Goal: Task Accomplishment & Management: Complete application form

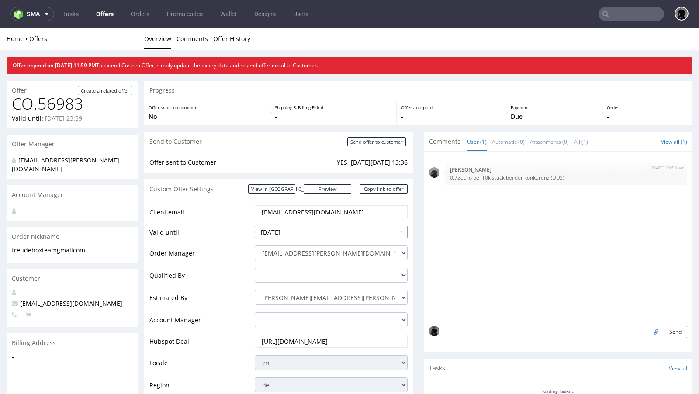
click at [307, 235] on input "2025-10-02" at bounding box center [331, 232] width 153 height 12
click at [216, 221] on td "Client email" at bounding box center [200, 214] width 103 height 21
click at [310, 230] on input "2025-10-02" at bounding box center [331, 232] width 153 height 12
click at [244, 228] on td "Valid until" at bounding box center [200, 235] width 103 height 20
click at [292, 234] on input "2025-10-02" at bounding box center [331, 232] width 153 height 12
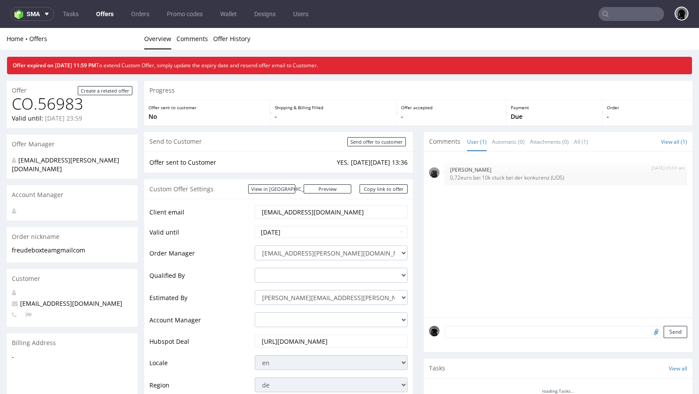
click at [208, 227] on td "Valid until" at bounding box center [200, 235] width 103 height 20
click at [293, 235] on input "2025-10-02" at bounding box center [331, 232] width 153 height 12
click at [222, 232] on td "Valid until" at bounding box center [200, 235] width 103 height 20
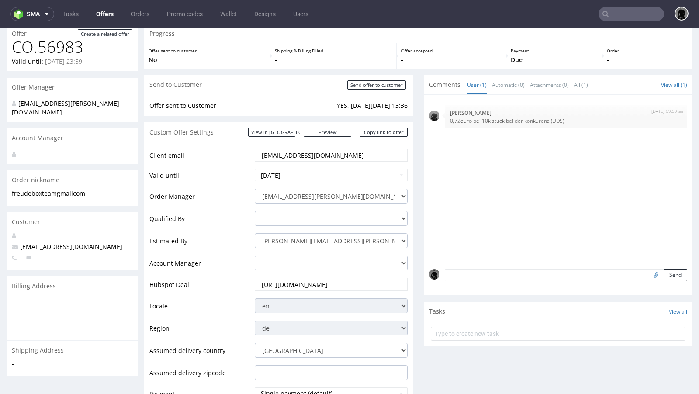
scroll to position [58, 0]
click at [290, 178] on input "2025-10-02" at bounding box center [331, 174] width 153 height 12
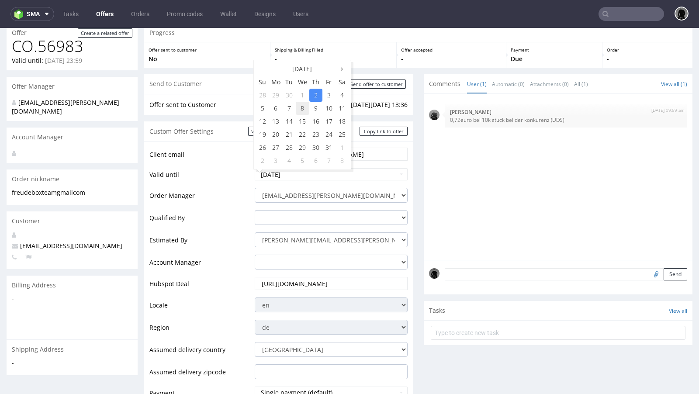
click at [300, 110] on td "8" at bounding box center [303, 108] width 14 height 13
type input "[DATE]"
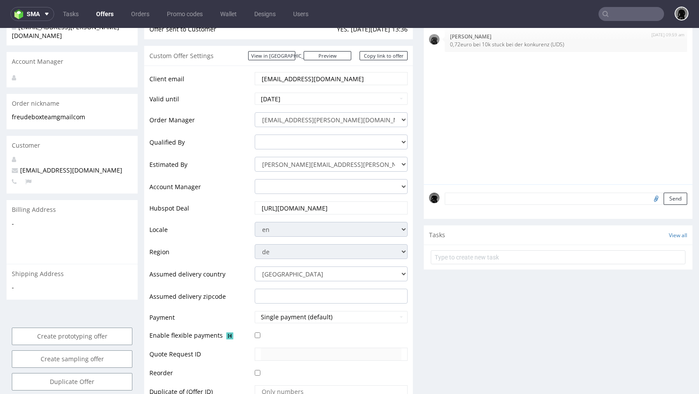
scroll to position [260, 0]
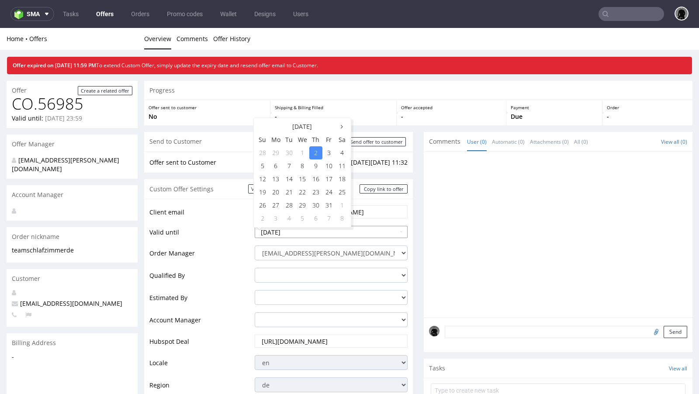
click at [302, 231] on input "2025-10-02" at bounding box center [331, 232] width 153 height 12
click at [290, 167] on td "7" at bounding box center [289, 165] width 13 height 13
type input "2025-10-07"
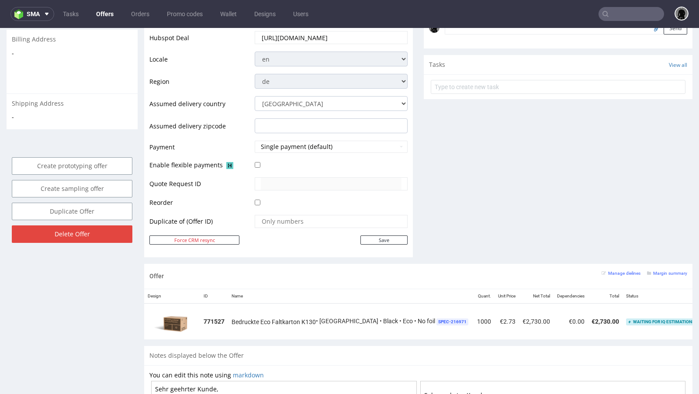
scroll to position [305, 0]
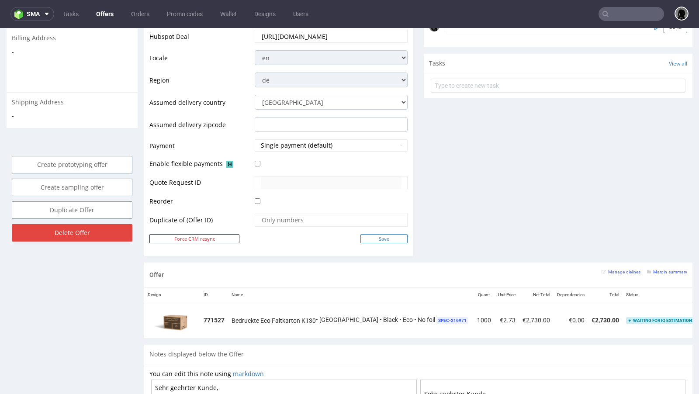
click at [371, 238] on input "Save" at bounding box center [383, 238] width 47 height 9
type input "In progress..."
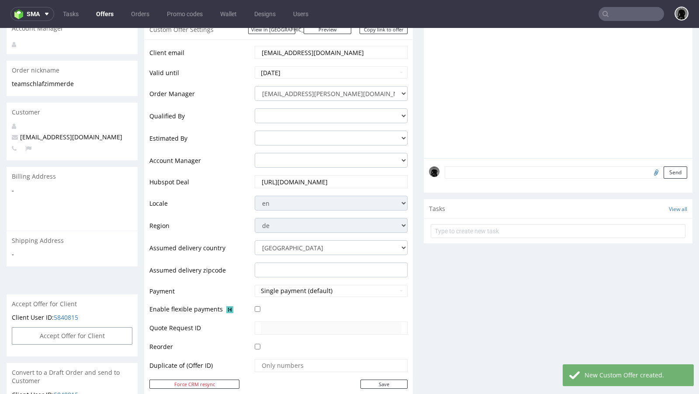
scroll to position [0, 0]
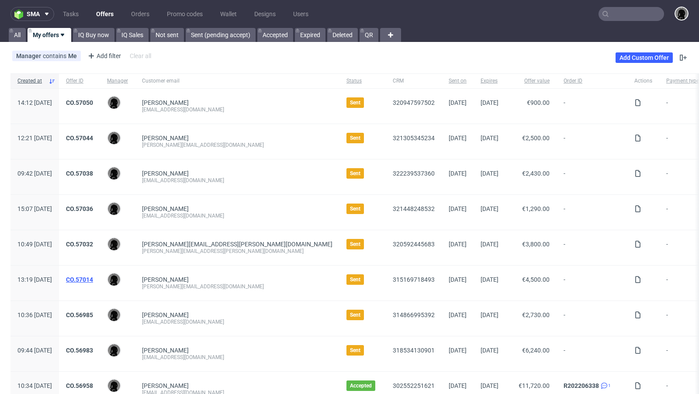
click at [93, 279] on link "CO.57014" at bounding box center [79, 279] width 27 height 7
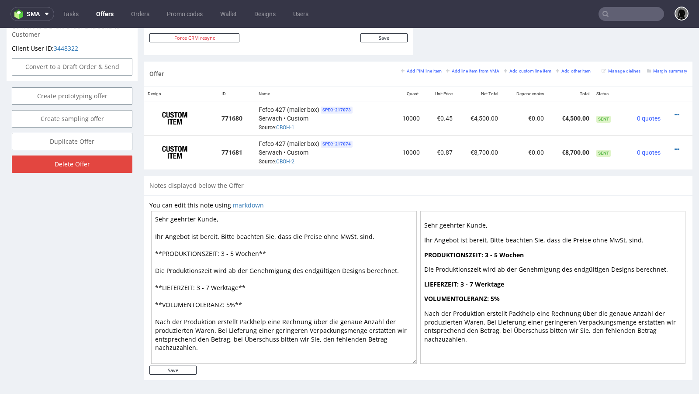
scroll to position [2, 0]
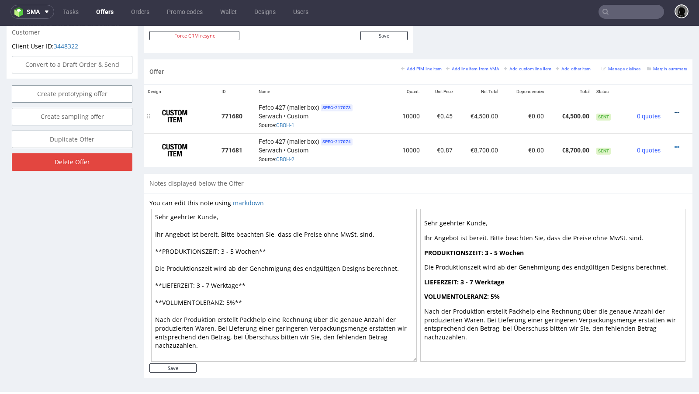
click at [674, 110] on icon at bounding box center [676, 113] width 5 height 6
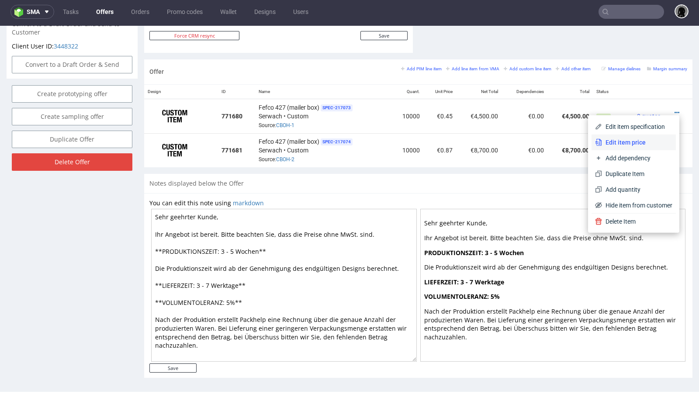
click at [635, 135] on li "Edit item price" at bounding box center [633, 142] width 84 height 16
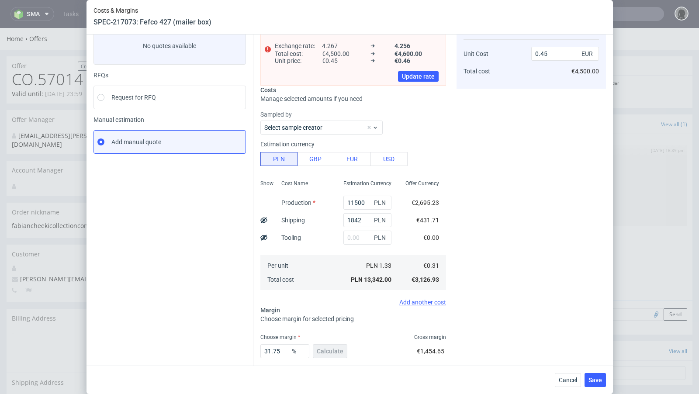
scroll to position [55, 0]
drag, startPoint x: 283, startPoint y: 352, endPoint x: 270, endPoint y: 350, distance: 13.2
click at [270, 350] on input "31.75" at bounding box center [284, 352] width 49 height 14
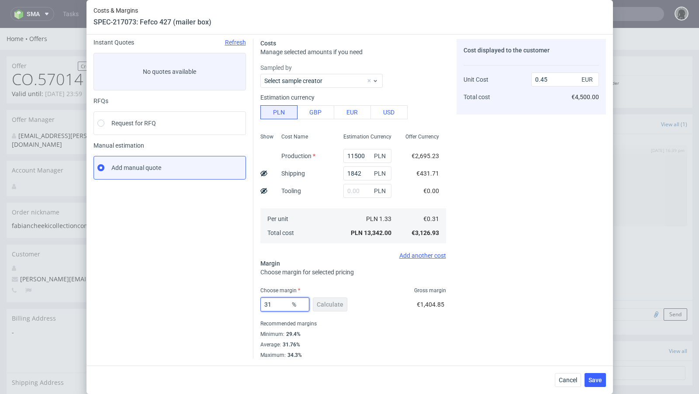
scroll to position [30, 0]
click at [155, 331] on div "Instant Quotes Refresh No quotes available RFQs Request for RFQ Manual estimati…" at bounding box center [173, 200] width 160 height 320
click at [276, 305] on input "31" at bounding box center [284, 305] width 49 height 14
type input "30"
type input "0.44"
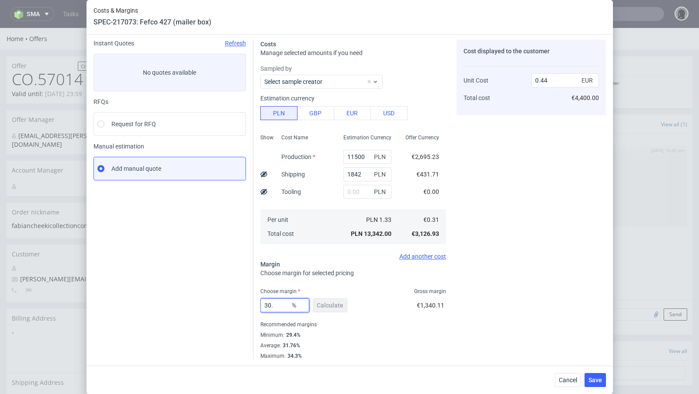
type input "30.4"
type input "0.45"
type input "30.2"
type input "0.44"
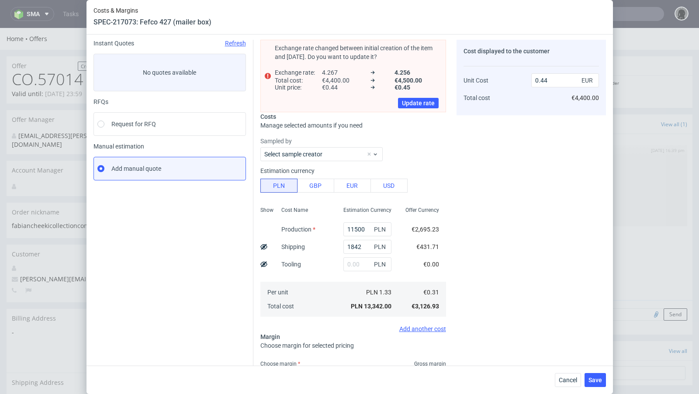
click at [204, 261] on div "Instant Quotes Refresh No quotes available RFQs Request for RFQ Manual estimati…" at bounding box center [173, 236] width 160 height 392
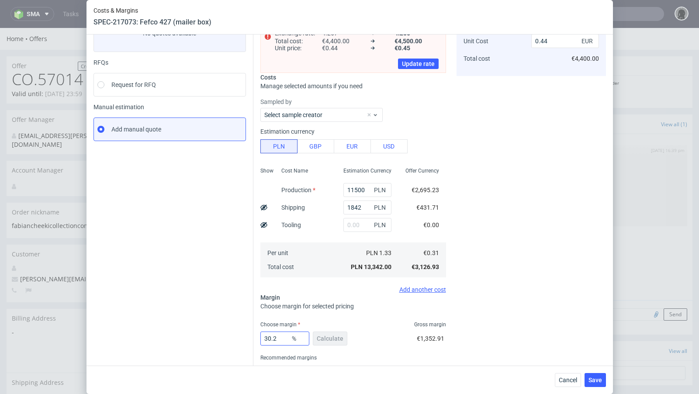
scroll to position [67, 0]
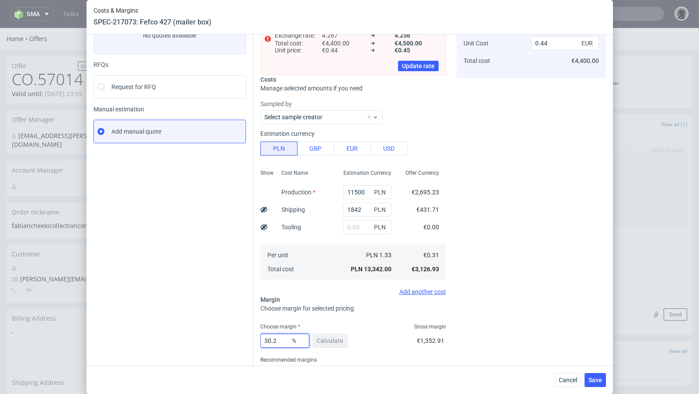
click at [281, 337] on input "30.2" at bounding box center [284, 341] width 49 height 14
type input "30.24"
type input "0.45"
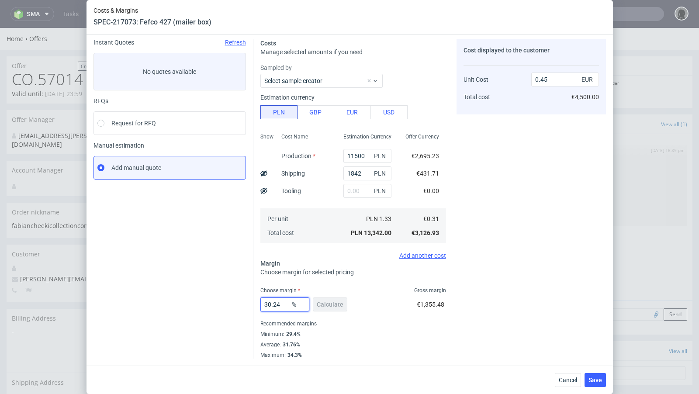
scroll to position [30, 0]
type input "30.22"
type input "0.44"
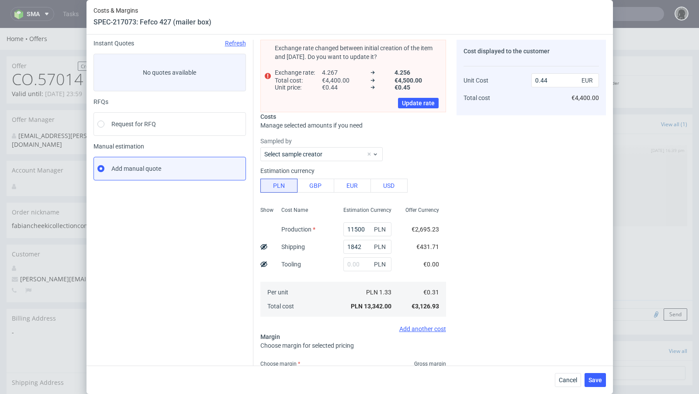
scroll to position [67, 0]
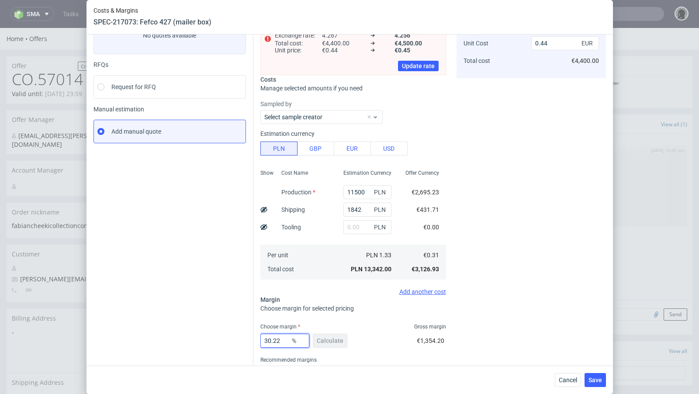
type input "30.22"
click at [203, 281] on div "Instant Quotes Refresh No quotes available RFQs Request for RFQ Manual estimati…" at bounding box center [173, 199] width 160 height 392
click at [602, 383] on button "Save" at bounding box center [594, 380] width 21 height 14
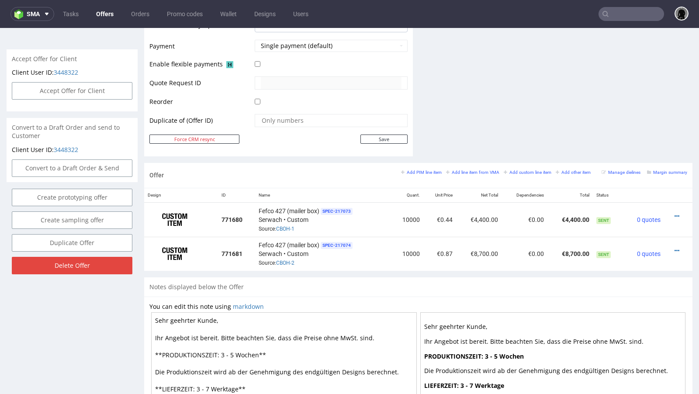
scroll to position [413, 0]
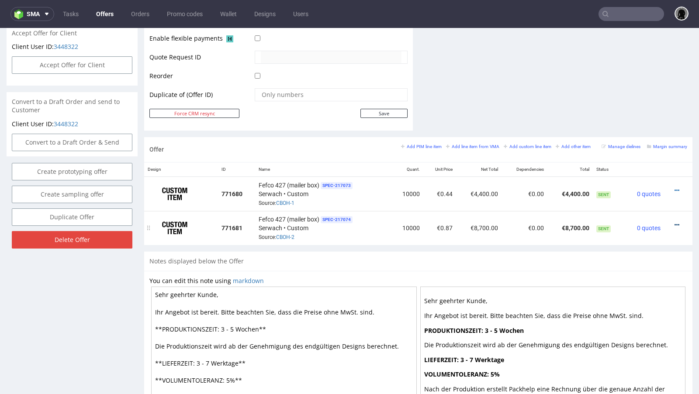
click at [674, 222] on icon at bounding box center [676, 225] width 5 height 6
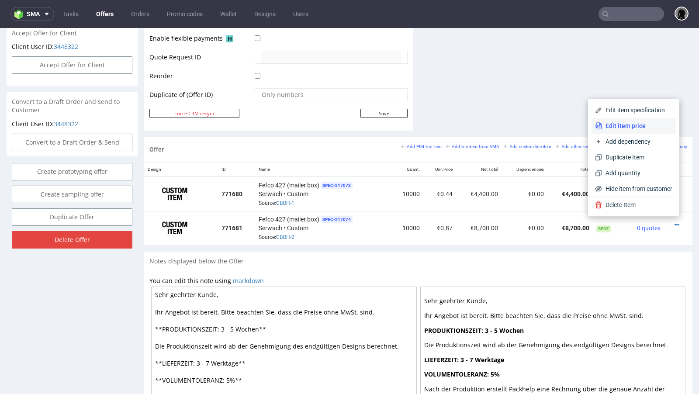
click at [613, 124] on span "Edit item price" at bounding box center [637, 125] width 70 height 9
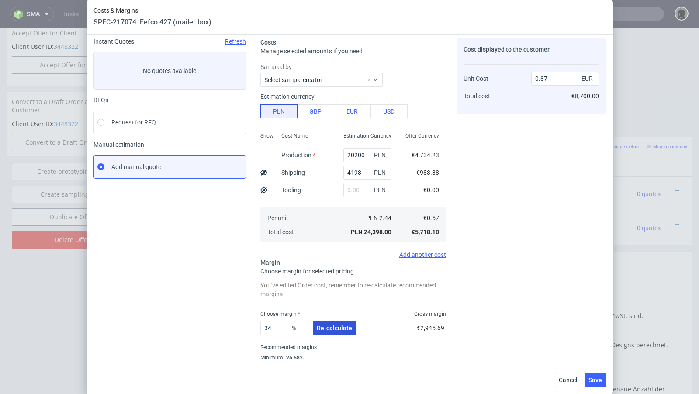
click at [331, 330] on span "Re-calculate" at bounding box center [334, 328] width 35 height 6
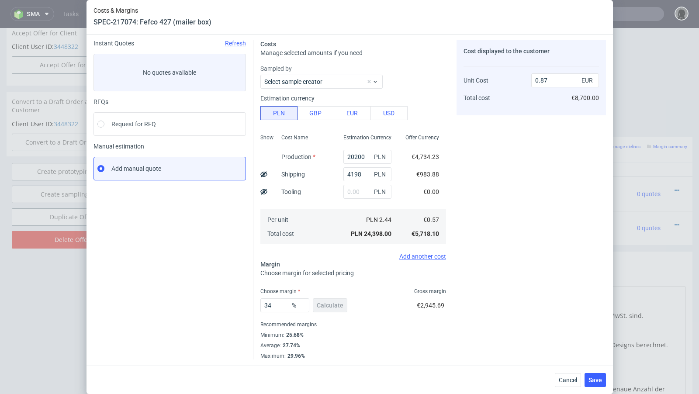
scroll to position [30, 0]
drag, startPoint x: 278, startPoint y: 301, endPoint x: 269, endPoint y: 303, distance: 9.4
click at [269, 303] on input "34" at bounding box center [284, 305] width 49 height 14
type input "32"
type input "0.84"
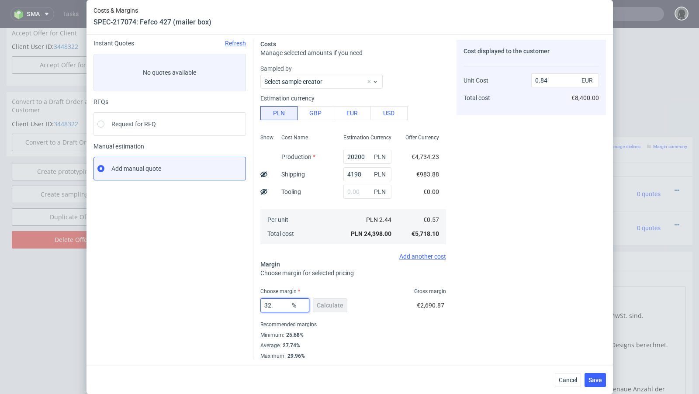
type input "32.3"
type input "0.85"
type input "32.2"
type input "0.84"
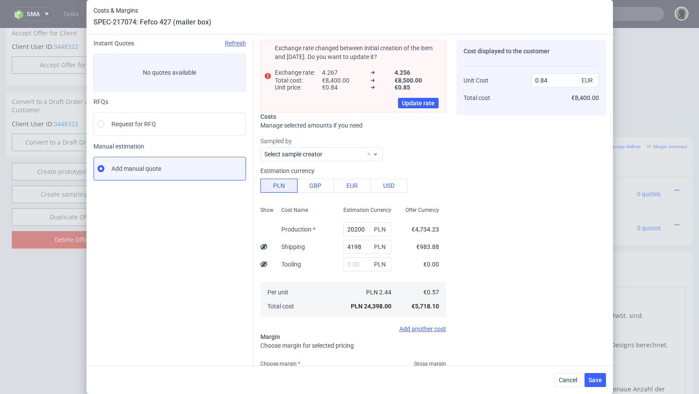
type input "32.22"
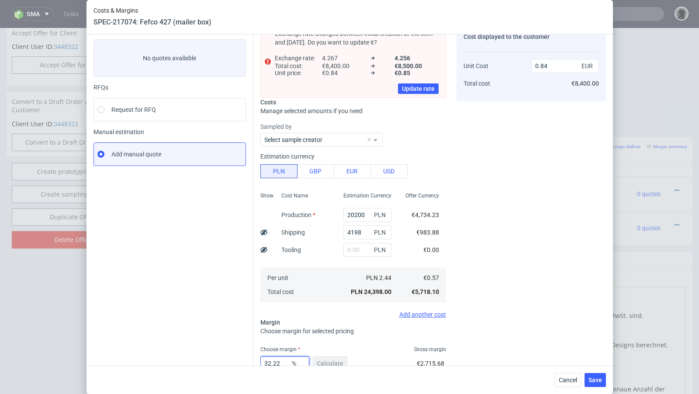
type input "0.85"
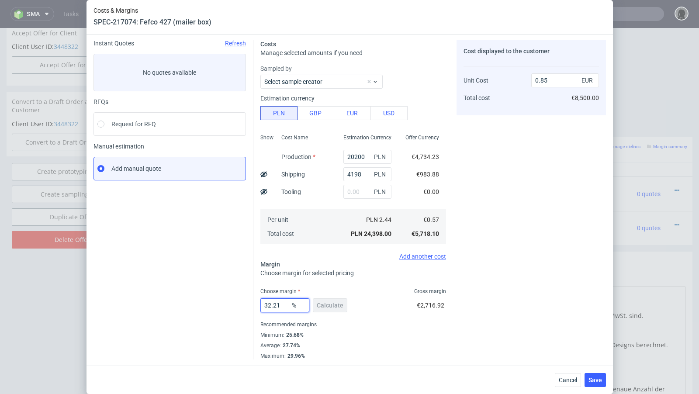
type input "32.2"
type input "0.84"
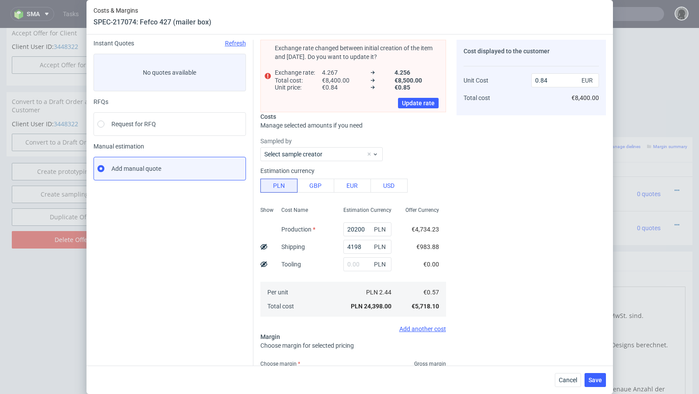
scroll to position [44, 0]
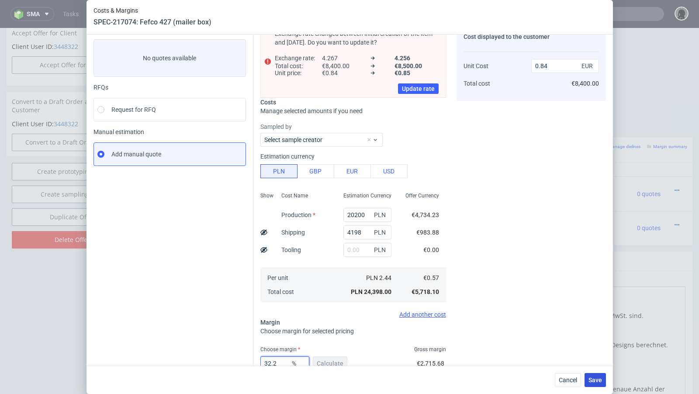
type input "32.2"
click at [602, 378] on button "Save" at bounding box center [594, 380] width 21 height 14
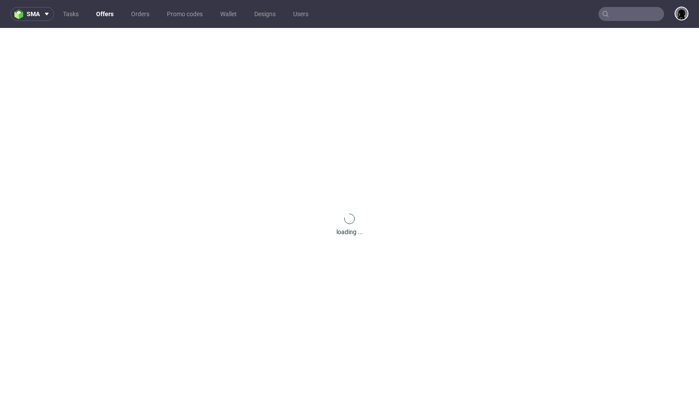
scroll to position [0, 0]
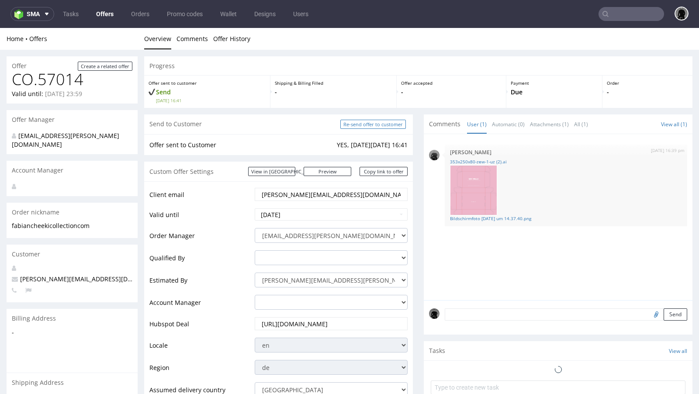
click at [362, 128] on input "Re-send offer to customer" at bounding box center [373, 124] width 66 height 9
type input "In progress..."
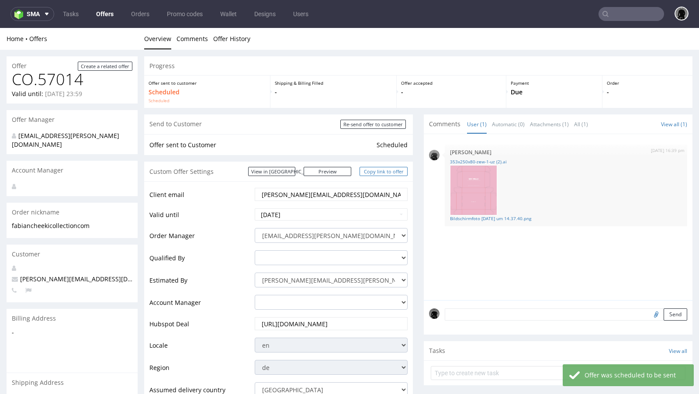
click at [372, 172] on link "Copy link to offer" at bounding box center [383, 171] width 48 height 9
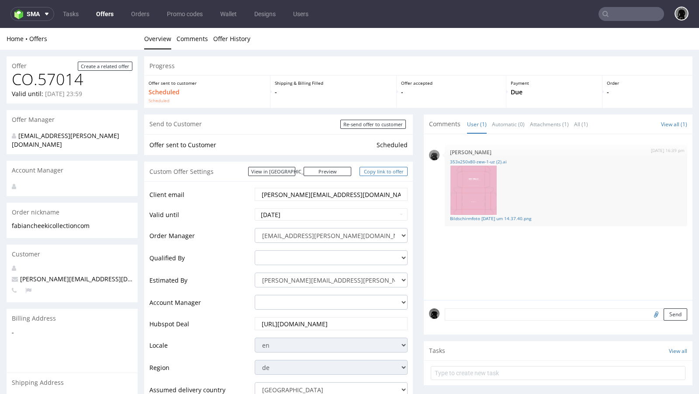
click at [377, 175] on link "Copy link to offer" at bounding box center [383, 171] width 48 height 9
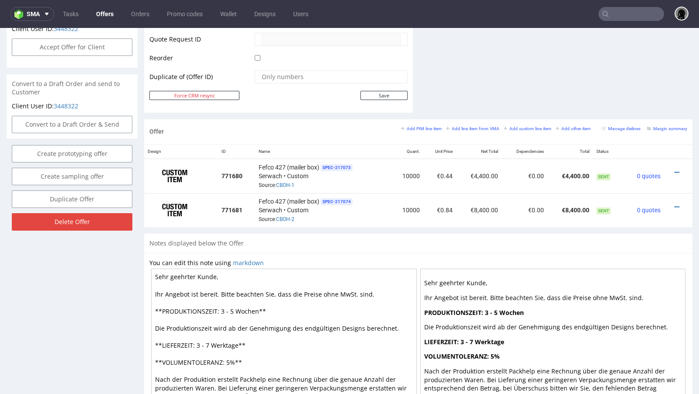
scroll to position [432, 0]
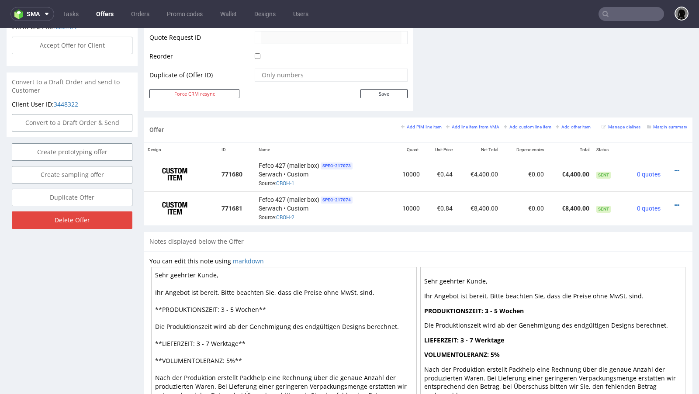
click at [103, 15] on link "Offers" at bounding box center [105, 14] width 28 height 14
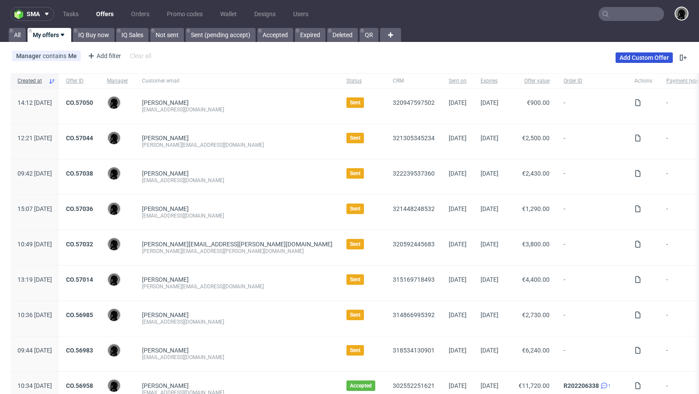
click at [648, 58] on link "Add Custom Offer" at bounding box center [643, 57] width 57 height 10
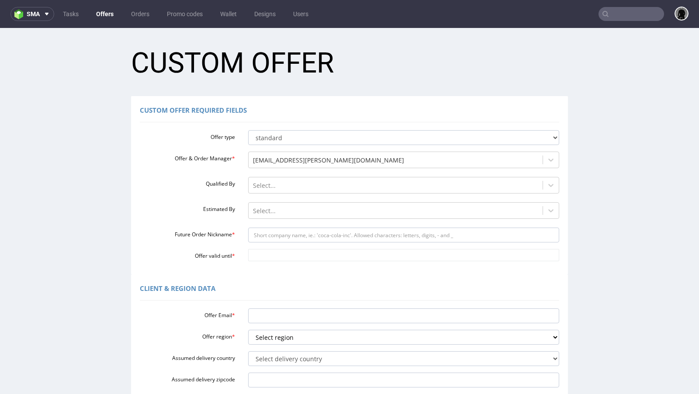
click at [339, 67] on h1 "Custom Offer" at bounding box center [349, 63] width 437 height 31
click at [348, 51] on h1 "Custom Offer" at bounding box center [349, 63] width 437 height 31
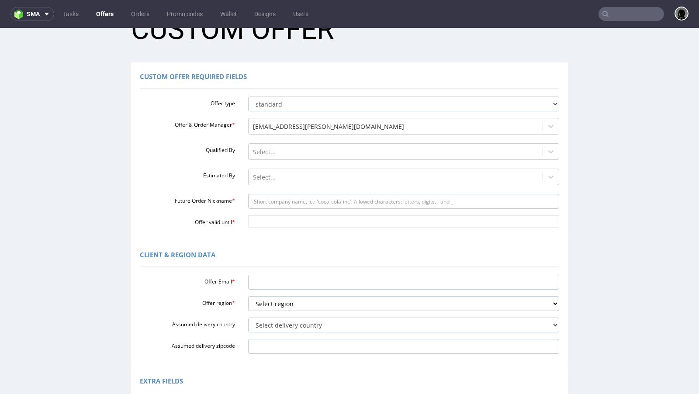
scroll to position [35, 0]
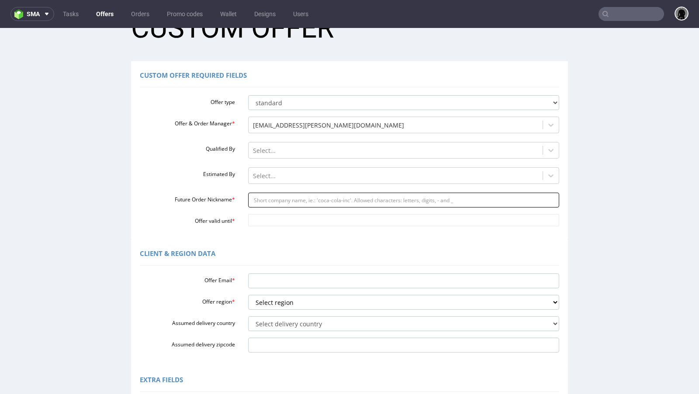
click at [269, 203] on input "Future Order Nickname *" at bounding box center [403, 200] width 311 height 15
paste input "winstonschultzezellforschungli"
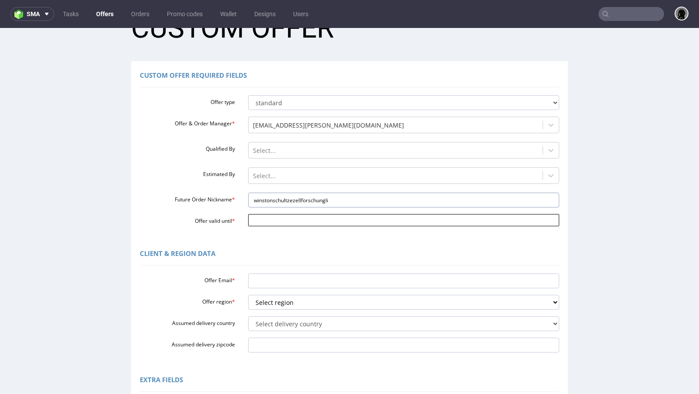
type input "winstonschultzezellforschungli"
click at [268, 221] on input "Offer valid until *" at bounding box center [403, 220] width 311 height 12
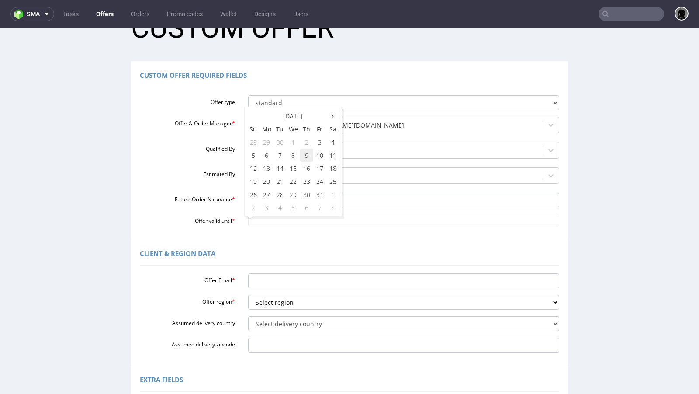
click at [302, 159] on td "9" at bounding box center [306, 154] width 13 height 13
type input "[DATE]"
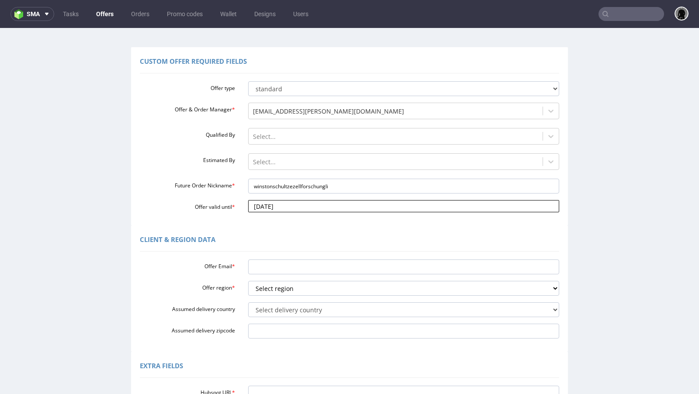
scroll to position [52, 0]
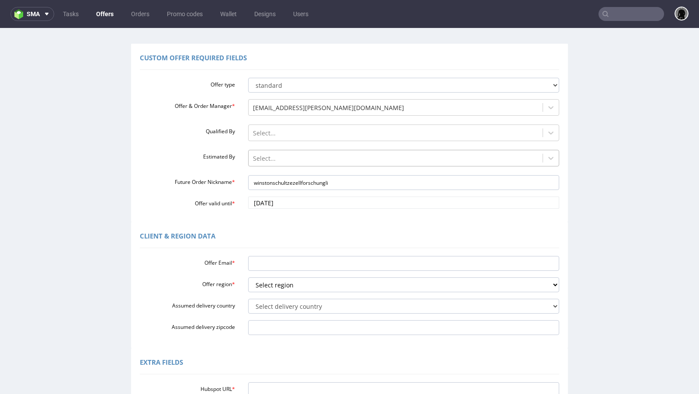
click at [269, 156] on div at bounding box center [396, 158] width 286 height 10
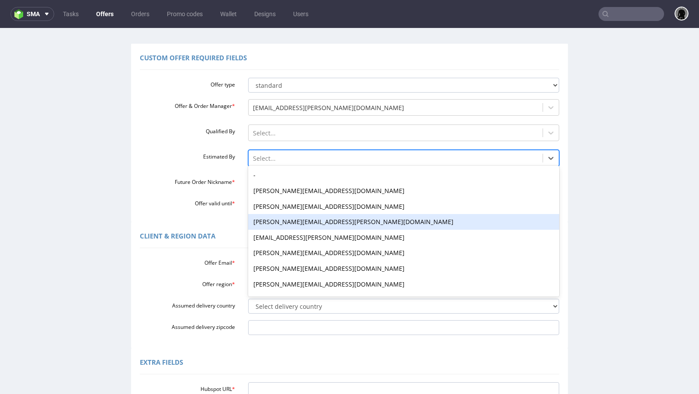
click at [217, 203] on label "Offer valid until *" at bounding box center [187, 202] width 108 height 10
click at [248, 203] on input "[DATE]" at bounding box center [403, 203] width 311 height 12
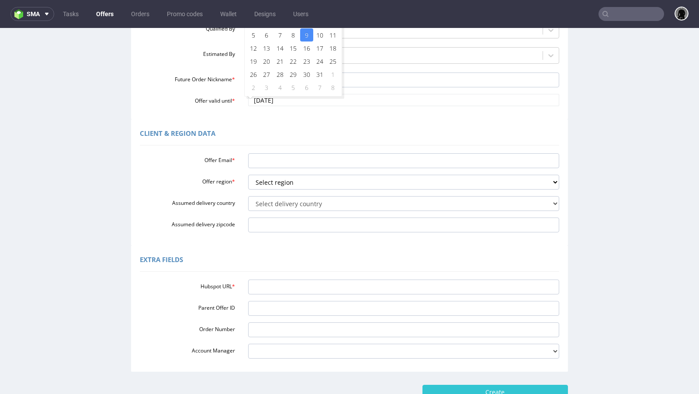
scroll to position [198, 0]
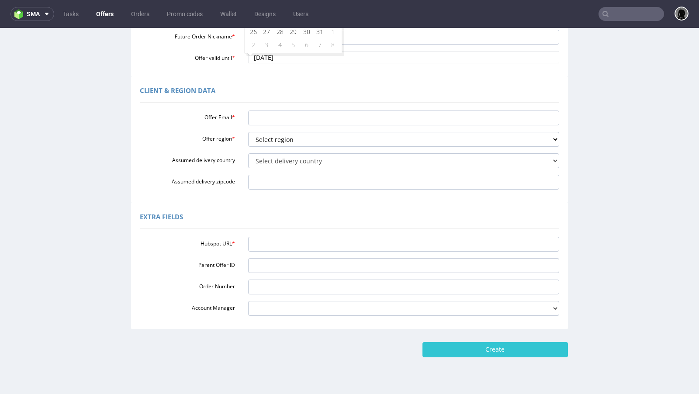
click at [290, 235] on div "Hubspot URL * Parent Offer ID Order Number Account Manager adrian.margula@packh…" at bounding box center [349, 274] width 419 height 83
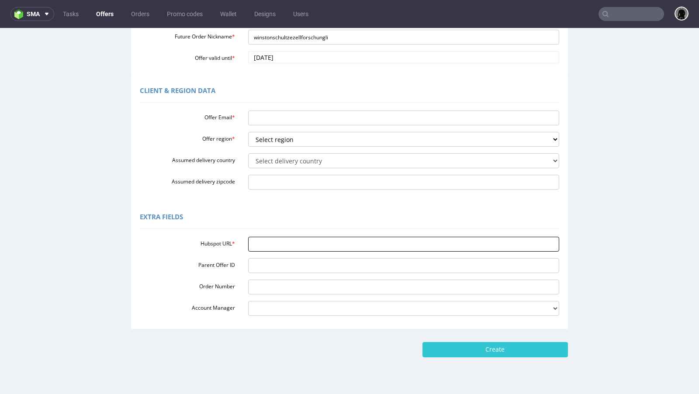
click at [286, 245] on input "Hubspot URL *" at bounding box center [403, 244] width 311 height 15
paste input "https://app-eu1.hubspot.com/contacts/25600958/record/0-3/322798244056/"
type input "https://app-eu1.hubspot.com/contacts/25600958/record/0-3/322798244056/"
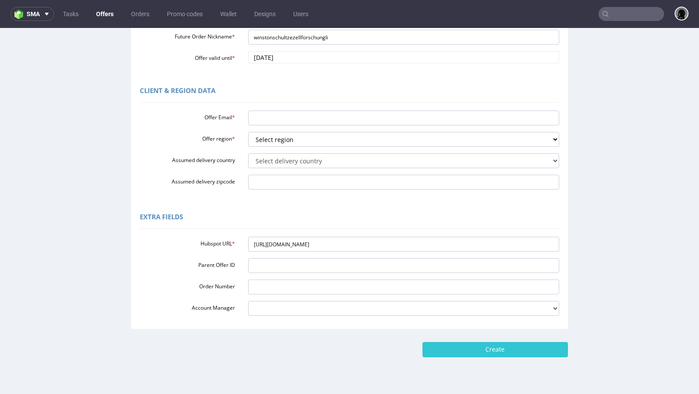
click at [276, 200] on div "Client & Region data Offer Email * Offer region * Select region eu gb de pl cz …" at bounding box center [349, 139] width 437 height 126
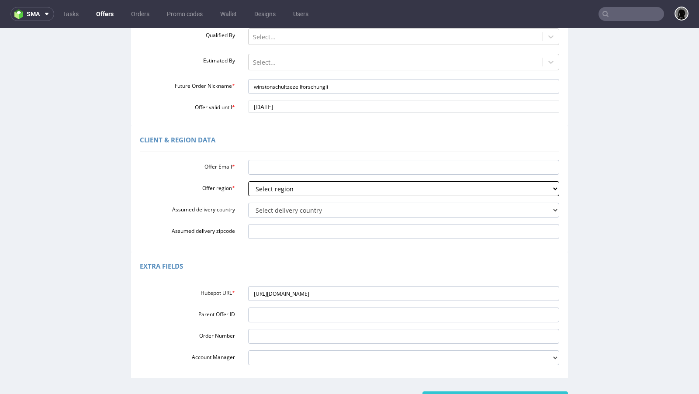
scroll to position [148, 0]
click at [303, 168] on input "Offer Email *" at bounding box center [403, 168] width 311 height 15
paste input "[PERSON_NAME][EMAIL_ADDRESS][PERSON_NAME][DOMAIN_NAME]"
type input "[PERSON_NAME][EMAIL_ADDRESS][PERSON_NAME][DOMAIN_NAME]"
click at [286, 191] on select "Select region eu gb de pl cz fr it es" at bounding box center [403, 189] width 311 height 15
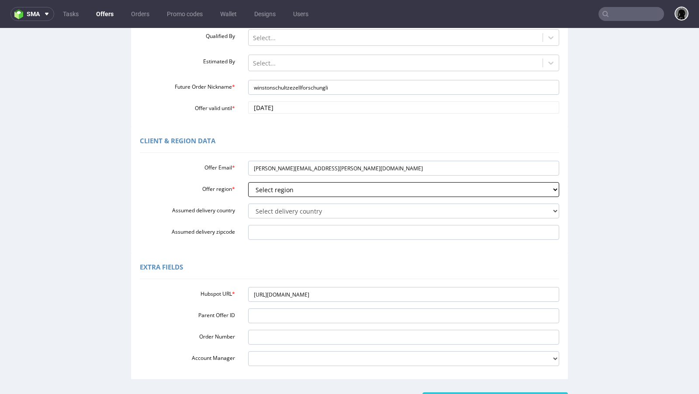
select select "de"
click at [248, 182] on select "Select region eu gb de pl cz fr it es" at bounding box center [403, 189] width 311 height 15
click at [276, 212] on select "Select delivery country Andorra Afghanistan Anguilla Albania Armenia Antarctica…" at bounding box center [403, 210] width 311 height 15
select select "57"
click at [248, 203] on select "Select delivery country Andorra Afghanistan Anguilla Albania Armenia Antarctica…" at bounding box center [403, 210] width 311 height 15
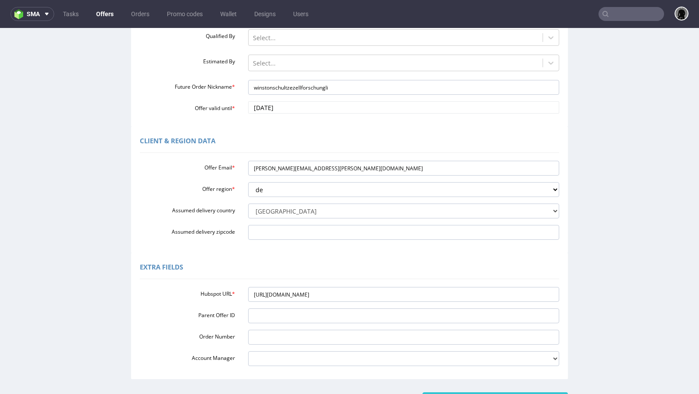
click at [302, 253] on div "Extra Fields Hubspot URL * https://app-eu1.hubspot.com/contacts/25600958/record…" at bounding box center [349, 316] width 437 height 126
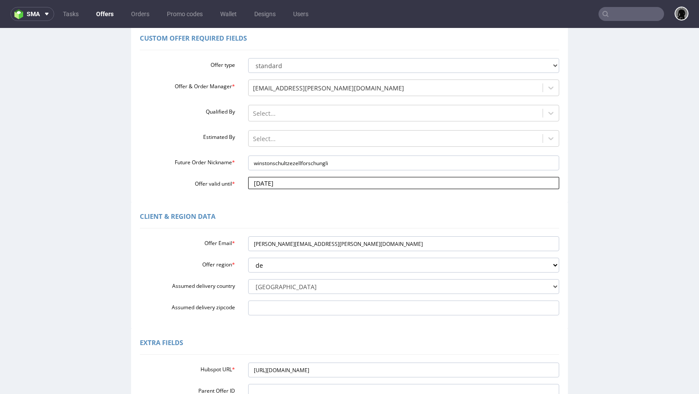
scroll to position [66, 0]
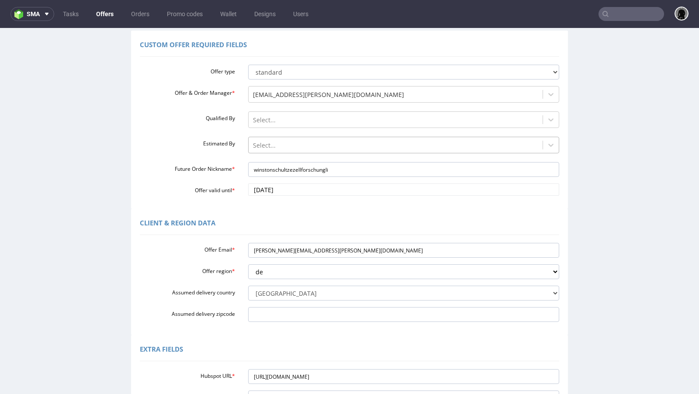
click at [256, 142] on div at bounding box center [396, 145] width 286 height 10
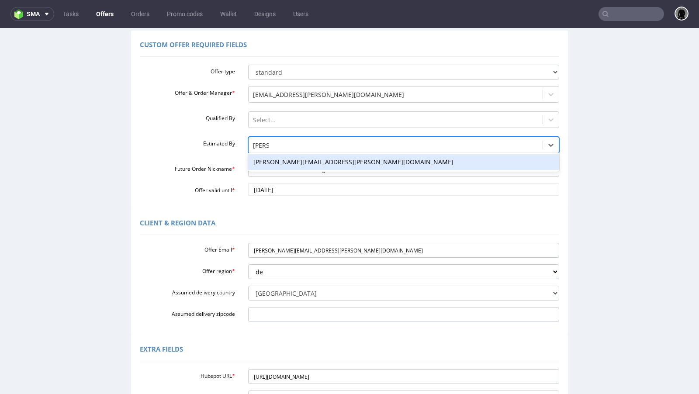
type input "maciej"
click at [270, 163] on div "[PERSON_NAME][EMAIL_ADDRESS][PERSON_NAME][DOMAIN_NAME]" at bounding box center [403, 162] width 311 height 16
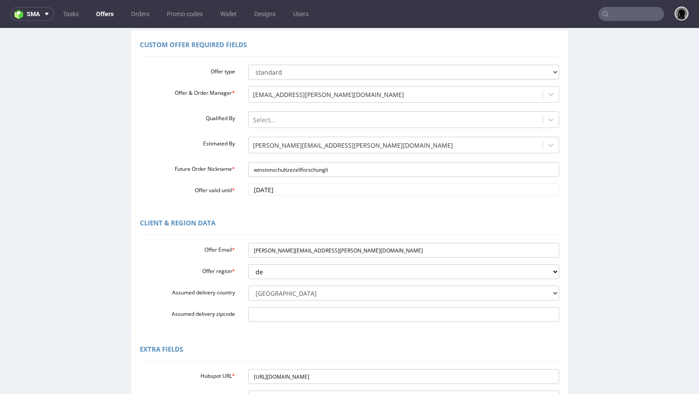
click at [316, 207] on div "Custom Offer Required Fields Offer type standard prototyping sampling Offer & O…" at bounding box center [349, 120] width 437 height 178
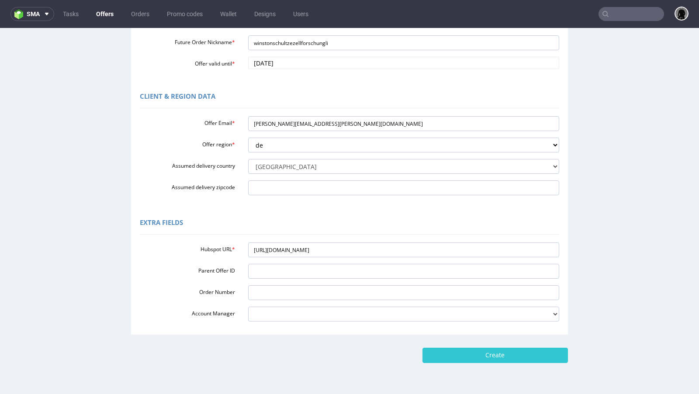
scroll to position [217, 0]
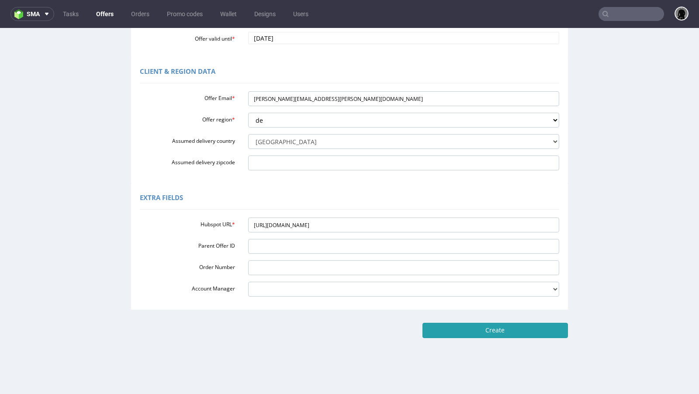
click at [453, 330] on input "Create" at bounding box center [494, 330] width 145 height 15
type input "Please wait..."
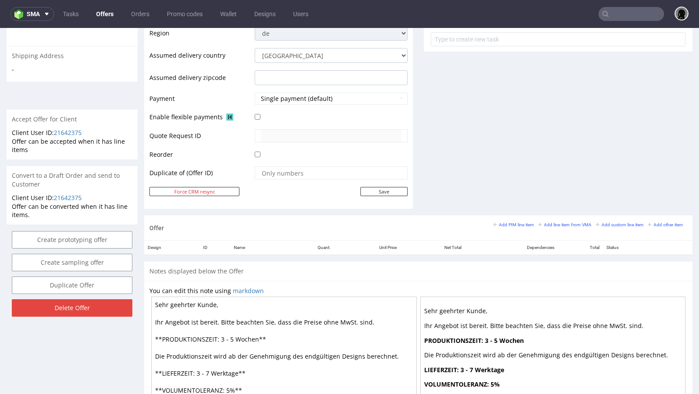
scroll to position [343, 0]
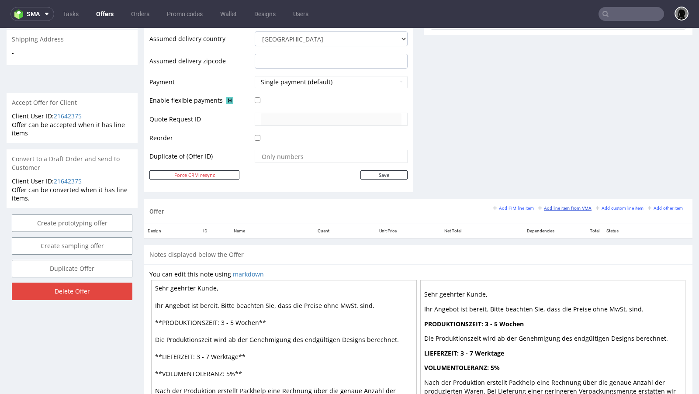
click at [562, 206] on small "Add line item from VMA" at bounding box center [564, 208] width 53 height 5
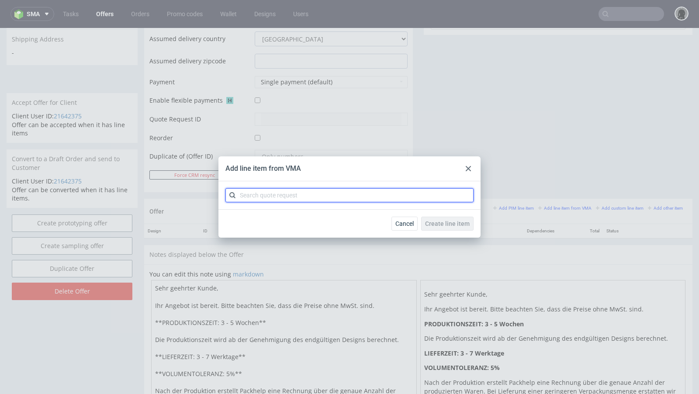
click at [310, 199] on input "text" at bounding box center [349, 195] width 248 height 14
paste input "CBRH"
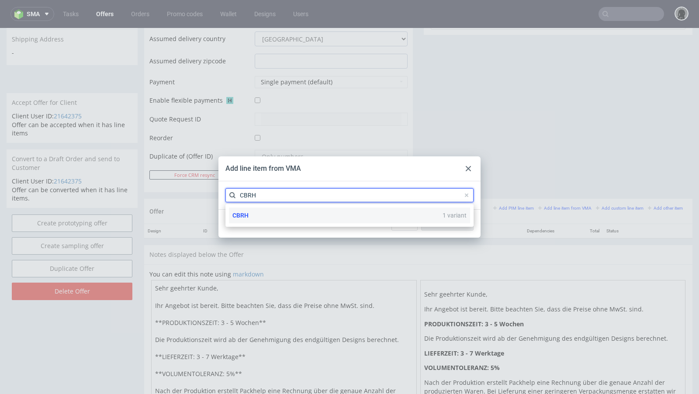
type input "CBRH"
click at [257, 212] on div "CBRH 1 variant" at bounding box center [349, 215] width 241 height 16
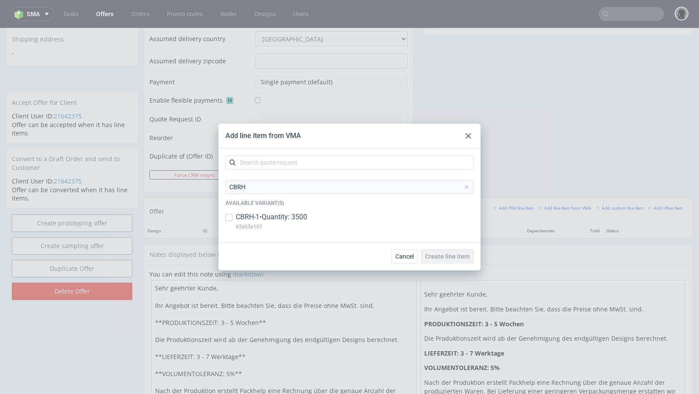
click at [259, 217] on p "CBRH-1 • Quantity: 3500" at bounding box center [271, 217] width 71 height 10
checkbox input "true"
click at [436, 251] on button "Create line item" at bounding box center [447, 256] width 52 height 14
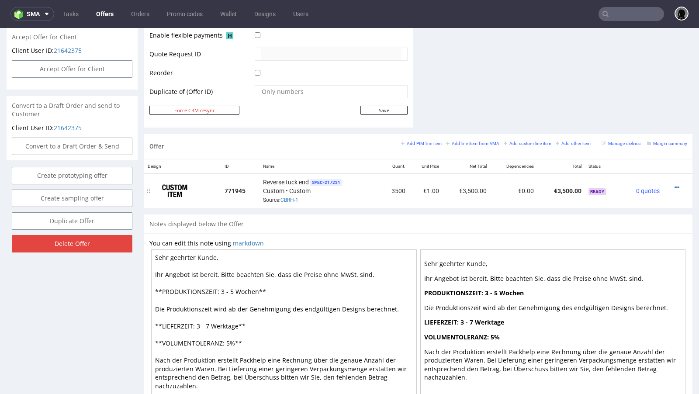
scroll to position [414, 0]
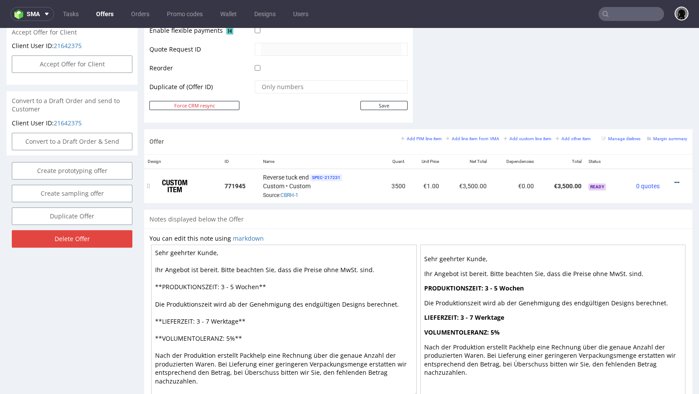
click at [674, 179] on icon at bounding box center [676, 182] width 5 height 6
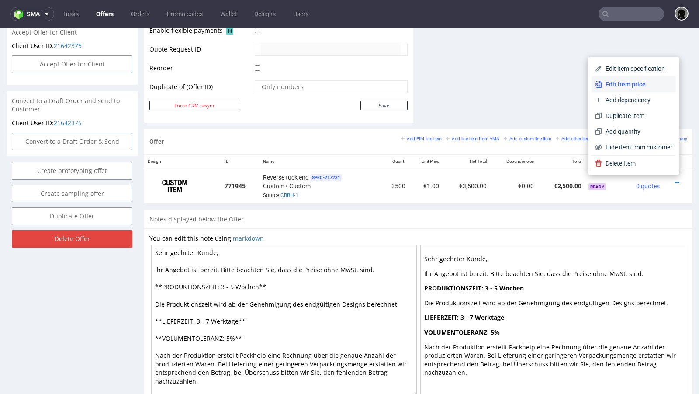
click at [606, 90] on li "Edit item price" at bounding box center [633, 84] width 84 height 16
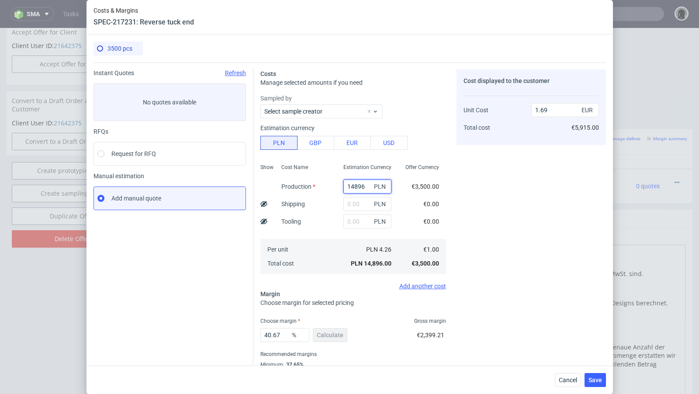
click at [352, 186] on input "14896" at bounding box center [367, 186] width 48 height 14
paste input "4451.00"
type input "4451"
type input "0.5"
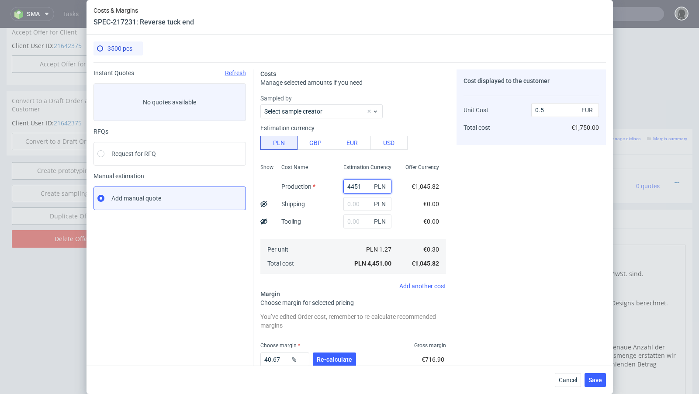
type input "4451"
click at [227, 235] on div "Instant Quotes Refresh No quotes available RFQs Request for RFQ Manual estimati…" at bounding box center [173, 241] width 160 height 344
click at [362, 199] on input "text" at bounding box center [367, 204] width 48 height 14
paste input "438"
type input "438"
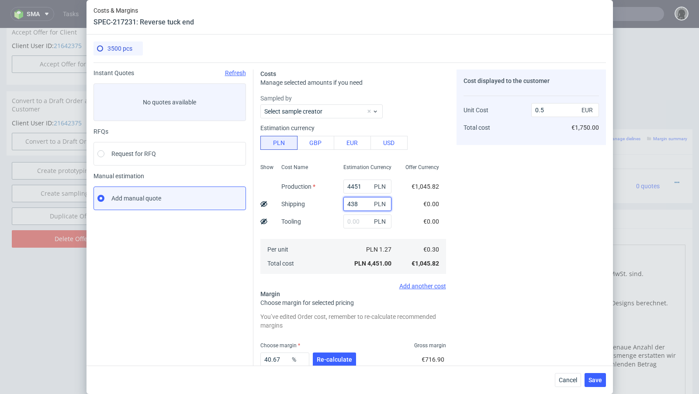
type input "0.55"
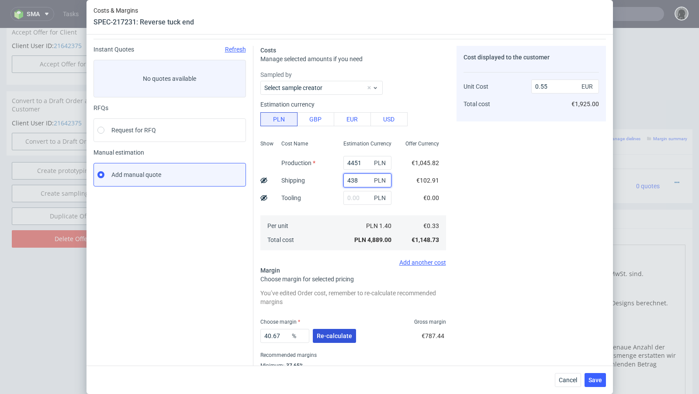
type input "438"
click at [335, 331] on button "Re-calculate" at bounding box center [334, 336] width 43 height 14
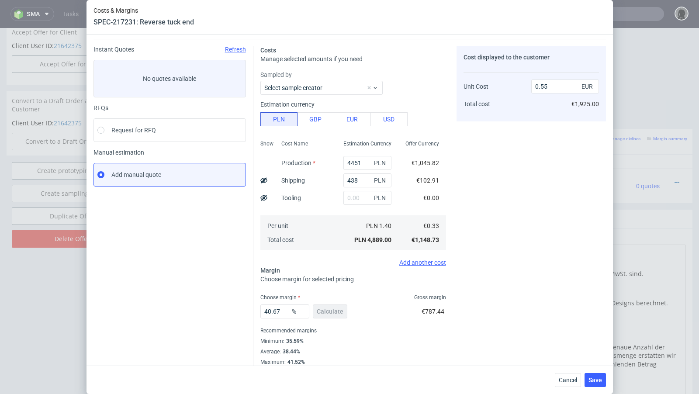
scroll to position [30, 0]
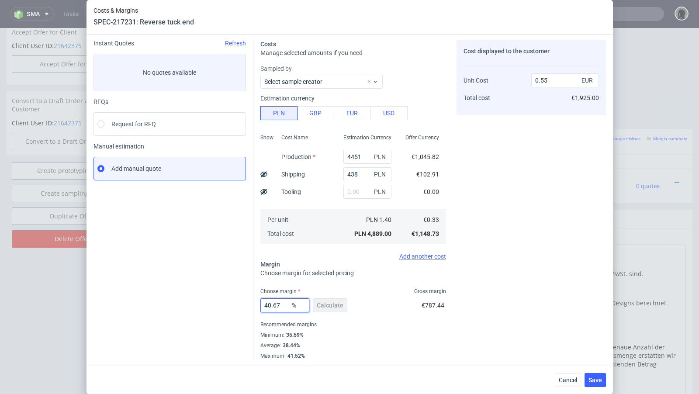
drag, startPoint x: 282, startPoint y: 303, endPoint x: 268, endPoint y: 305, distance: 14.0
click at [268, 305] on input "40.67" at bounding box center [284, 305] width 49 height 14
type input "436"
type input "-0.1"
drag, startPoint x: 276, startPoint y: 307, endPoint x: 240, endPoint y: 307, distance: 36.2
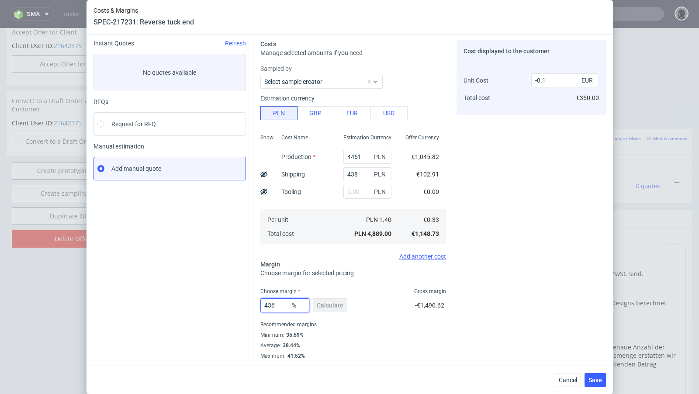
click at [240, 307] on div "Instant Quotes Refresh No quotes available RFQs Request for RFQ Manual estimati…" at bounding box center [349, 196] width 512 height 327
type input "36"
type input "0.51"
type input "3"
type input "04"
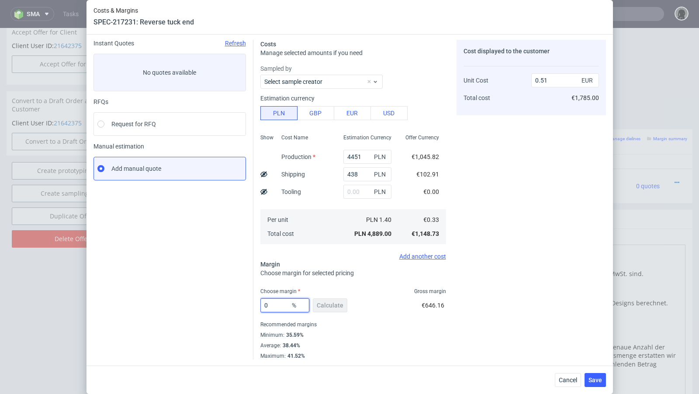
type input "0.33"
type input "42"
type input "0.57"
click at [180, 303] on div "Instant Quotes Refresh No quotes available RFQs Request for RFQ Manual estimati…" at bounding box center [173, 200] width 160 height 320
click at [275, 303] on input "42" at bounding box center [284, 305] width 49 height 14
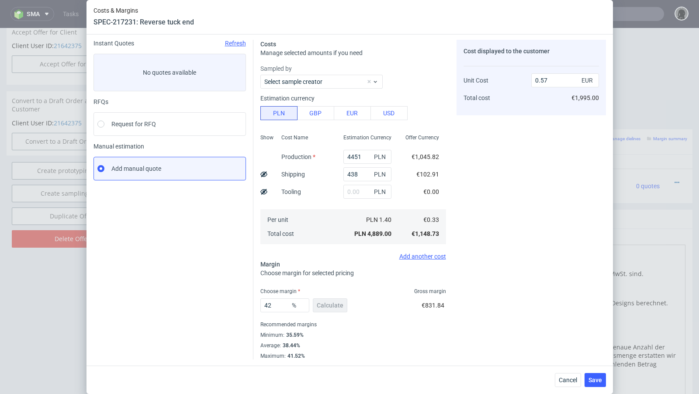
click at [210, 279] on div "Instant Quotes Refresh No quotes available RFQs Request for RFQ Manual estimati…" at bounding box center [173, 200] width 160 height 320
click at [281, 308] on input "42" at bounding box center [284, 305] width 49 height 14
type input "40"
type input "0.55"
type input "4"
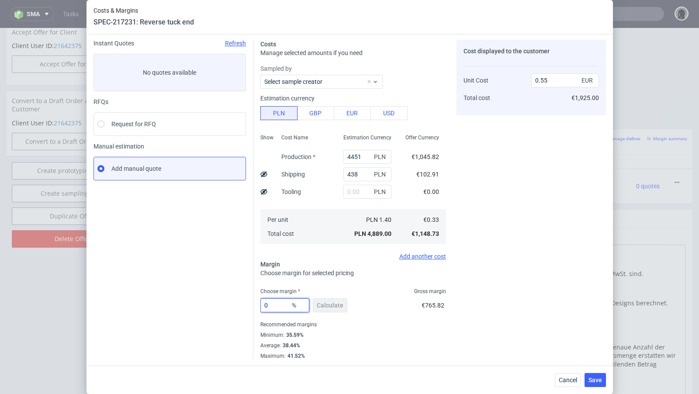
type input "03"
type input "0.33"
type input "39"
type input "0.54"
type input "39.9"
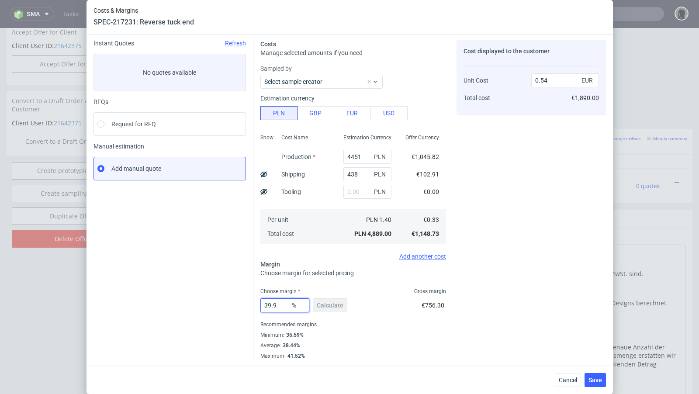
type input "0.55"
type input "39.7"
type input "0.54"
type input "39.77"
type input "0.55"
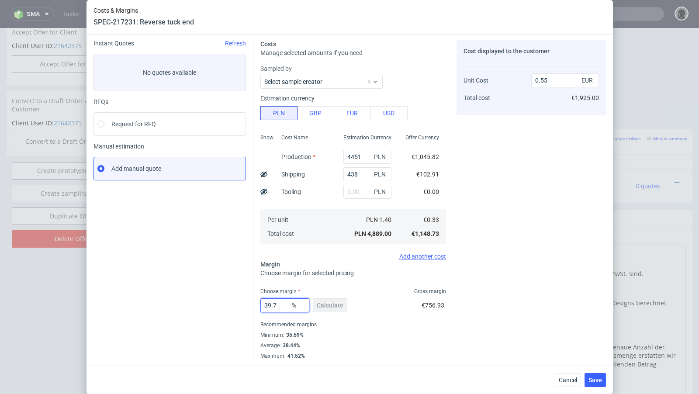
type input "39.71"
type input "0.54"
type input "39.71"
click at [190, 279] on div "Instant Quotes Refresh No quotes available RFQs Request for RFQ Manual estimati…" at bounding box center [173, 200] width 160 height 320
click at [208, 270] on div "Instant Quotes Refresh No quotes available RFQs Request for RFQ Manual estimati…" at bounding box center [173, 200] width 160 height 320
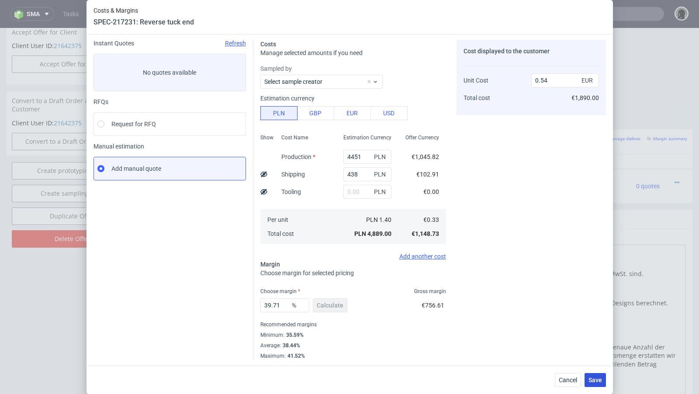
click at [597, 377] on span "Save" at bounding box center [595, 380] width 14 height 6
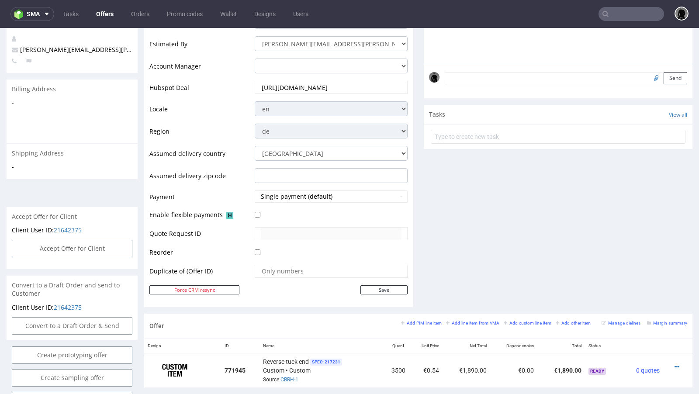
scroll to position [33, 0]
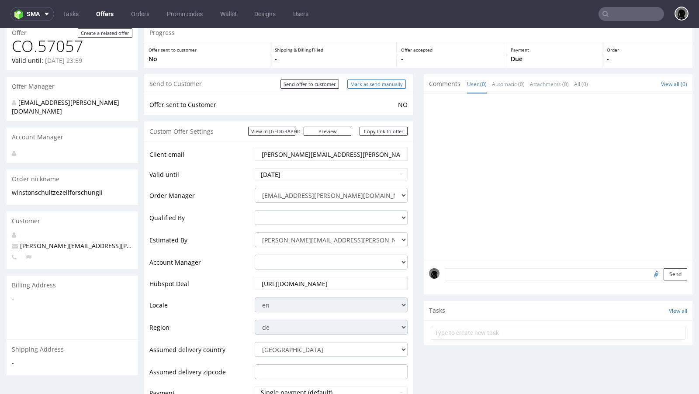
click at [358, 84] on input "Mark as send manually" at bounding box center [376, 83] width 59 height 9
type input "In progress..."
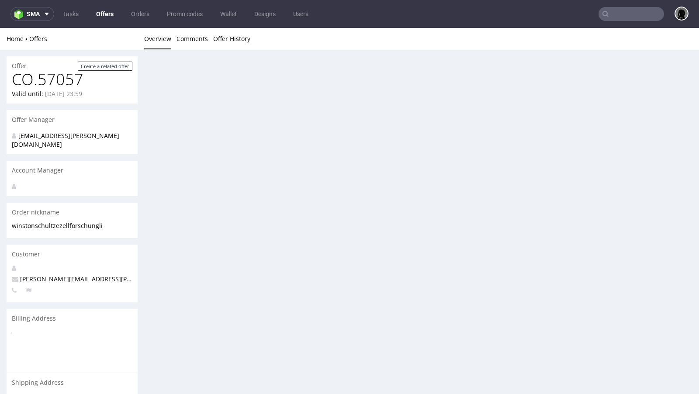
scroll to position [0, 0]
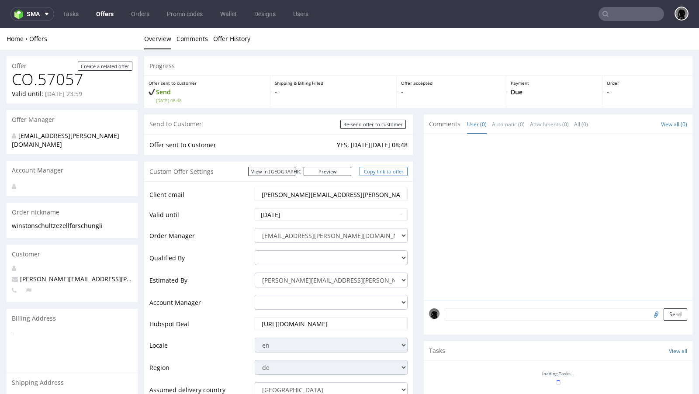
click at [372, 169] on link "Copy link to offer" at bounding box center [383, 171] width 48 height 9
click at [379, 168] on link "Copy link to offer" at bounding box center [383, 171] width 48 height 9
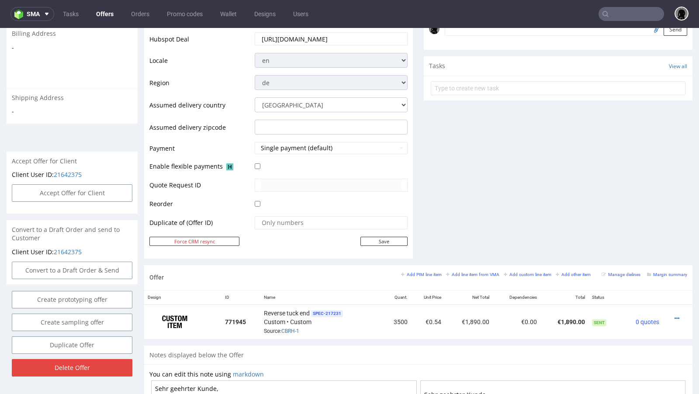
scroll to position [286, 0]
click at [674, 314] on icon at bounding box center [676, 317] width 5 height 6
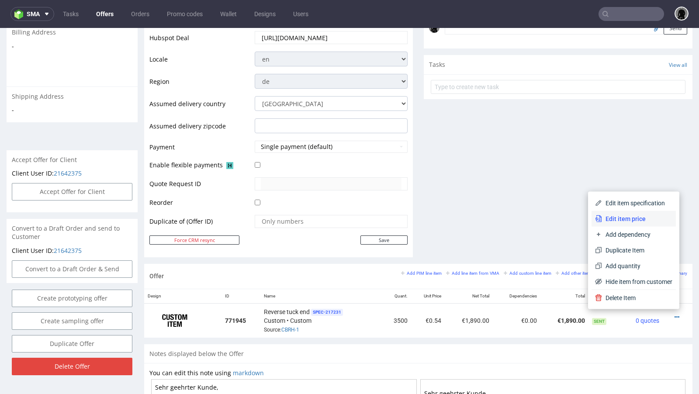
click at [630, 225] on li "Edit item price" at bounding box center [633, 219] width 84 height 16
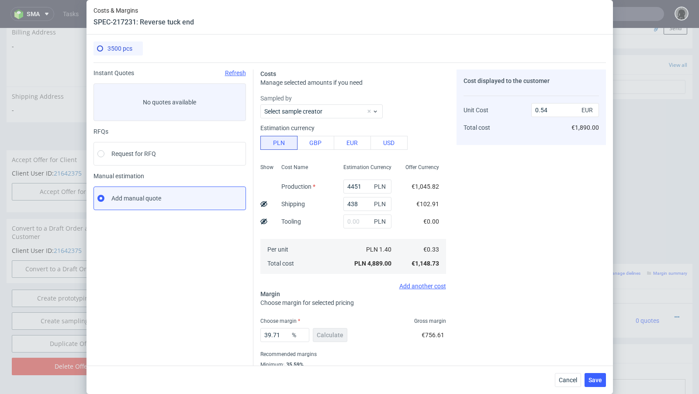
scroll to position [30, 0]
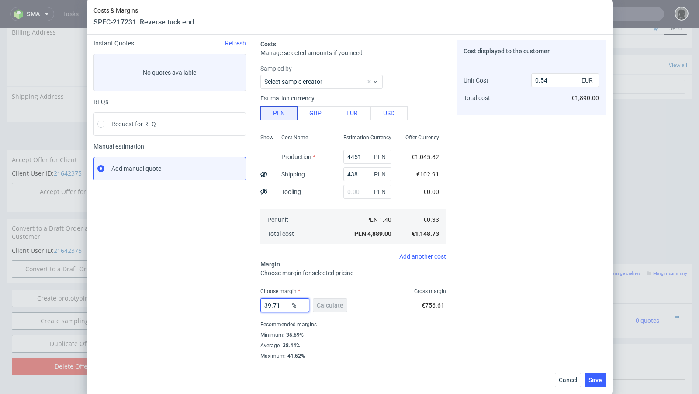
drag, startPoint x: 283, startPoint y: 307, endPoint x: 266, endPoint y: 306, distance: 16.2
click at [266, 306] on input "39.71" at bounding box center [284, 305] width 49 height 14
type input "32"
type input "0.48"
type input "3"
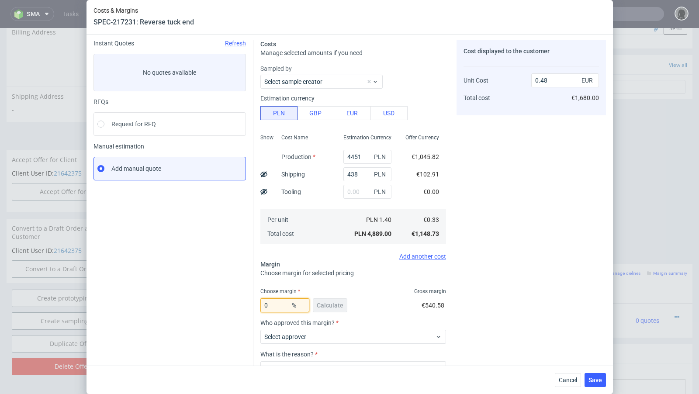
type input "04"
type input "0.33"
type input "42"
type input "0.57"
type input "42.9"
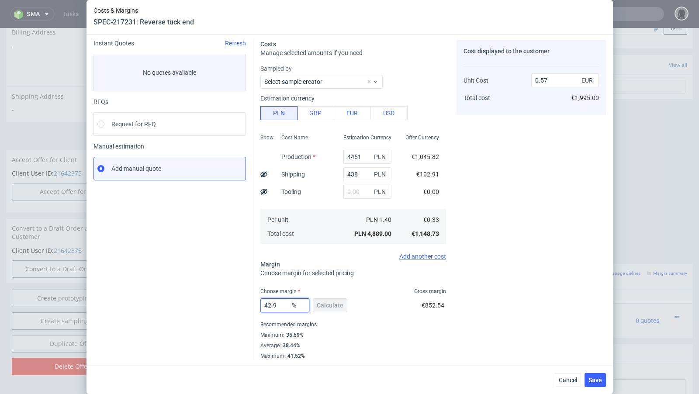
type input "0.58"
type input "42.8"
type input "0.57"
type input "42.88"
type input "0.58"
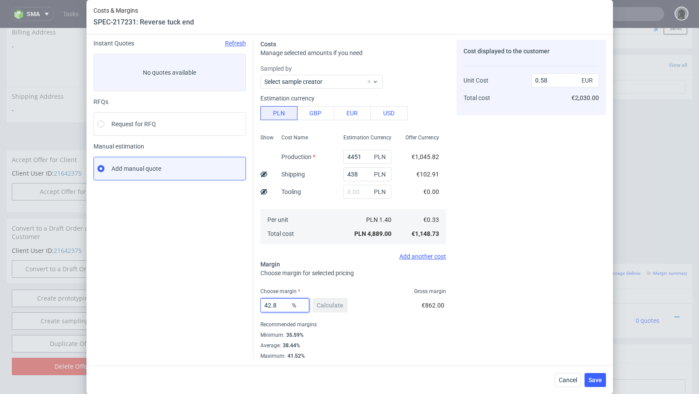
type input "42.85"
type input "0.57"
type input "42.85"
click at [602, 387] on div "Save" at bounding box center [594, 380] width 21 height 14
click at [599, 383] on span "Save" at bounding box center [595, 380] width 14 height 6
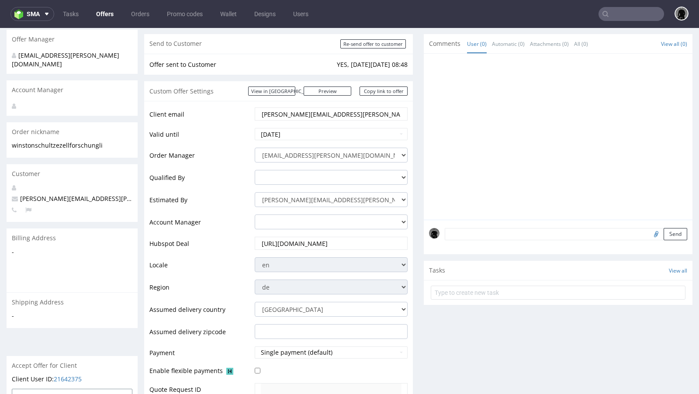
scroll to position [0, 0]
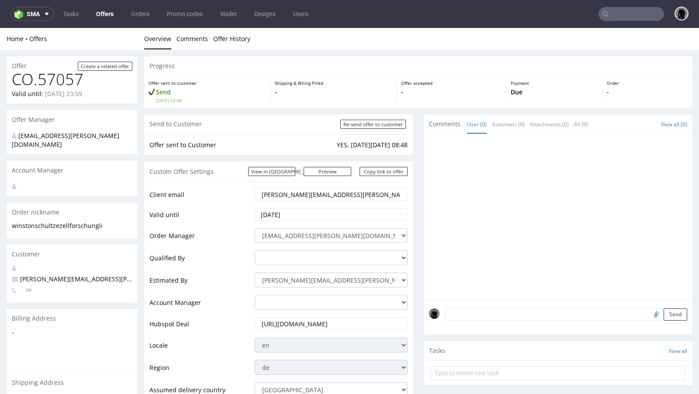
click at [103, 13] on link "Offers" at bounding box center [105, 14] width 28 height 14
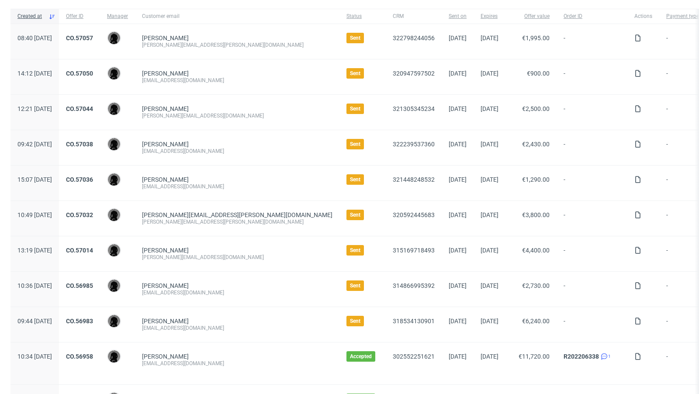
scroll to position [66, 0]
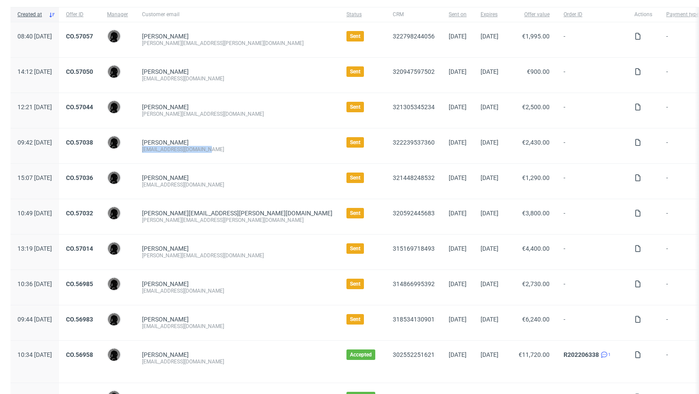
drag, startPoint x: 234, startPoint y: 146, endPoint x: 166, endPoint y: 145, distance: 67.7
click at [166, 145] on div "Marc Staller accounts@candy-circle.de" at bounding box center [237, 145] width 204 height 35
copy div "accounts@candy-circle.de"
click at [235, 143] on div "Marc Staller" at bounding box center [237, 142] width 190 height 7
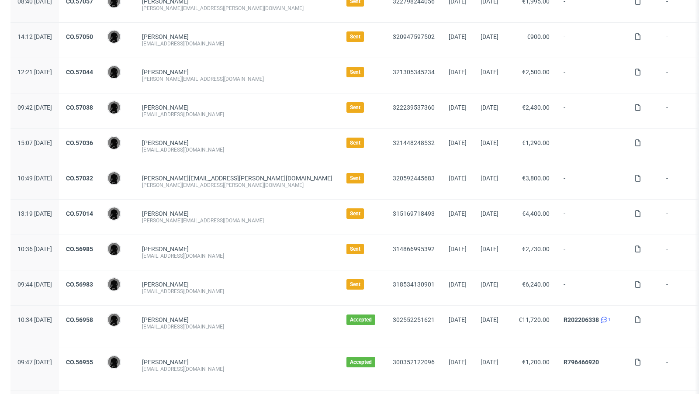
scroll to position [102, 0]
click at [219, 290] on div "freudeboxteam@gmail.com" at bounding box center [237, 290] width 190 height 7
copy div "freudeboxteam@gmail.com"
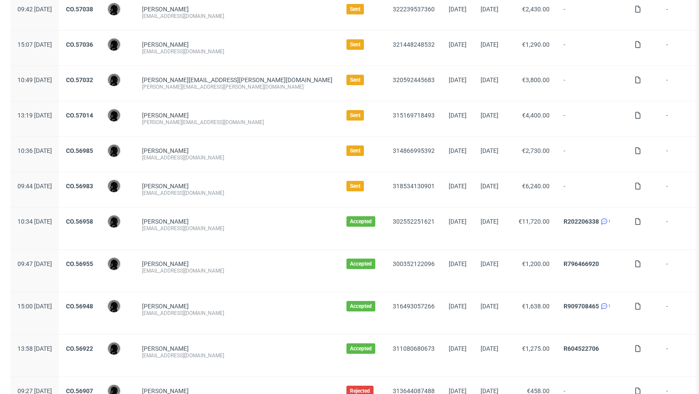
scroll to position [196, 0]
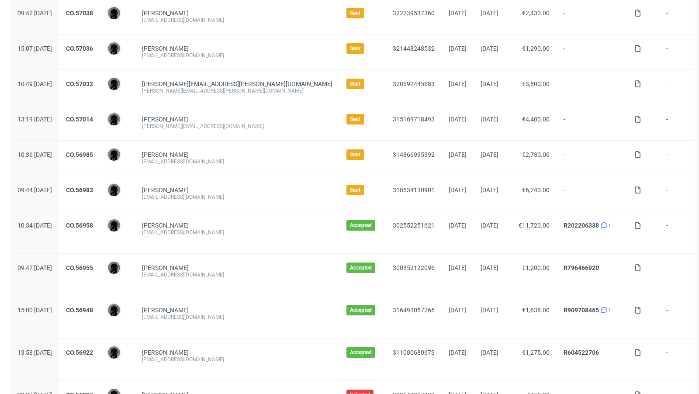
click at [386, 26] on div "322239537360" at bounding box center [414, 16] width 56 height 35
click at [386, 128] on div "315169718493" at bounding box center [414, 122] width 56 height 35
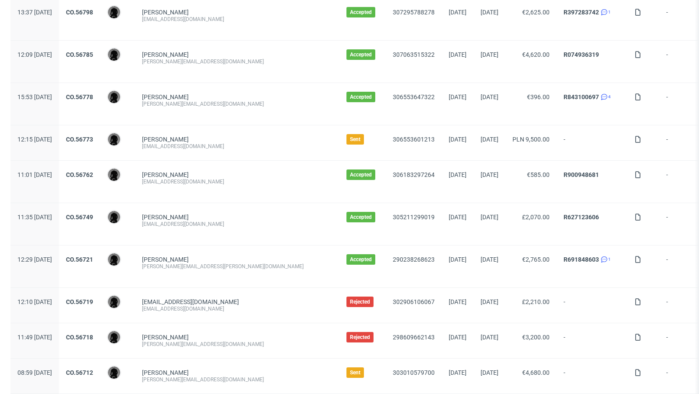
scroll to position [826, 0]
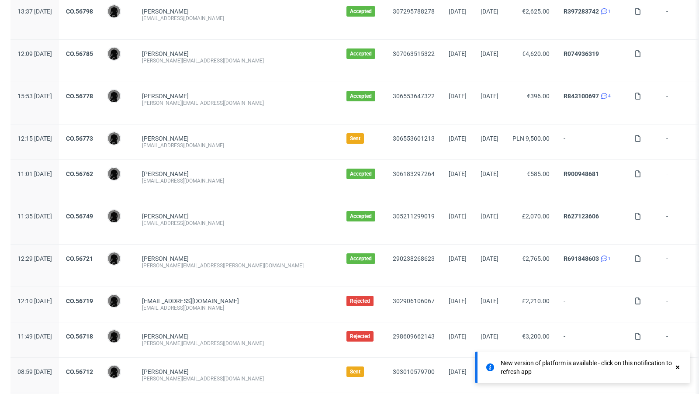
click at [679, 368] on use at bounding box center [677, 367] width 3 height 3
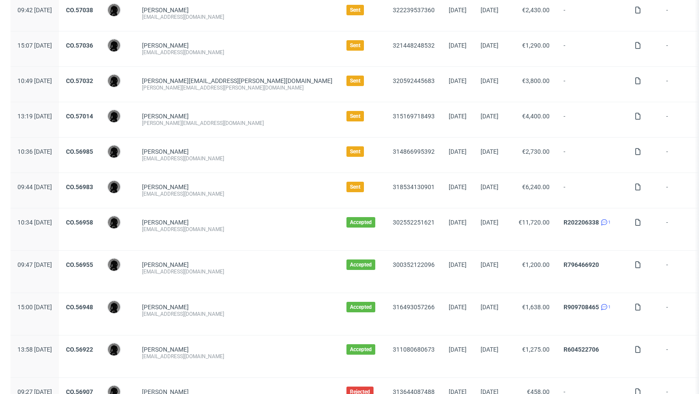
scroll to position [189, 0]
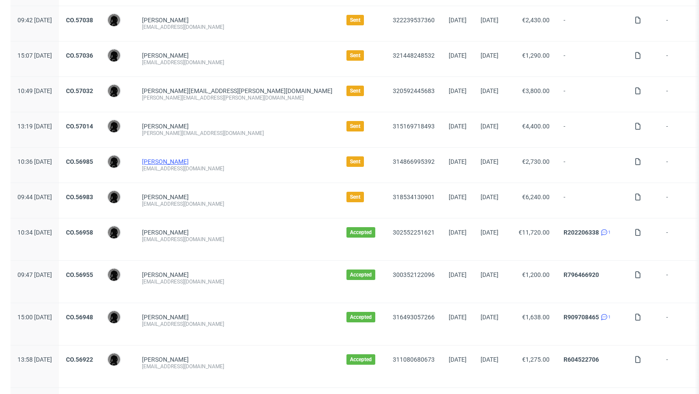
click at [186, 161] on link "Mikael Tas" at bounding box center [165, 161] width 47 height 7
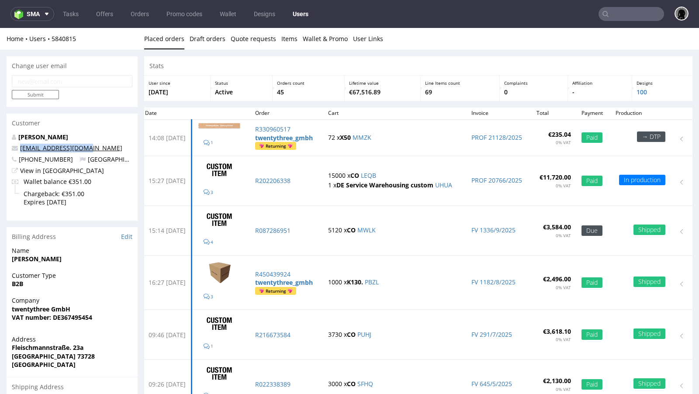
drag, startPoint x: 90, startPoint y: 146, endPoint x: 21, endPoint y: 148, distance: 68.6
click at [21, 148] on p "team@schlafzimmer.de" at bounding box center [72, 148] width 121 height 9
copy link "team@schlafzimmer.de"
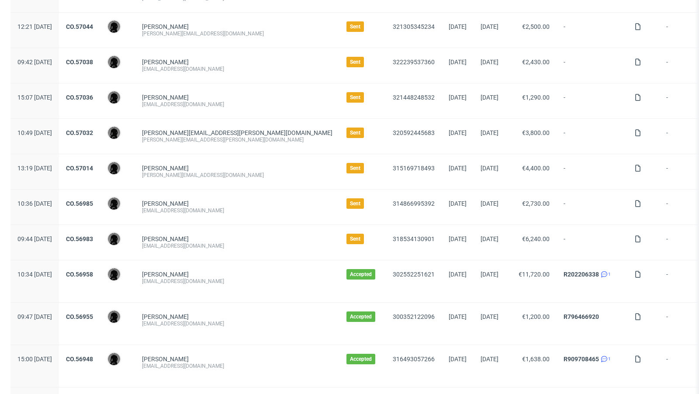
scroll to position [156, 0]
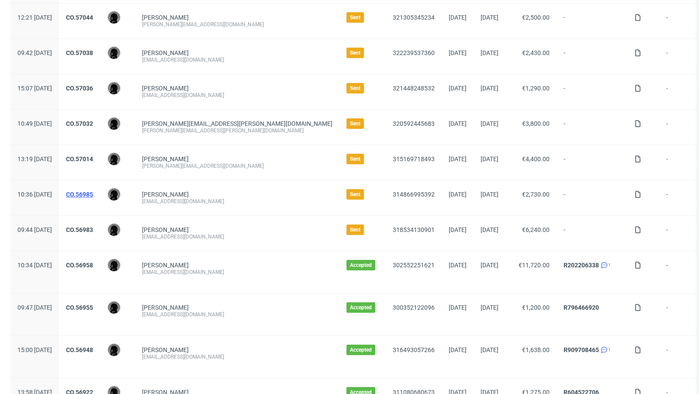
click at [93, 193] on link "CO.56985" at bounding box center [79, 194] width 27 height 7
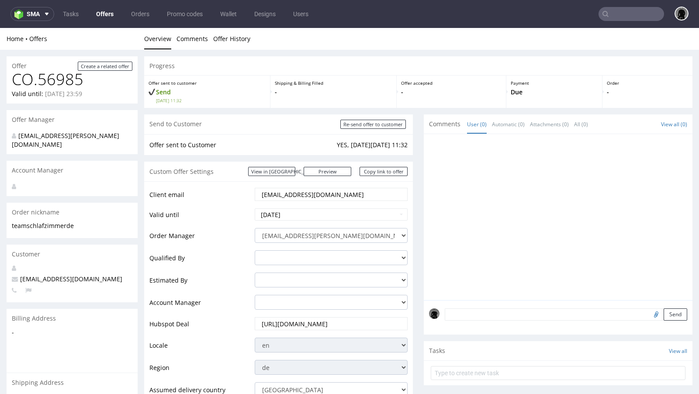
click at [59, 275] on span "team@schlafzimmer.de" at bounding box center [67, 279] width 110 height 8
copy span "team@schlafzimmer.de"
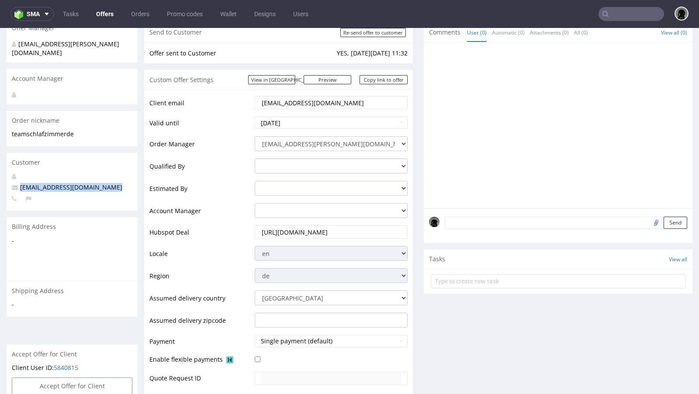
scroll to position [162, 0]
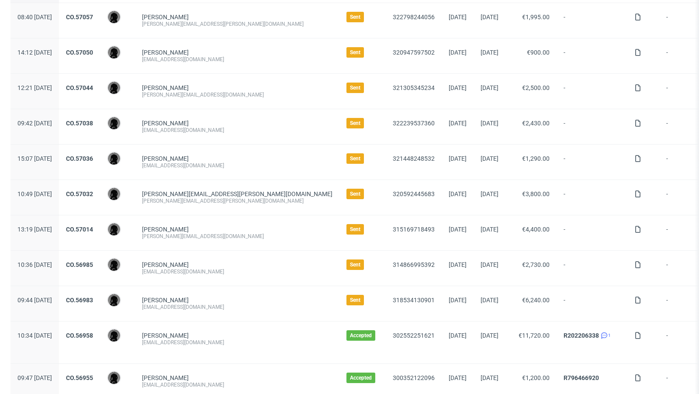
scroll to position [101, 0]
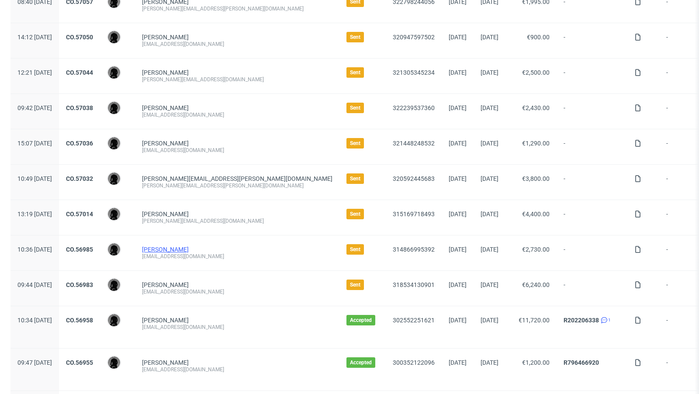
click at [184, 249] on link "Mikael Tas" at bounding box center [165, 249] width 47 height 7
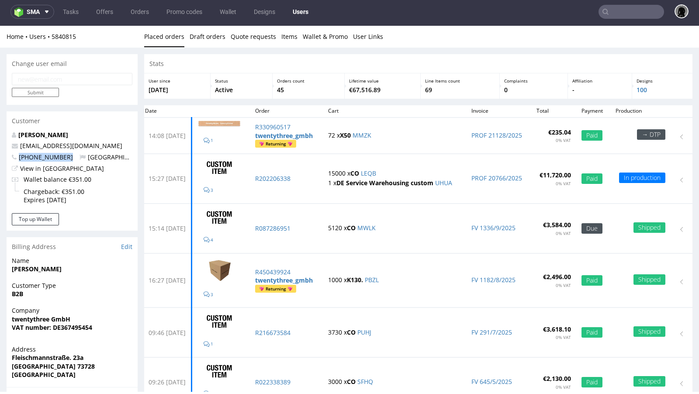
drag, startPoint x: 67, startPoint y: 158, endPoint x: 20, endPoint y: 157, distance: 47.6
click at [20, 157] on p "+491718492351 Germany" at bounding box center [72, 157] width 121 height 9
copy span "+491718492351"
click at [104, 9] on link "Offers" at bounding box center [105, 12] width 28 height 14
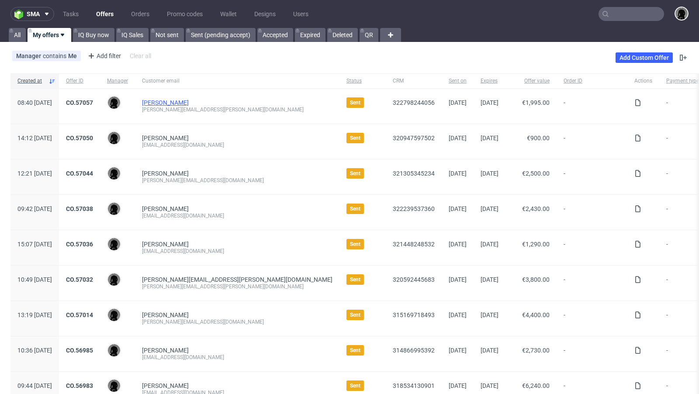
click at [186, 103] on link "Winston Schultze" at bounding box center [165, 102] width 47 height 7
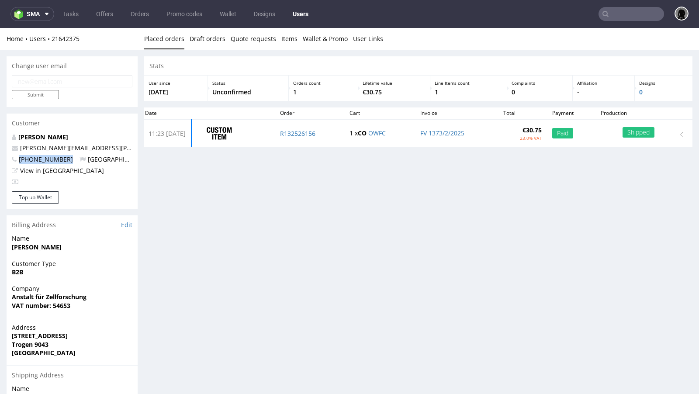
drag, startPoint x: 67, startPoint y: 161, endPoint x: 16, endPoint y: 162, distance: 50.7
click at [16, 162] on p "+491721047207 Switzerland" at bounding box center [72, 159] width 121 height 9
copy span "+491721047207"
drag, startPoint x: 123, startPoint y: 148, endPoint x: 21, endPoint y: 143, distance: 102.8
click at [21, 143] on div "Winston Schultze winston.schultze@zellforschung.li +491721047207 Switzerland Vi…" at bounding box center [72, 162] width 131 height 59
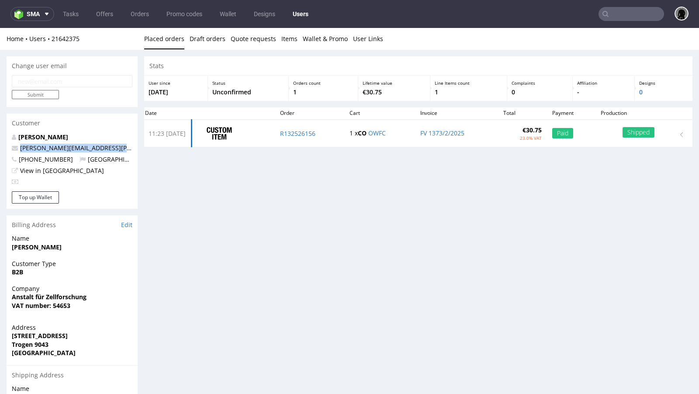
copy span "winston.schultze@zellforschung.li"
click at [209, 200] on div "Stats User since 19th Feb 2025 Status Unconfirmed Orders count 1 Lifetime value…" at bounding box center [418, 274] width 548 height 437
click at [102, 18] on link "Offers" at bounding box center [105, 14] width 28 height 14
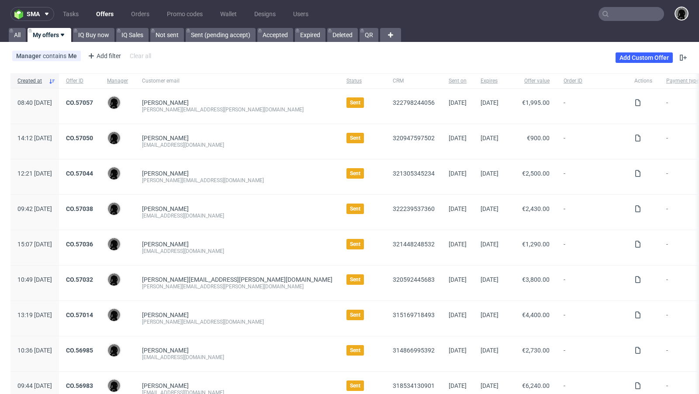
click at [347, 58] on div "Manager contains Me Add filter Hide filters Clear all Add Custom Offer" at bounding box center [349, 57] width 699 height 24
click at [612, 9] on input "text" at bounding box center [631, 14] width 66 height 14
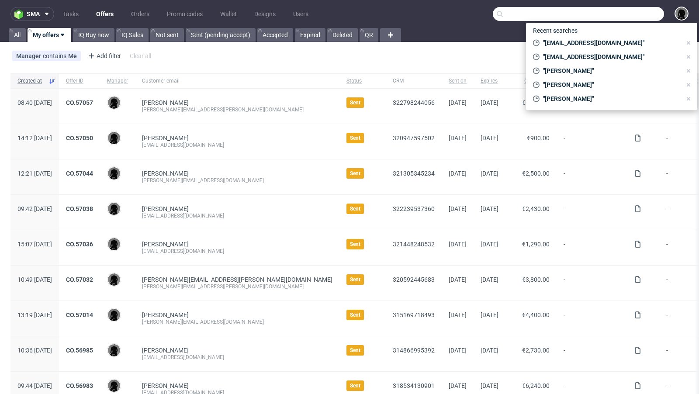
paste input "christoph@biglittlethings.de"
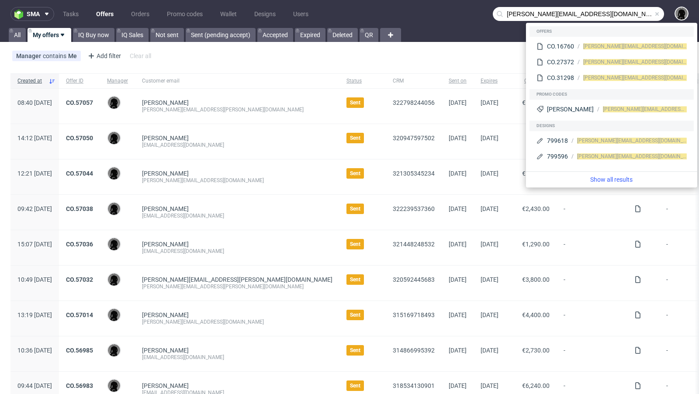
drag, startPoint x: 524, startPoint y: 12, endPoint x: 462, endPoint y: 13, distance: 62.9
click at [462, 13] on nav "sma Tasks Offers Orders Promo codes Wallet Designs Users christoph@biglittlethi…" at bounding box center [349, 14] width 699 height 28
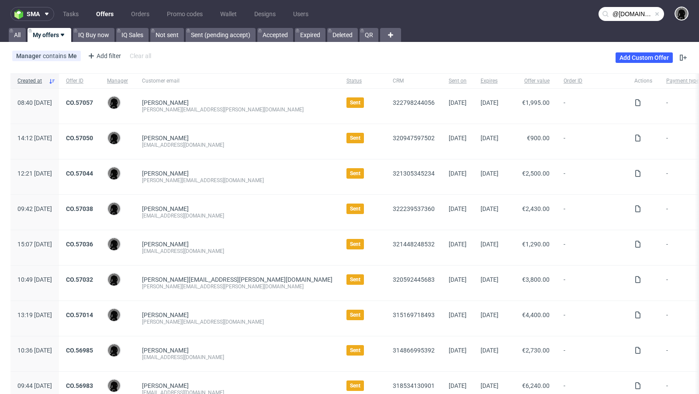
type input "@biglittlethings.de"
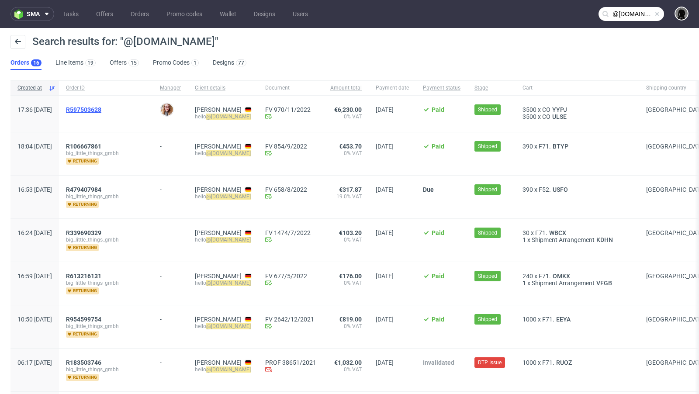
click at [101, 108] on span "R597503628" at bounding box center [83, 109] width 35 height 7
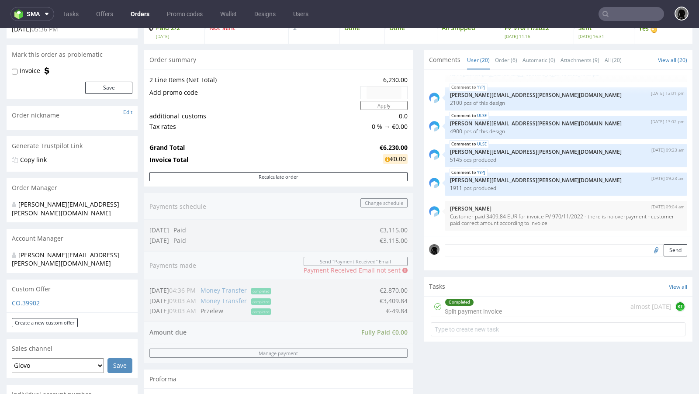
scroll to position [134, 0]
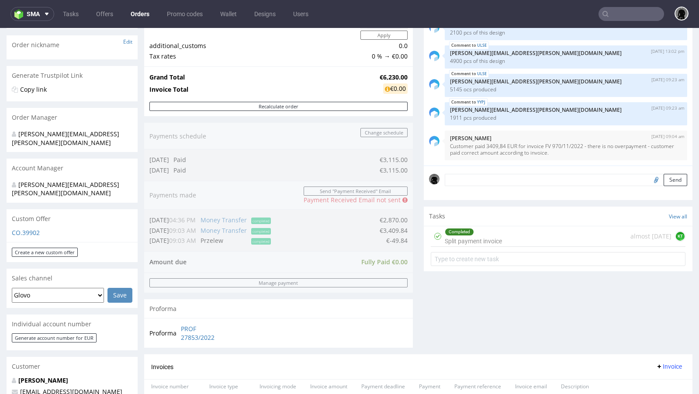
click at [27, 228] on p "CO.39902" at bounding box center [72, 232] width 121 height 9
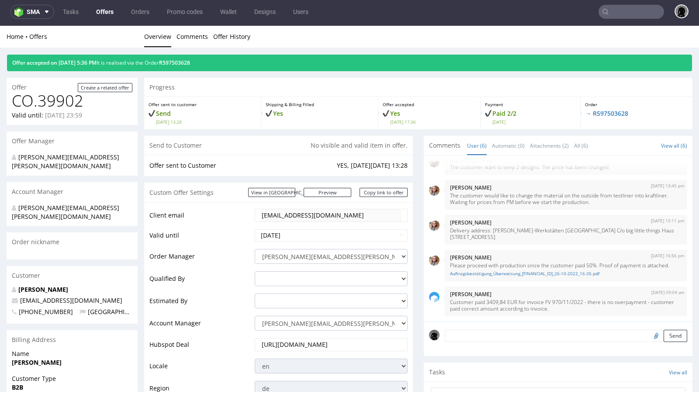
click at [99, 17] on link "Offers" at bounding box center [105, 12] width 28 height 14
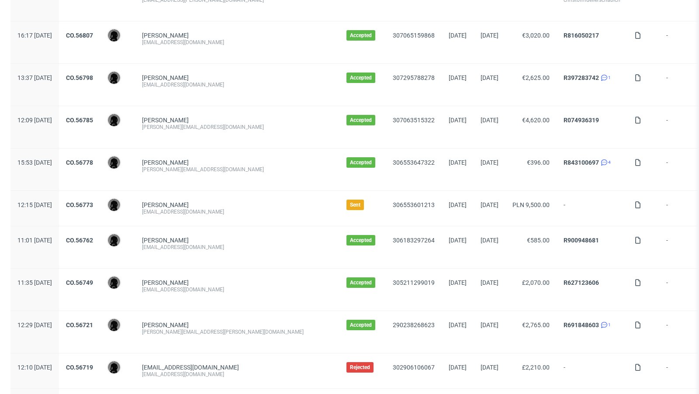
scroll to position [767, 0]
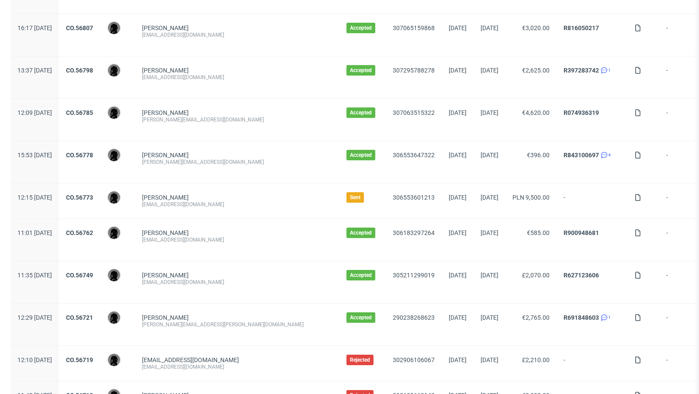
click at [100, 187] on div "CO.56773" at bounding box center [79, 200] width 41 height 35
click at [100, 188] on div "CO.56773" at bounding box center [79, 200] width 41 height 35
click at [93, 194] on link "CO.56773" at bounding box center [79, 197] width 27 height 7
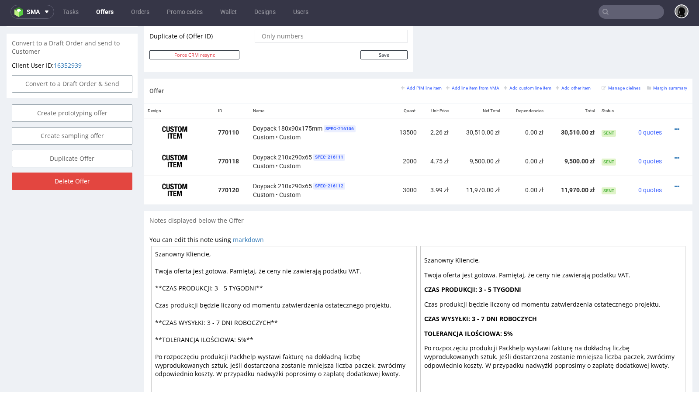
scroll to position [467, 0]
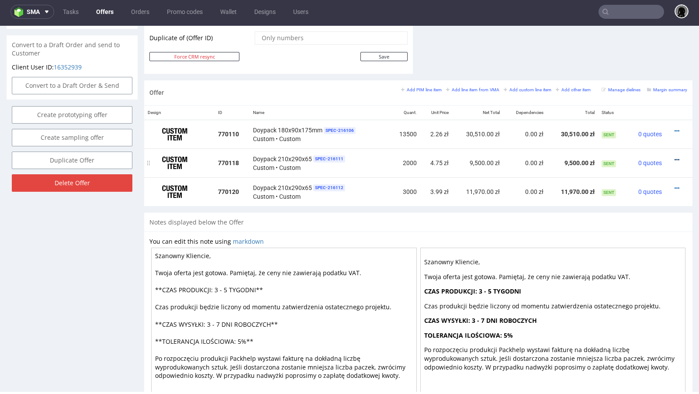
click at [674, 157] on icon at bounding box center [676, 160] width 5 height 6
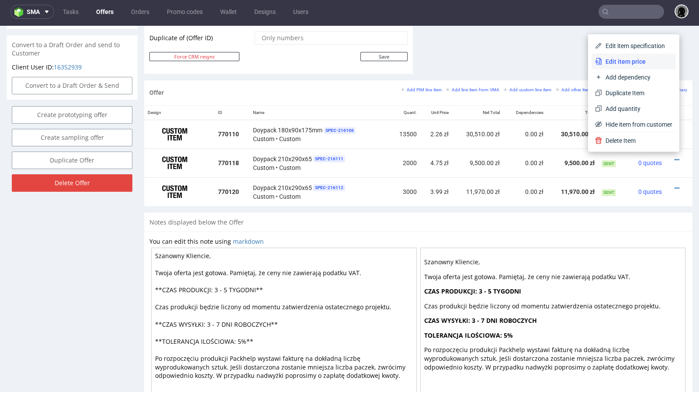
click at [621, 65] on span "Edit item price" at bounding box center [637, 61] width 70 height 9
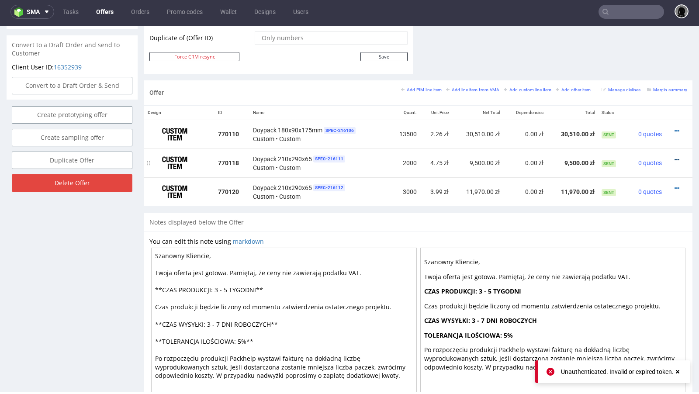
click at [674, 157] on icon at bounding box center [676, 160] width 5 height 6
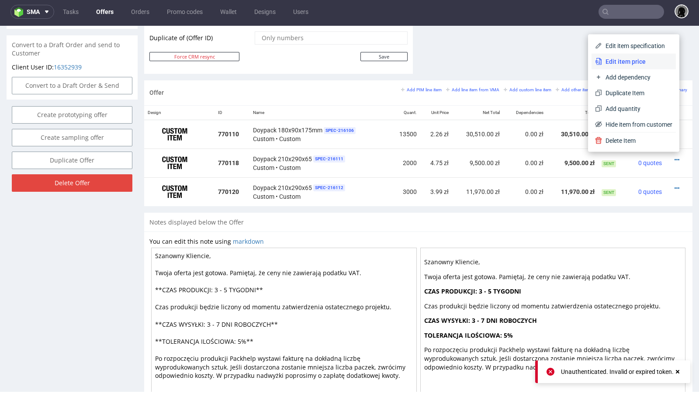
click at [610, 66] on li "Edit item price" at bounding box center [633, 62] width 84 height 16
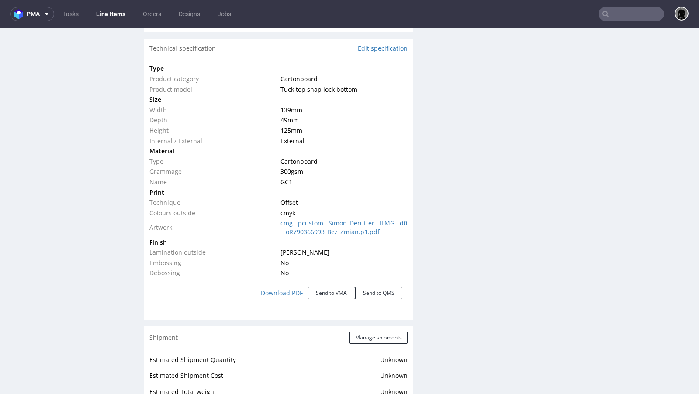
scroll to position [810, 0]
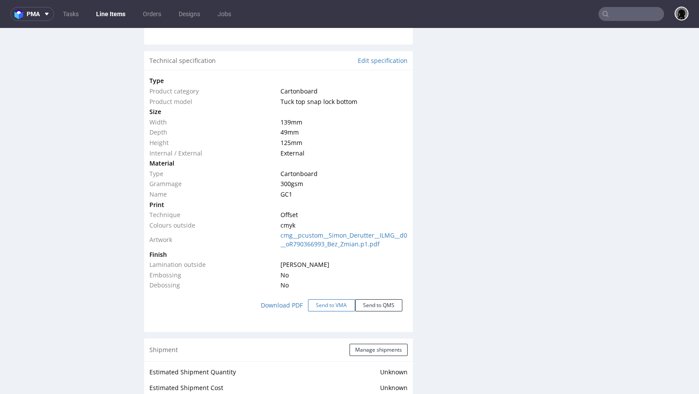
click at [317, 300] on button "Send to VMA" at bounding box center [331, 305] width 47 height 12
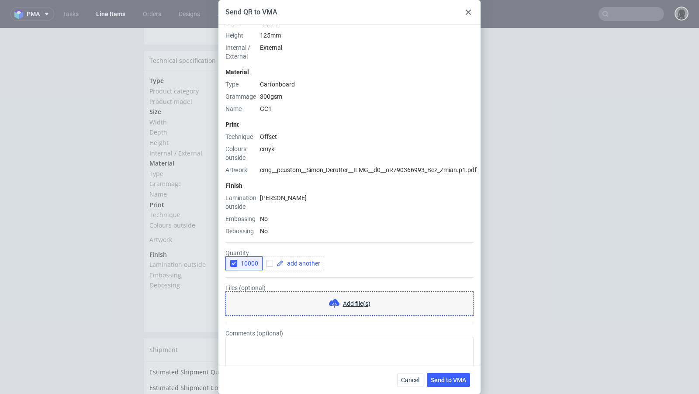
scroll to position [210, 0]
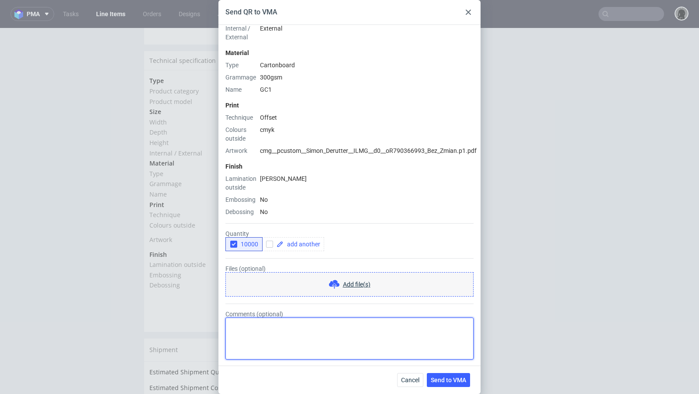
paste textarea "uwaga: wyceniamy dwie opcje - folię mat jak wcześniej i folię soft touch"
click at [281, 334] on textarea "Comments (optional)" at bounding box center [349, 338] width 248 height 42
type textarea "uwaga: wyceniamy dwie opcje - folię mat jak wcześniej i folię soft touch"
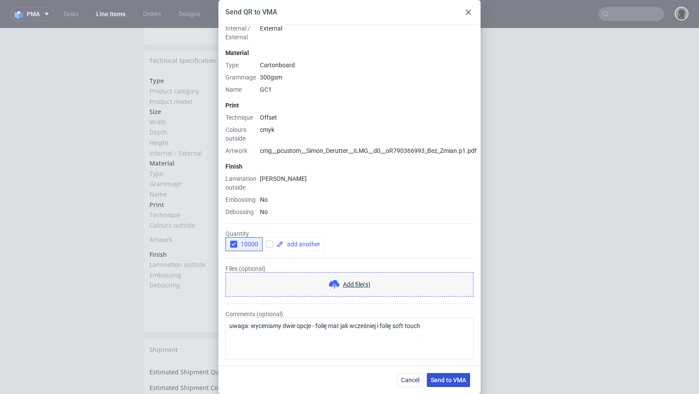
click at [439, 377] on span "Send to VMA" at bounding box center [448, 380] width 35 height 6
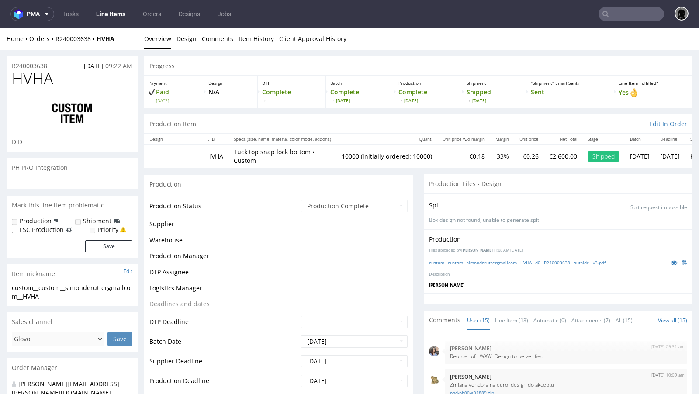
select select "in_progress"
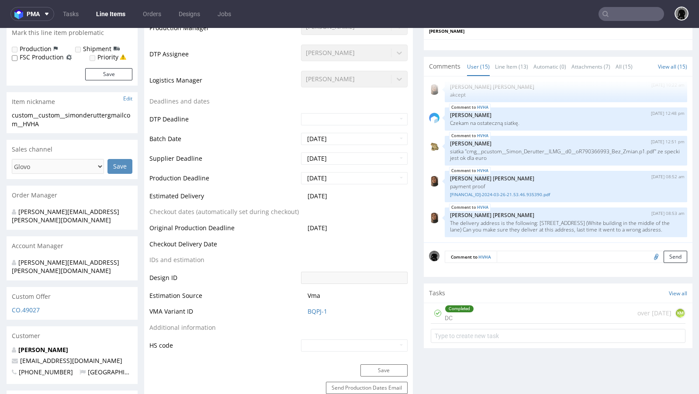
scroll to position [0, 0]
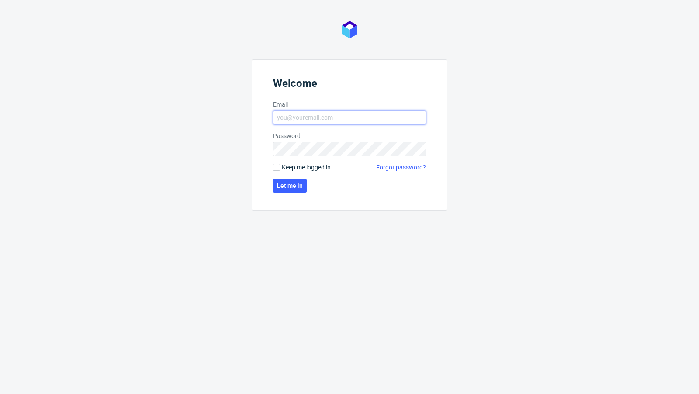
click at [296, 117] on input "Email" at bounding box center [349, 117] width 153 height 14
type input "[EMAIL_ADDRESS][PERSON_NAME][DOMAIN_NAME]"
click at [279, 189] on button "Let me in" at bounding box center [290, 186] width 34 height 14
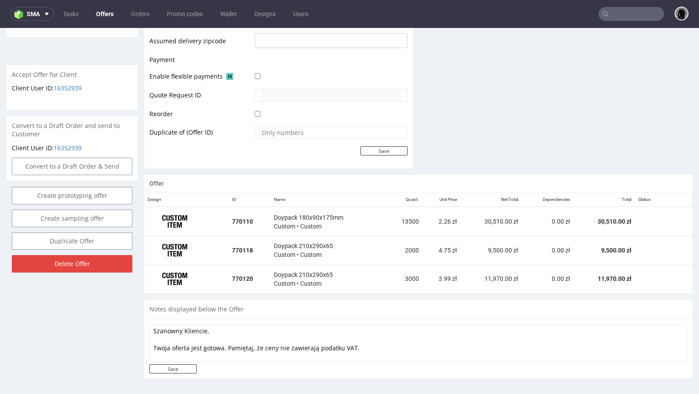
scroll to position [2, 0]
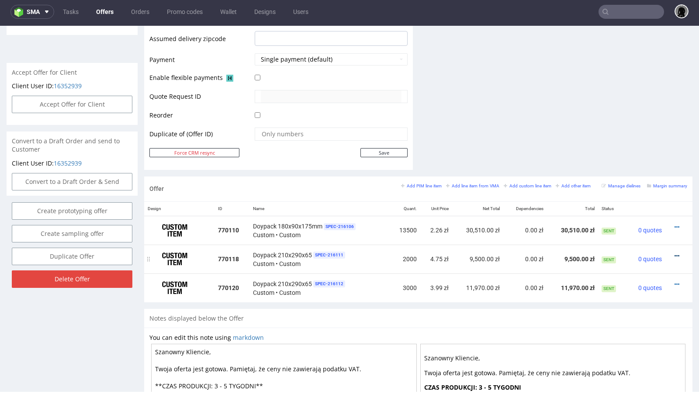
click at [674, 253] on icon at bounding box center [676, 256] width 5 height 6
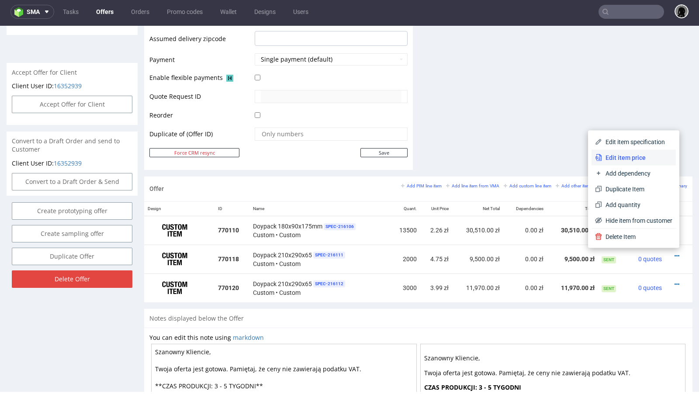
click at [626, 156] on span "Edit item price" at bounding box center [637, 157] width 70 height 9
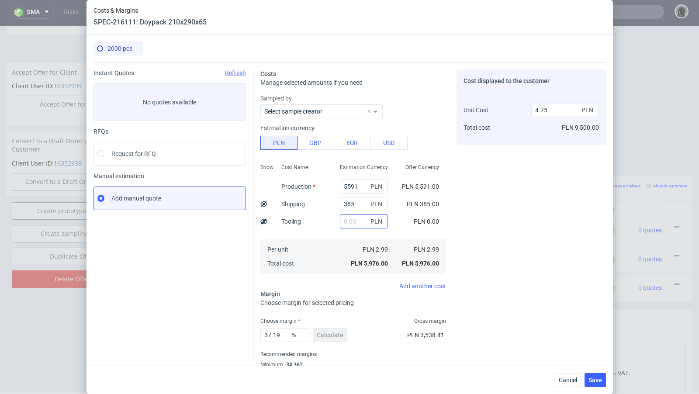
scroll to position [30, 0]
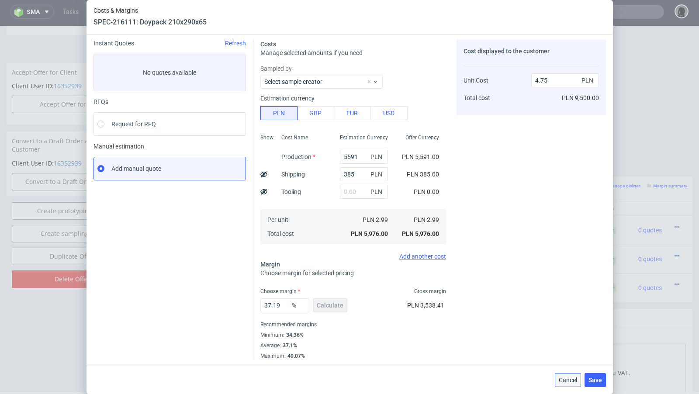
click at [573, 383] on span "Cancel" at bounding box center [568, 380] width 18 height 6
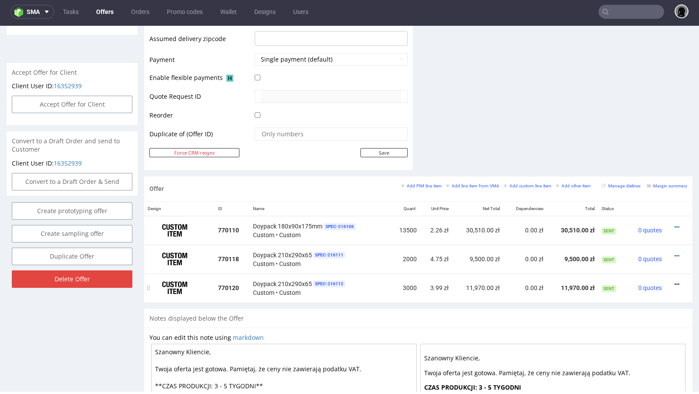
click at [674, 282] on icon at bounding box center [676, 284] width 5 height 6
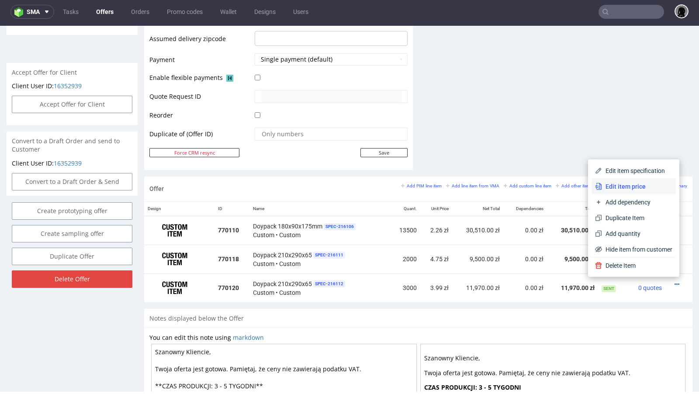
click at [631, 184] on span "Edit item price" at bounding box center [637, 186] width 70 height 9
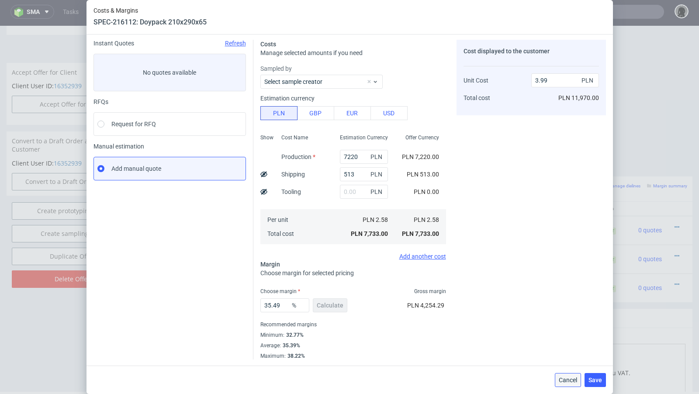
click at [568, 381] on span "Cancel" at bounding box center [568, 380] width 18 height 6
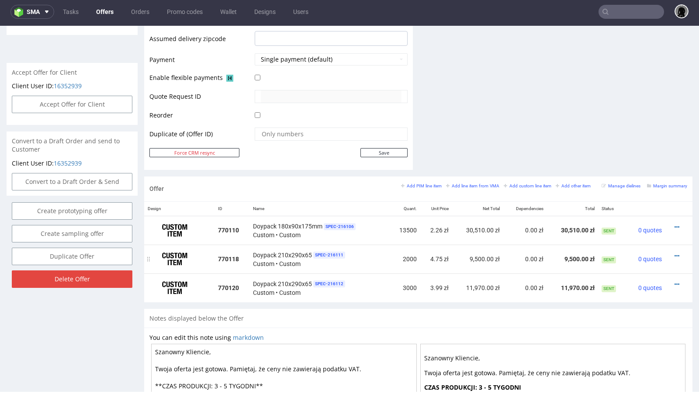
click at [370, 258] on div "Doypack 210x290x65 SPEC- 216111 Custom • Custom" at bounding box center [319, 259] width 133 height 18
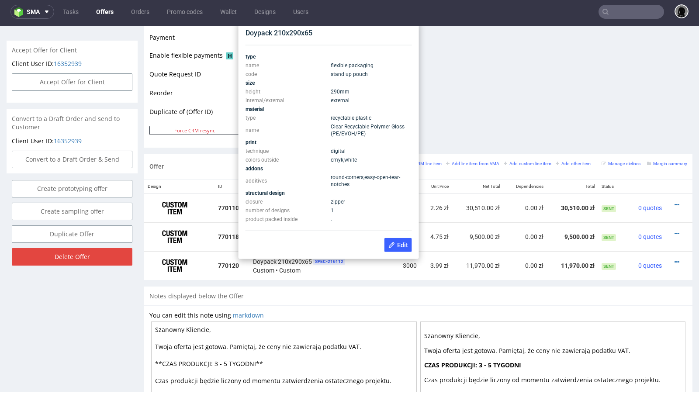
scroll to position [385, 0]
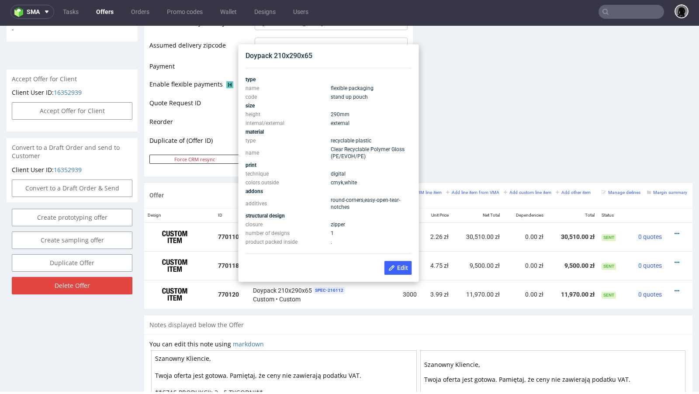
scroll to position [364, 0]
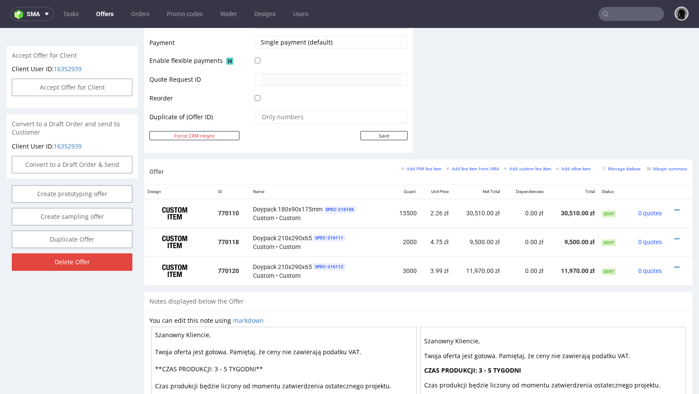
scroll to position [412, 0]
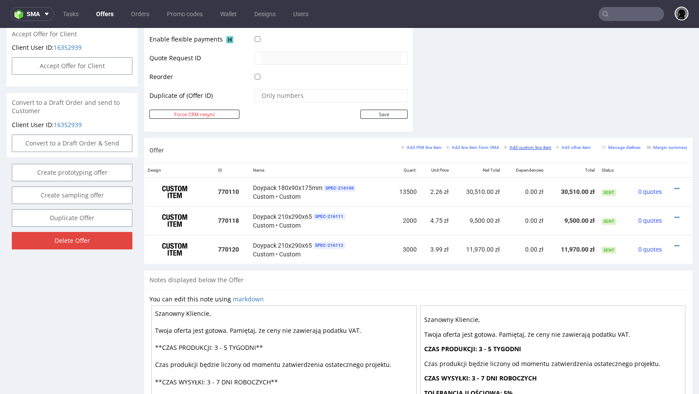
click at [511, 145] on small "Add custom line item" at bounding box center [528, 147] width 48 height 5
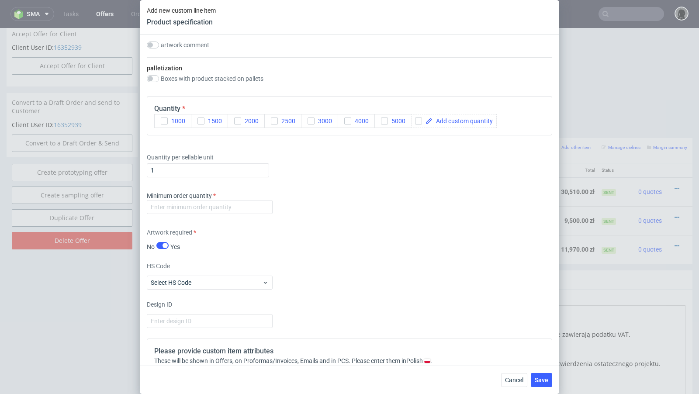
scroll to position [884, 0]
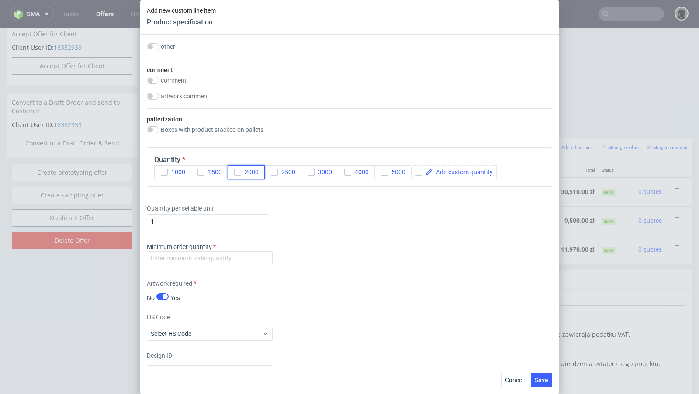
click at [236, 169] on icon "button" at bounding box center [238, 172] width 6 height 6
click at [309, 169] on icon "button" at bounding box center [311, 172] width 6 height 6
click at [319, 231] on div "Supplier Select supplier Technical specification Instant price RFQ type name co…" at bounding box center [349, 199] width 419 height 331
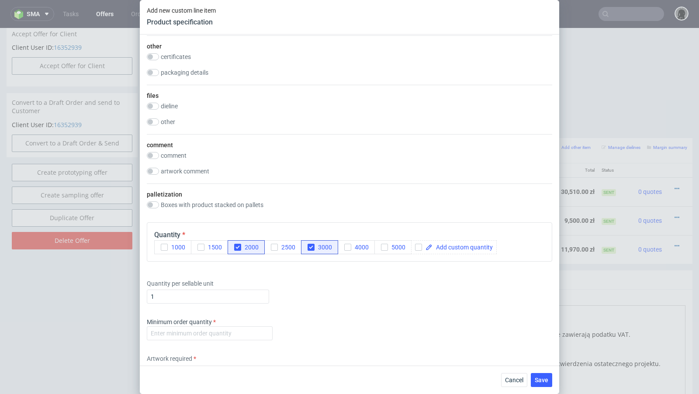
scroll to position [805, 0]
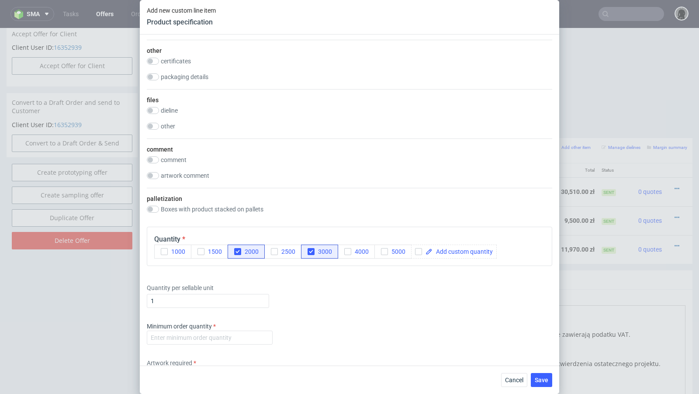
click at [228, 326] on div "Minimum order quantity" at bounding box center [210, 333] width 126 height 23
click at [230, 332] on input "number" at bounding box center [210, 338] width 126 height 14
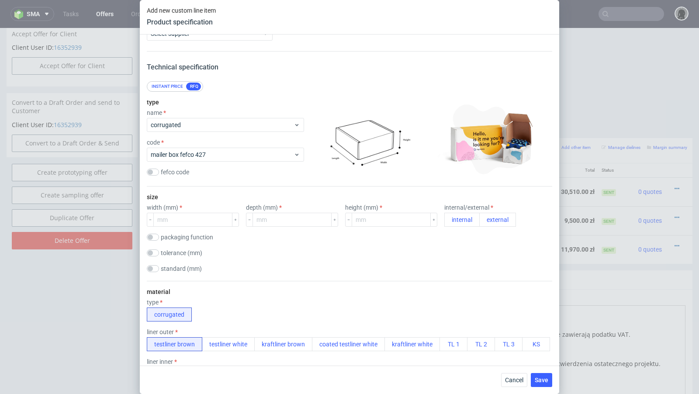
scroll to position [0, 0]
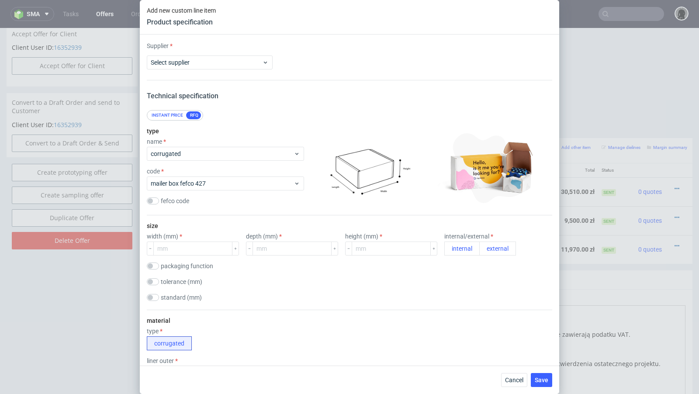
type input "1"
click at [196, 157] on span "corrugated" at bounding box center [222, 153] width 143 height 9
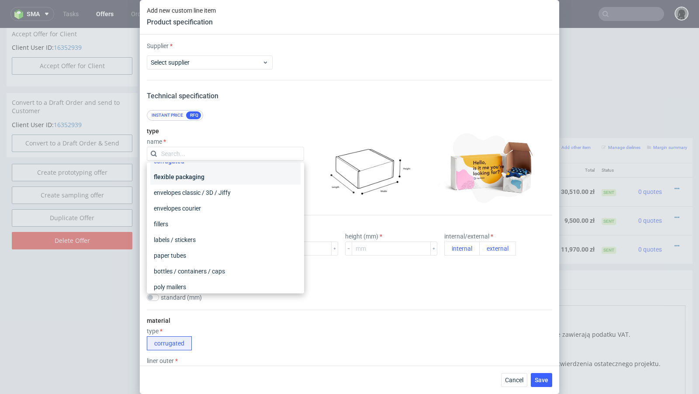
scroll to position [37, 0]
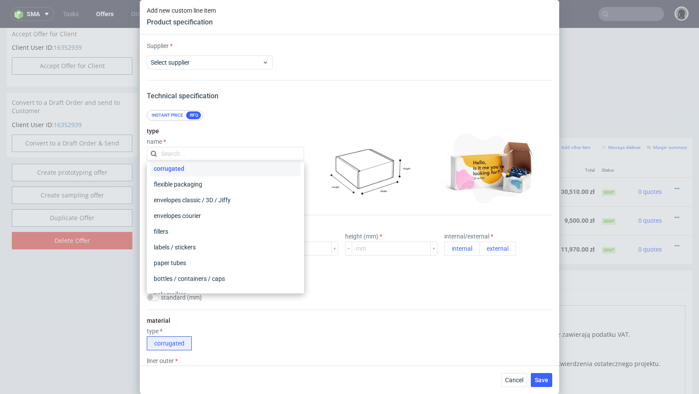
click at [191, 175] on div "corrugated" at bounding box center [225, 169] width 150 height 16
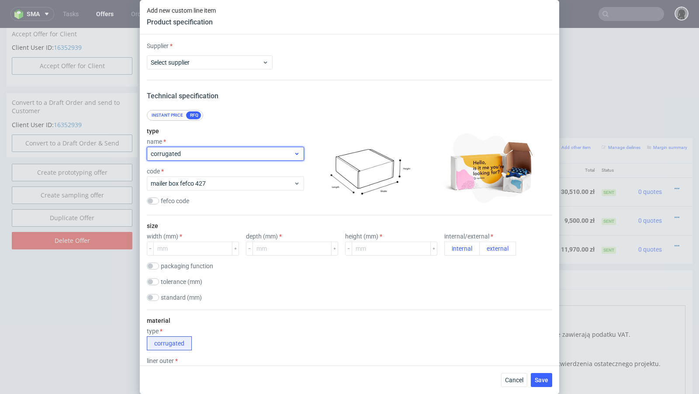
click at [185, 155] on span "corrugated" at bounding box center [222, 153] width 143 height 9
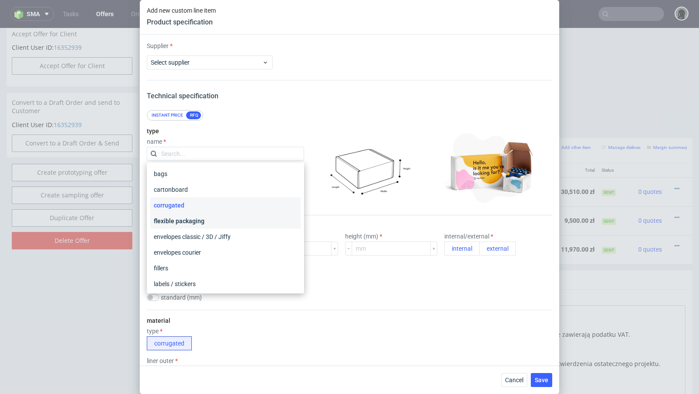
click at [186, 216] on div "flexible packaging" at bounding box center [225, 221] width 150 height 16
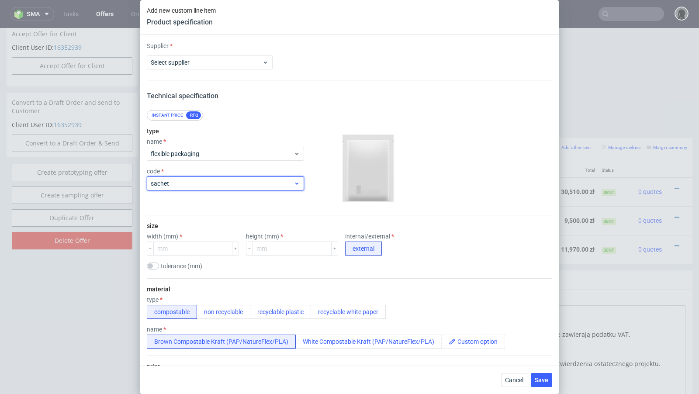
click at [188, 187] on div "sachet" at bounding box center [225, 183] width 157 height 14
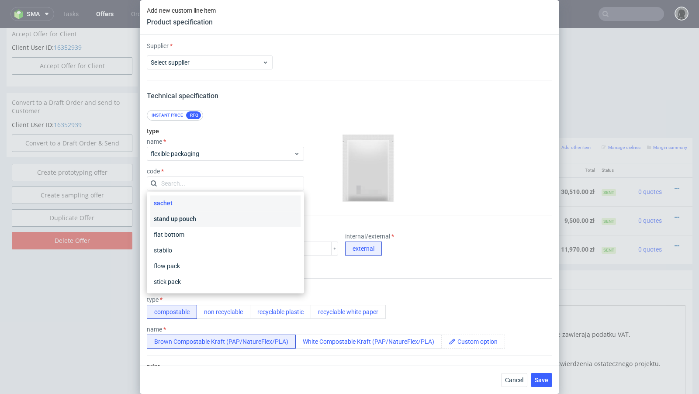
click at [192, 218] on div "stand up pouch" at bounding box center [225, 219] width 150 height 16
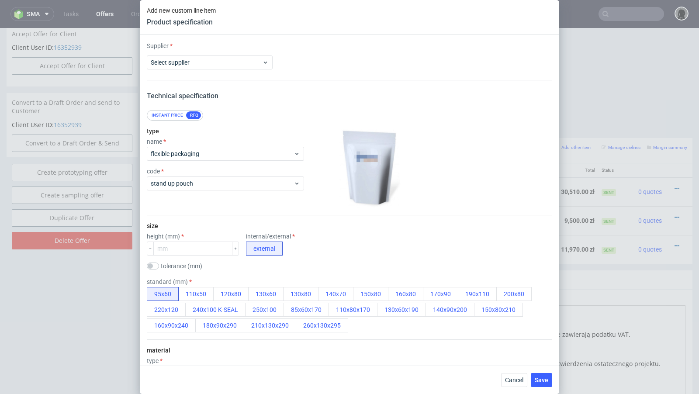
scroll to position [8, 0]
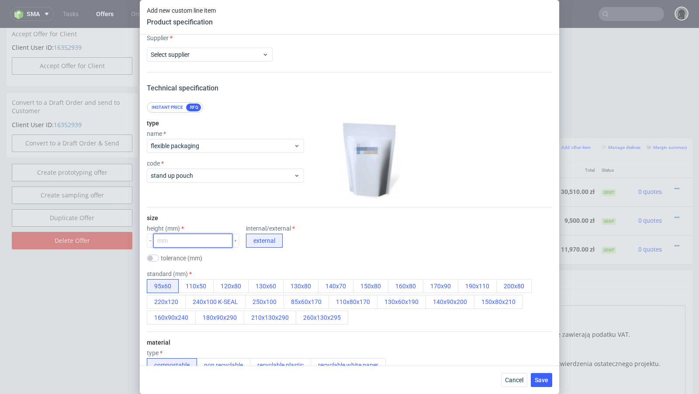
click at [186, 239] on input "number" at bounding box center [192, 241] width 79 height 14
type input "220"
click at [324, 91] on div "Supplier Select supplier Technical specification Instant price RFQ type name fl…" at bounding box center [349, 199] width 419 height 331
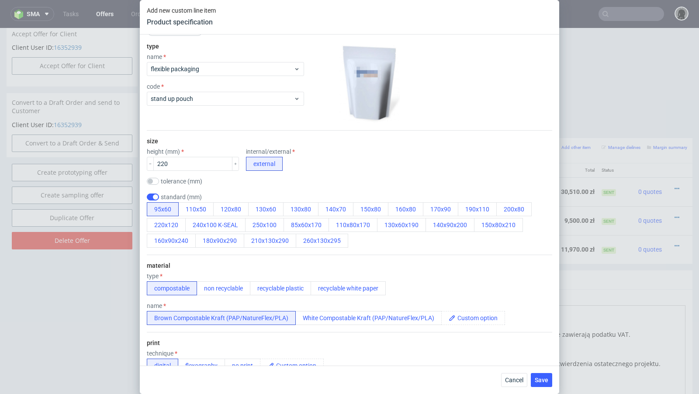
scroll to position [87, 0]
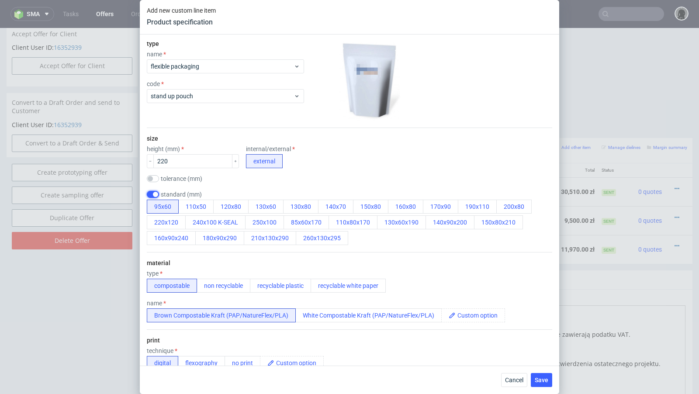
click at [154, 193] on input "checkbox" at bounding box center [153, 194] width 12 height 7
checkbox input "false"
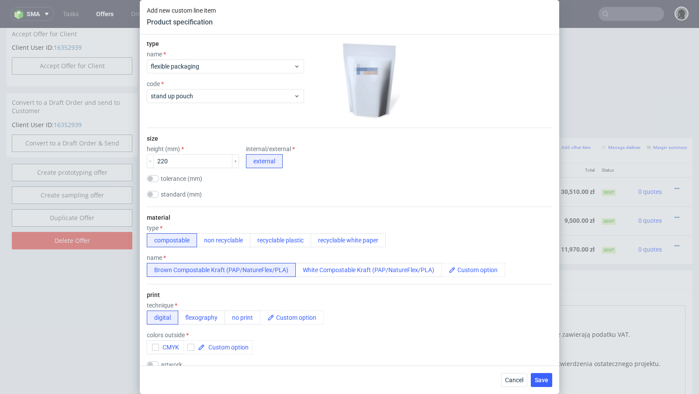
click at [358, 180] on div "tolerance (mm)" at bounding box center [349, 179] width 405 height 9
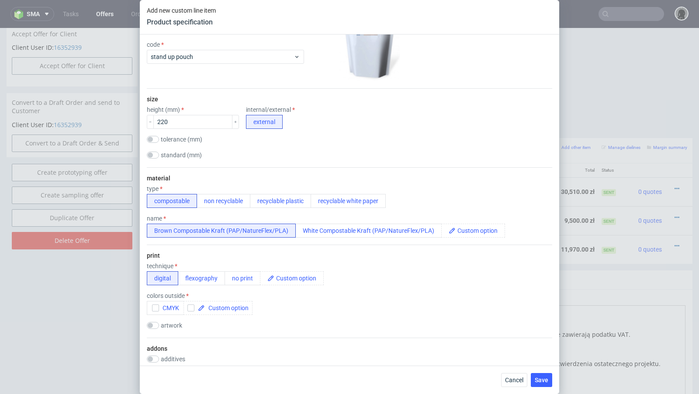
scroll to position [136, 0]
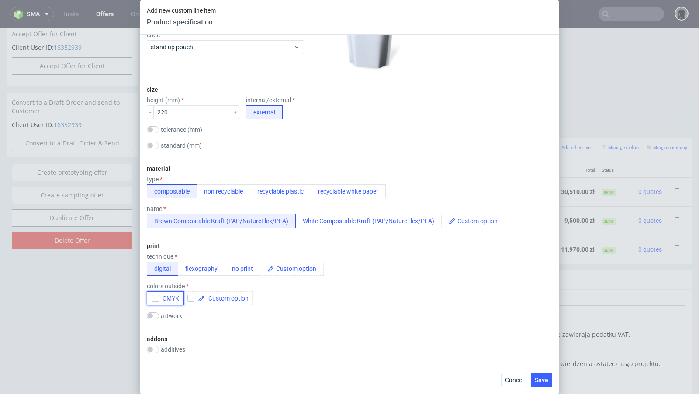
click at [165, 295] on span "CMYK" at bounding box center [169, 298] width 20 height 7
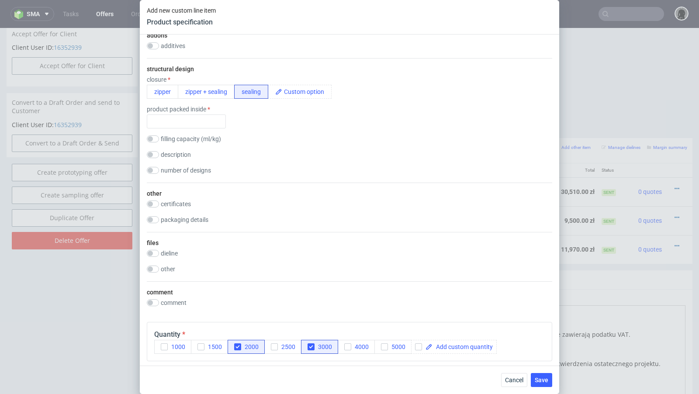
scroll to position [437, 0]
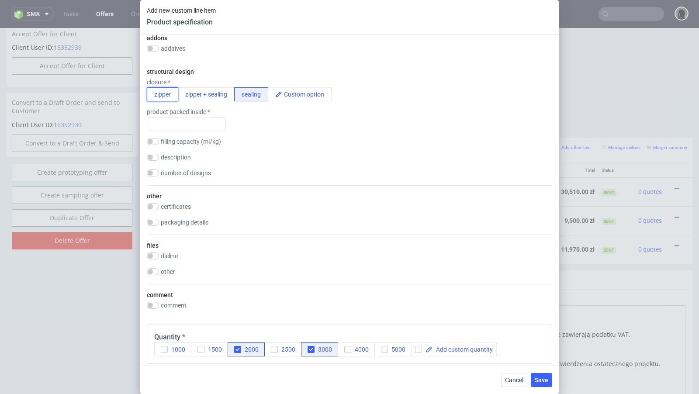
click at [160, 95] on button "zipper" at bounding box center [162, 94] width 31 height 14
click at [183, 122] on input "text" at bounding box center [186, 124] width 79 height 14
type input "."
click at [312, 145] on div "filling capacity (ml/kg)" at bounding box center [349, 142] width 405 height 9
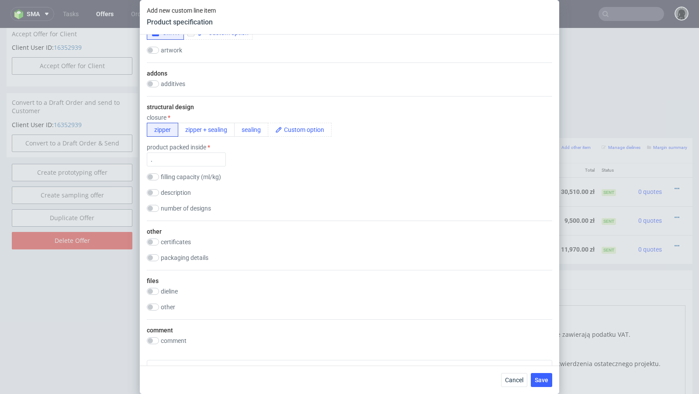
scroll to position [370, 0]
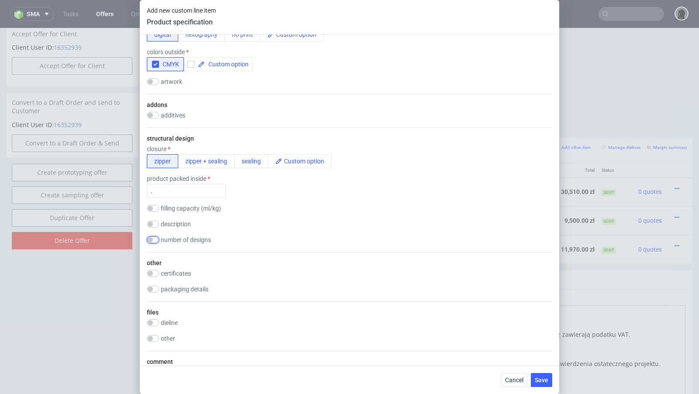
click at [150, 236] on input "checkbox" at bounding box center [153, 239] width 12 height 7
checkbox input "true"
click at [408, 168] on div "structural design closure zipper zipper + sealing sealing product packed inside…" at bounding box center [349, 197] width 405 height 138
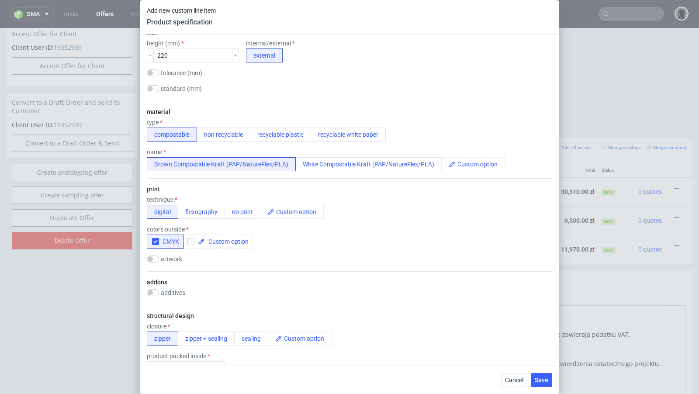
scroll to position [170, 0]
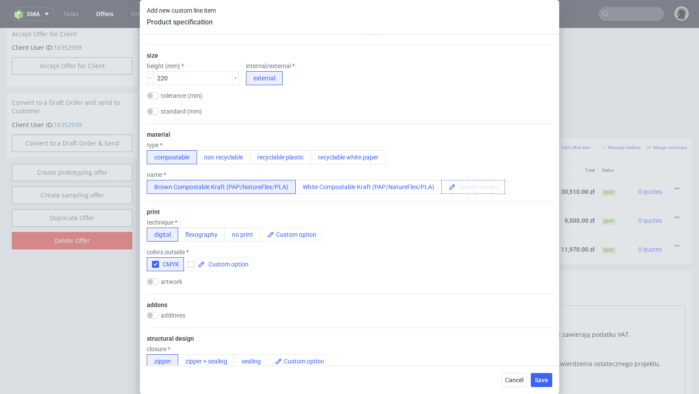
click at [462, 191] on span at bounding box center [479, 186] width 49 height 13
paste span
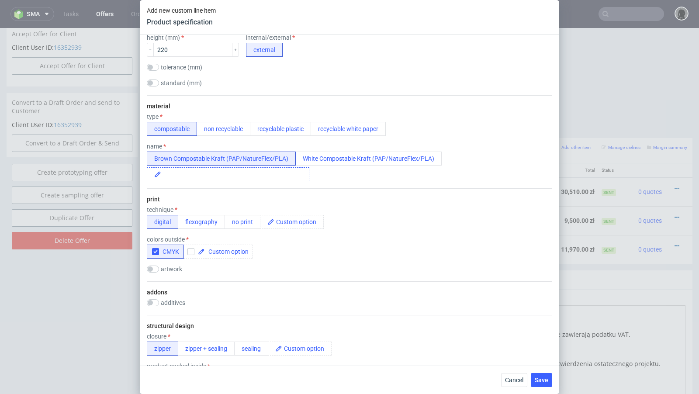
click at [253, 175] on span "Stanbag K-seal 260x220x65/65 mm PET-matte/PEevohPE" at bounding box center [235, 175] width 148 height 14
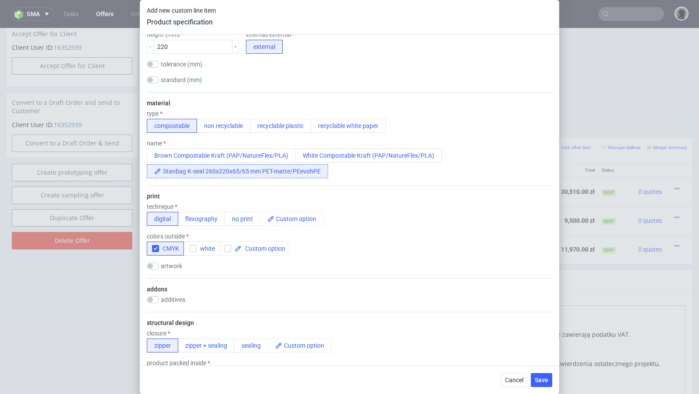
click at [245, 166] on span "Stanbag K-seal 260x220x65/65 mm PET-matte/PEevohPE" at bounding box center [244, 171] width 166 height 13
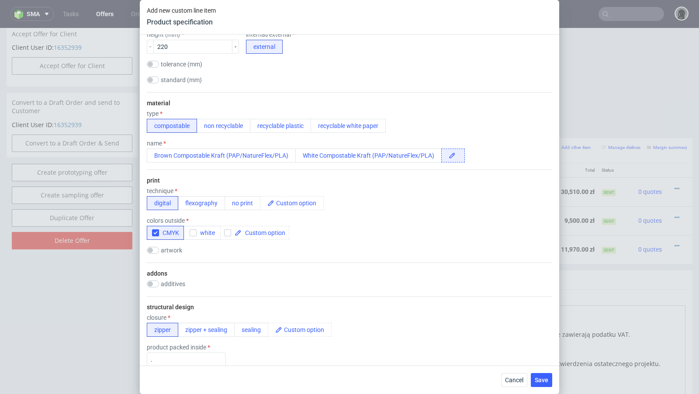
scroll to position [186, 0]
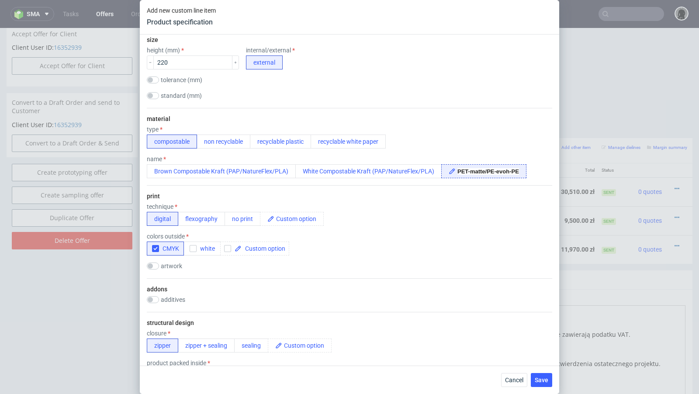
click at [451, 211] on div "technique digital flexography no print" at bounding box center [349, 214] width 405 height 23
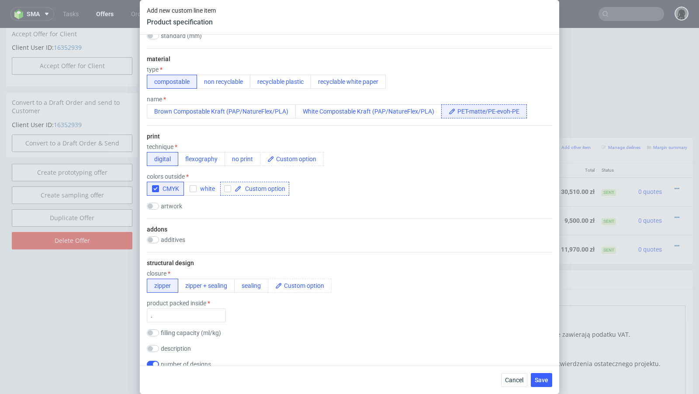
scroll to position [242, 0]
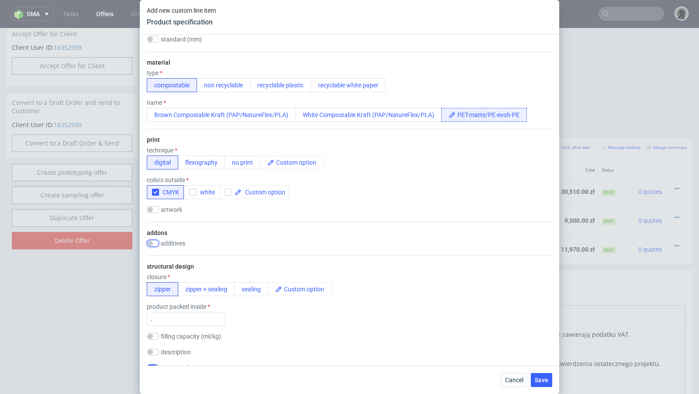
click at [154, 240] on input "checkbox" at bounding box center [153, 243] width 12 height 7
checkbox input "true"
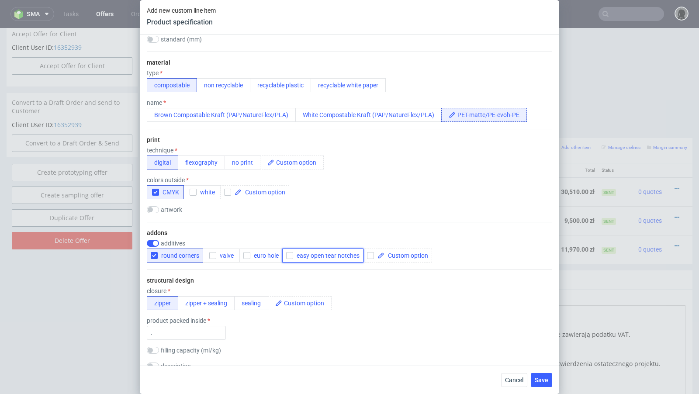
click at [310, 256] on span "easy open tear notches" at bounding box center [326, 255] width 66 height 7
click at [324, 209] on div "artwork" at bounding box center [349, 209] width 405 height 7
click at [325, 213] on div "artwork drop" at bounding box center [349, 210] width 405 height 9
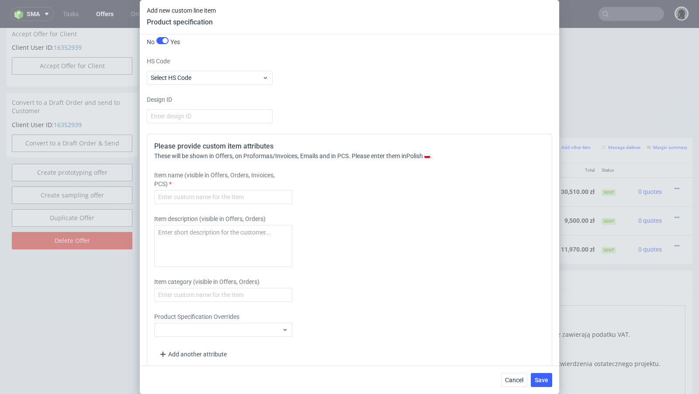
scroll to position [906, 0]
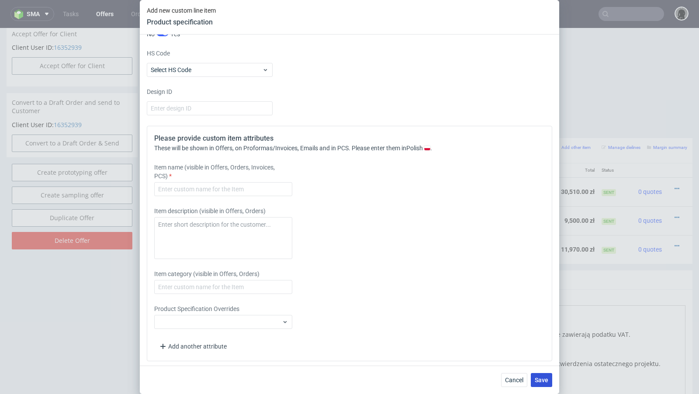
click at [544, 384] on button "Save" at bounding box center [541, 380] width 21 height 14
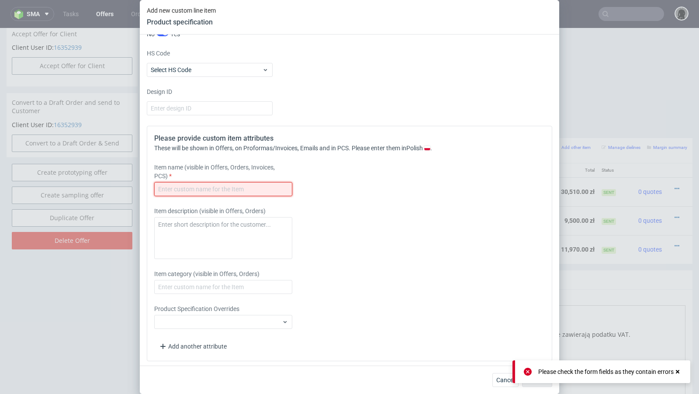
click at [245, 188] on input "text" at bounding box center [223, 189] width 138 height 14
paste input "260x220x65"
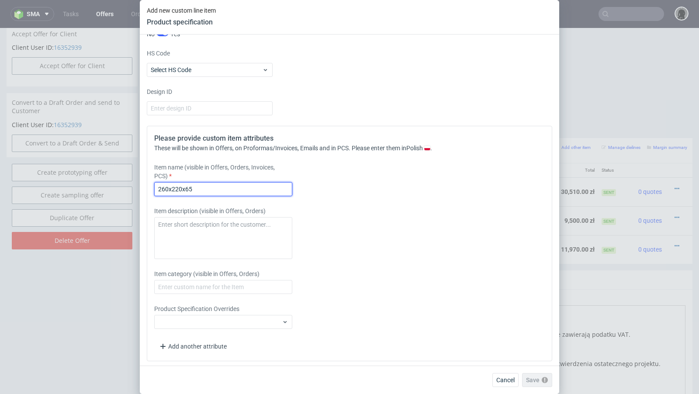
type input "260x220x65"
click at [354, 200] on div "Please provide custom item attributes These will be shown in Offers, on Proform…" at bounding box center [349, 243] width 405 height 235
click at [409, 254] on div "Item description (visible in Offers, Orders)" at bounding box center [299, 233] width 290 height 52
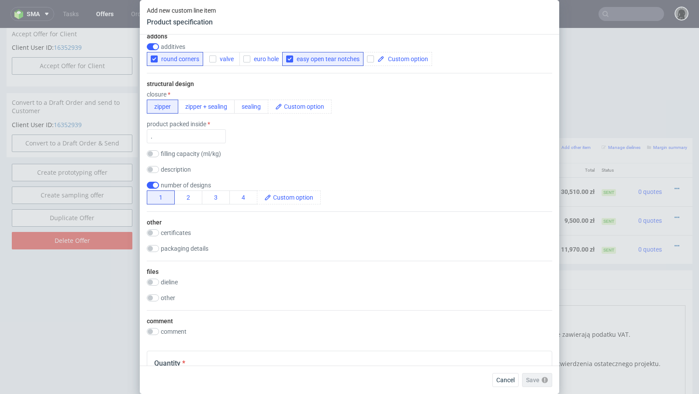
scroll to position [0, 0]
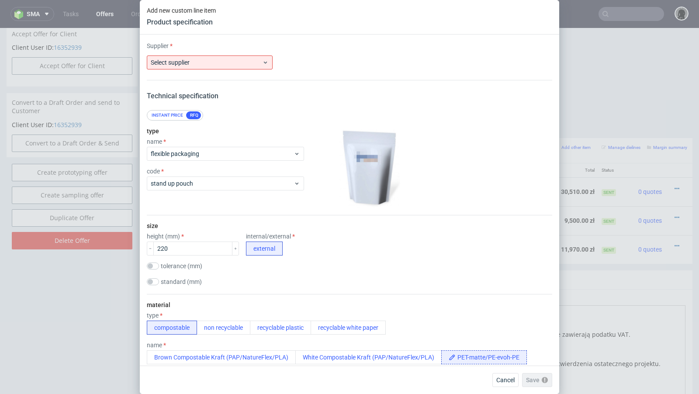
click at [169, 53] on div "Supplier Select supplier" at bounding box center [349, 55] width 405 height 28
click at [169, 59] on label "Select supplier" at bounding box center [170, 62] width 39 height 7
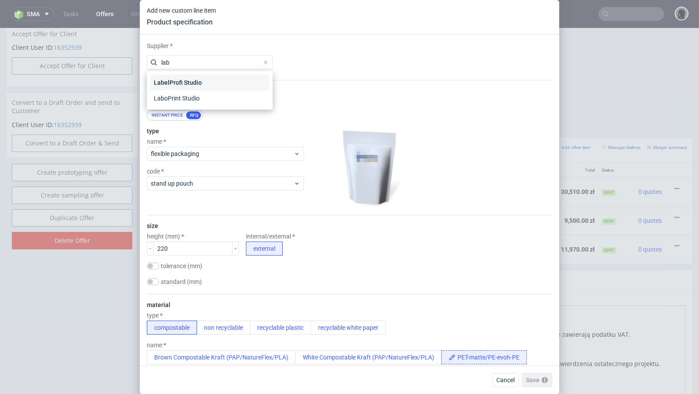
type input "lab"
click at [207, 80] on div "LabelProfi Studio" at bounding box center [209, 83] width 119 height 16
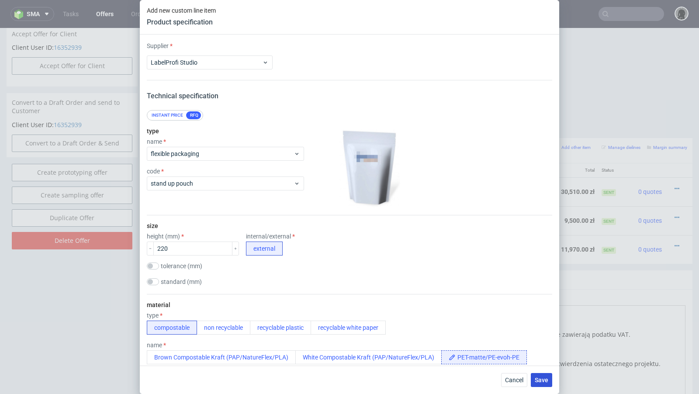
click at [551, 378] on button "Save" at bounding box center [541, 380] width 21 height 14
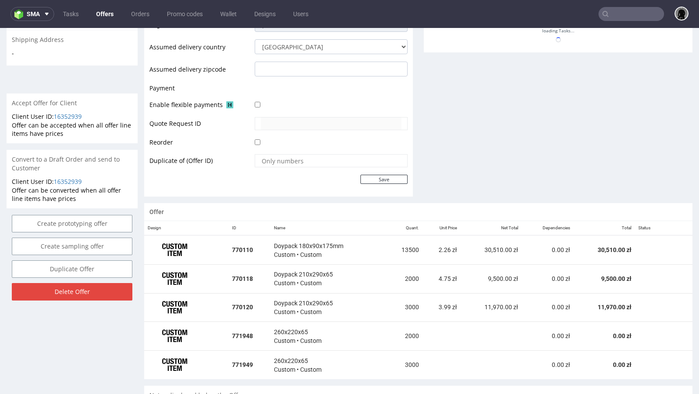
scroll to position [428, 0]
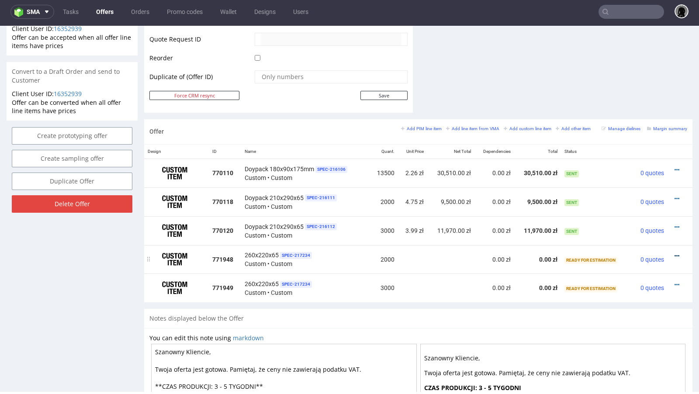
click at [674, 253] on icon at bounding box center [676, 256] width 5 height 6
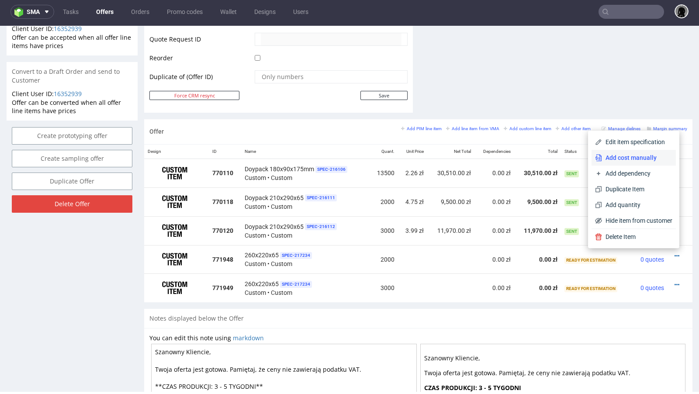
click at [631, 157] on span "Add cost manually" at bounding box center [637, 157] width 70 height 9
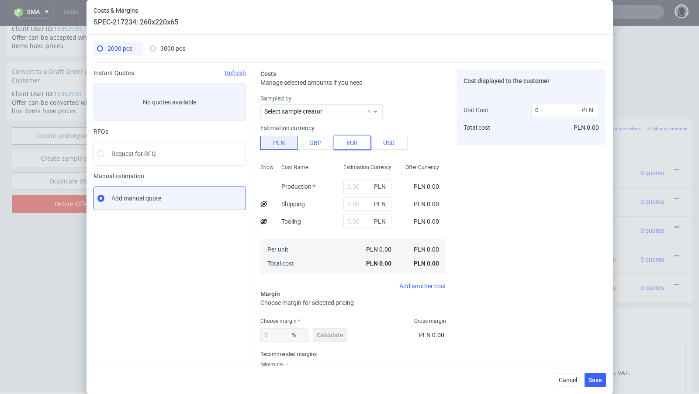
click at [348, 144] on button "EUR" at bounding box center [352, 143] width 37 height 14
click at [355, 185] on input "text" at bounding box center [367, 186] width 48 height 14
type input "1800"
type input "3.83"
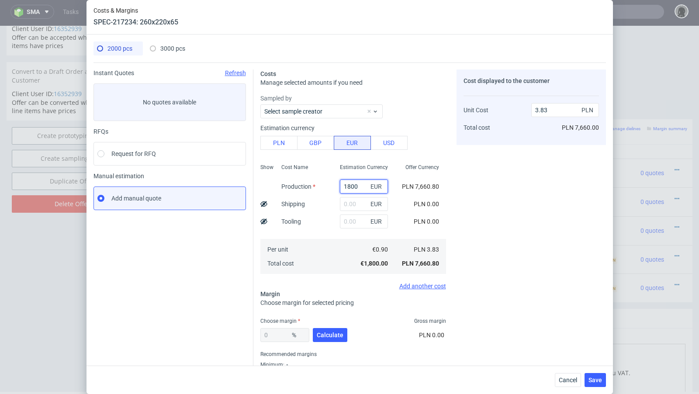
type input "1800"
click at [164, 286] on div "Instant Quotes Refresh No quotes available RFQs Request for RFQ Manual estimati…" at bounding box center [173, 229] width 160 height 320
click at [322, 338] on span "Calculate" at bounding box center [330, 335] width 27 height 6
type input "35.45"
type input "5.93"
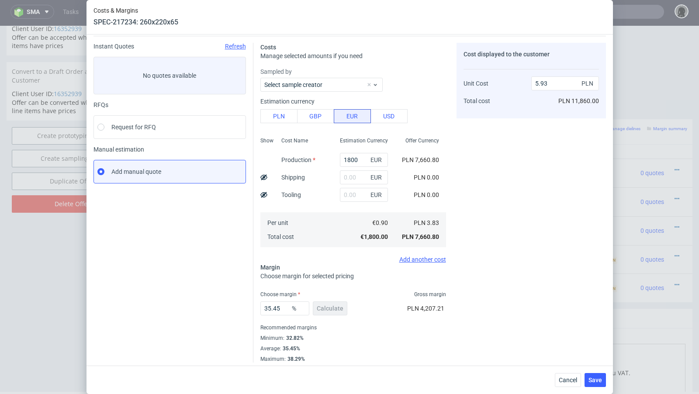
scroll to position [30, 0]
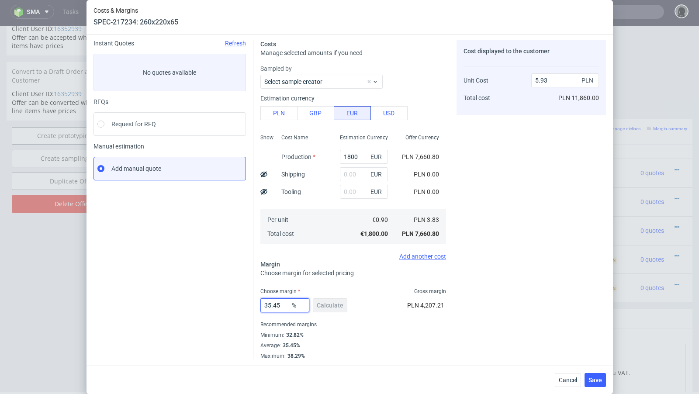
drag, startPoint x: 286, startPoint y: 304, endPoint x: 272, endPoint y: 304, distance: 13.1
click at [272, 304] on input "35.45" at bounding box center [284, 305] width 49 height 14
type input "35.7"
type input "5.96"
type input "35.6"
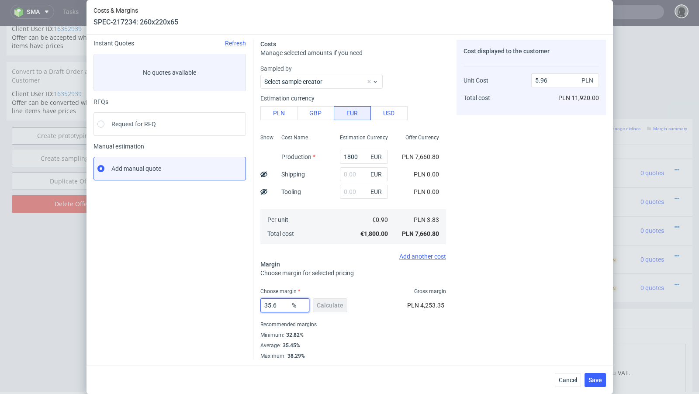
type input "5.95"
type input "35.5"
type input "5.94"
type input "35.4"
type input "5.93"
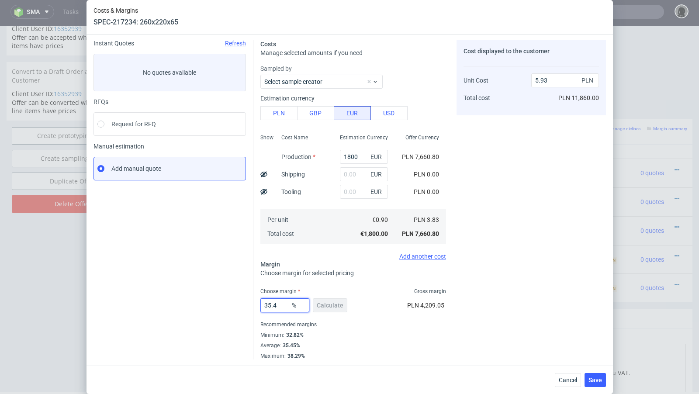
type input "35.47"
type input "5.94"
type input "35.46"
type input "5.93"
type input "35.46"
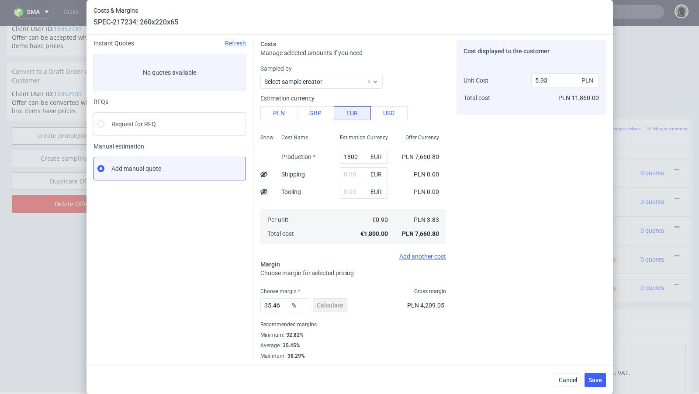
click at [519, 252] on div "Cost displayed to the customer Unit Cost Total cost 5.93 PLN PLN 11,860.00" at bounding box center [530, 200] width 149 height 320
click at [596, 381] on span "Save" at bounding box center [595, 380] width 14 height 6
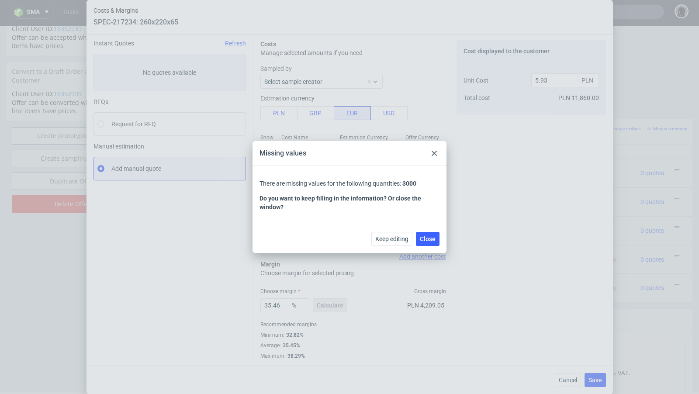
click at [439, 151] on div "Missing values" at bounding box center [349, 153] width 194 height 25
click at [434, 154] on icon at bounding box center [433, 153] width 5 height 5
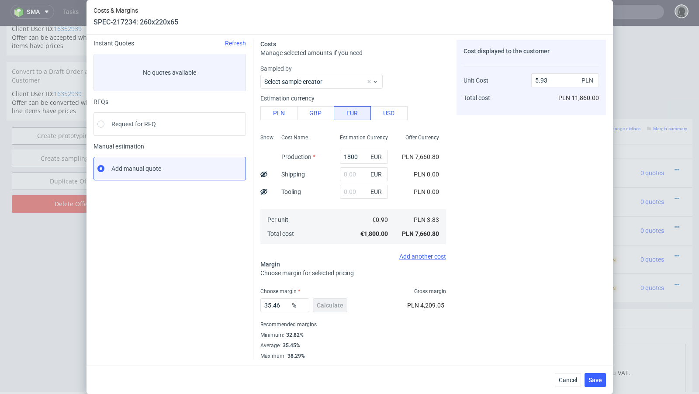
click at [500, 227] on div "Cost displayed to the customer Unit Cost Total cost 5.93 PLN PLN 11,860.00" at bounding box center [530, 200] width 149 height 320
click at [602, 383] on button "Save" at bounding box center [594, 380] width 21 height 14
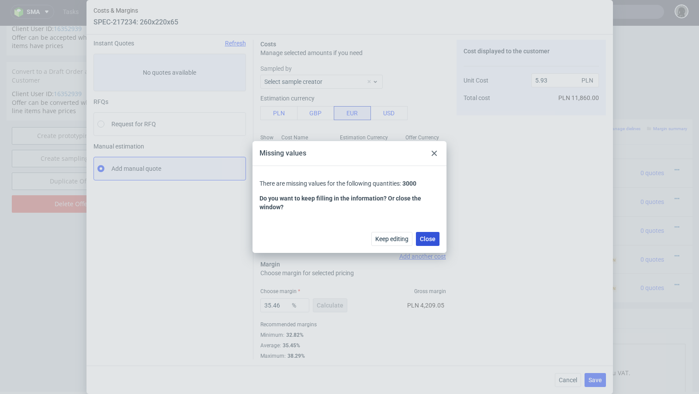
click at [430, 237] on span "Close" at bounding box center [428, 239] width 16 height 6
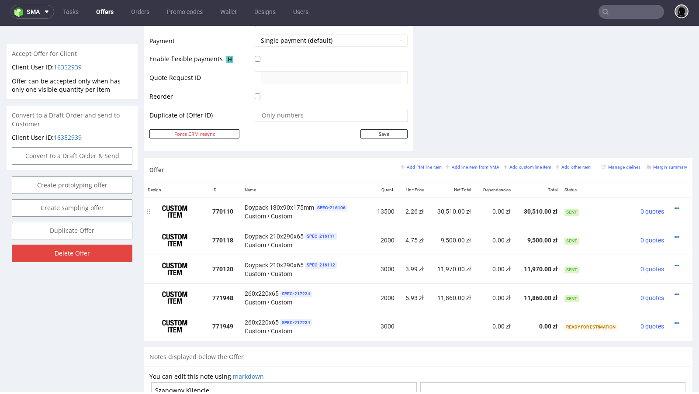
scroll to position [391, 0]
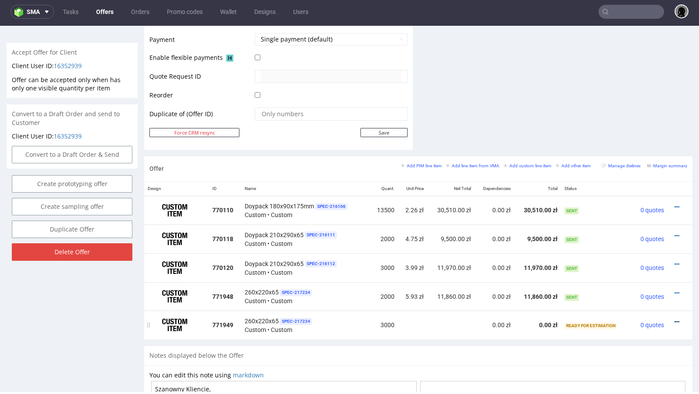
click at [674, 319] on icon at bounding box center [676, 322] width 5 height 6
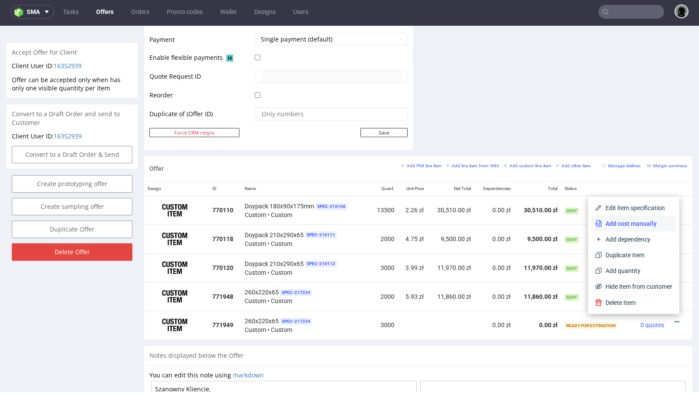
click at [627, 226] on span "Add cost manually" at bounding box center [637, 223] width 70 height 9
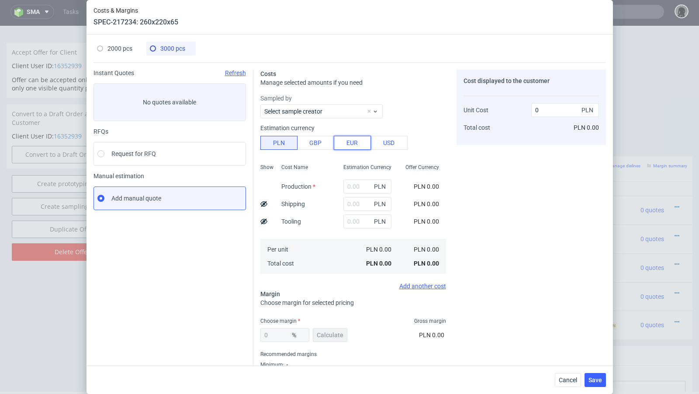
click at [348, 145] on button "EUR" at bounding box center [352, 143] width 37 height 14
click at [355, 189] on input "text" at bounding box center [367, 186] width 48 height 14
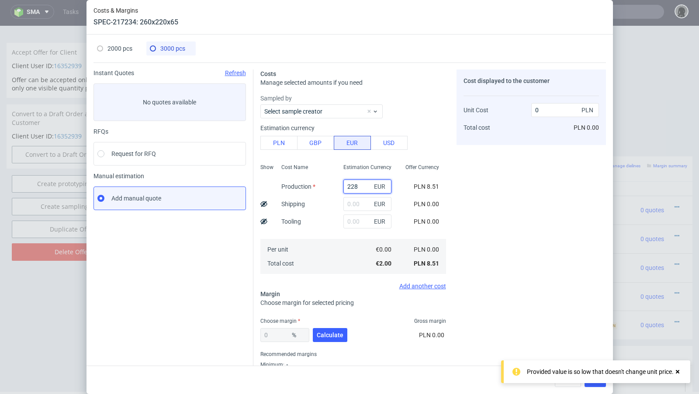
type input "2280"
type input "3.23"
type input "2280"
click at [328, 330] on button "Calculate" at bounding box center [330, 335] width 34 height 14
type input "33.88"
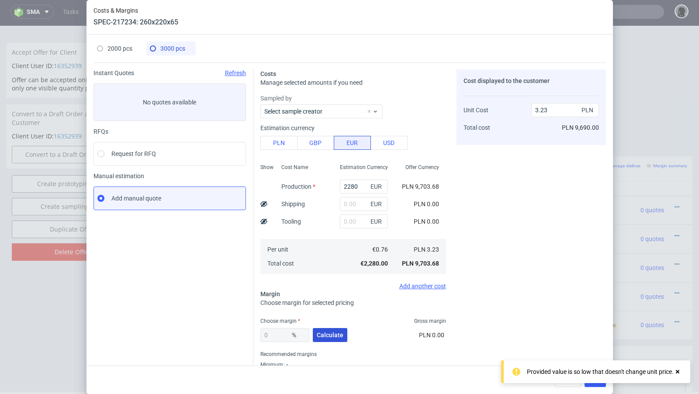
type input "4.89"
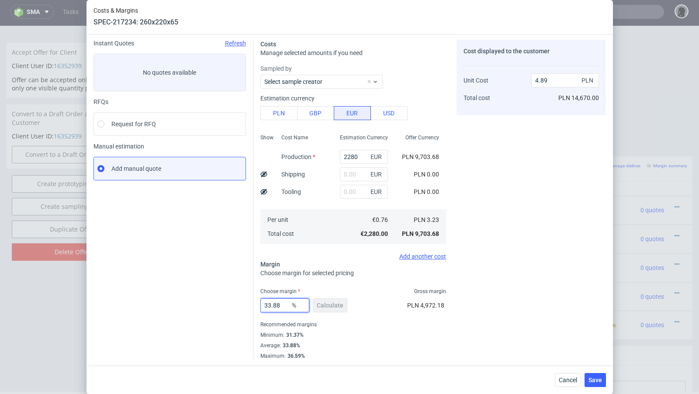
drag, startPoint x: 284, startPoint y: 306, endPoint x: 273, endPoint y: 304, distance: 11.1
click at [273, 304] on input "33.88" at bounding box center [284, 305] width 49 height 14
type input "33.99"
type input "4.9"
drag, startPoint x: 284, startPoint y: 305, endPoint x: 266, endPoint y: 303, distance: 17.6
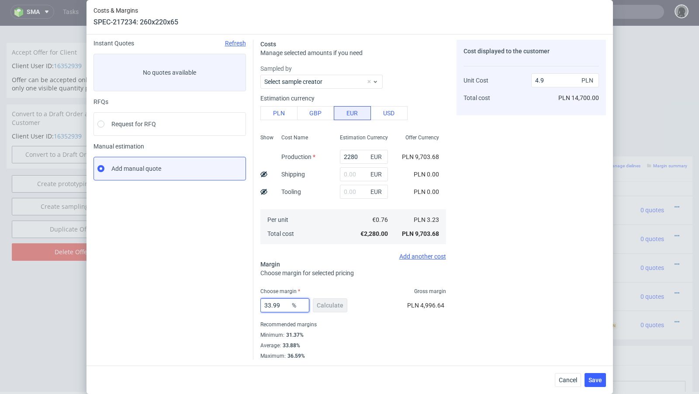
click at [266, 303] on input "33.99" at bounding box center [284, 305] width 49 height 14
type input "34.4"
type input "4.93"
type input "34.2"
type input "4.92"
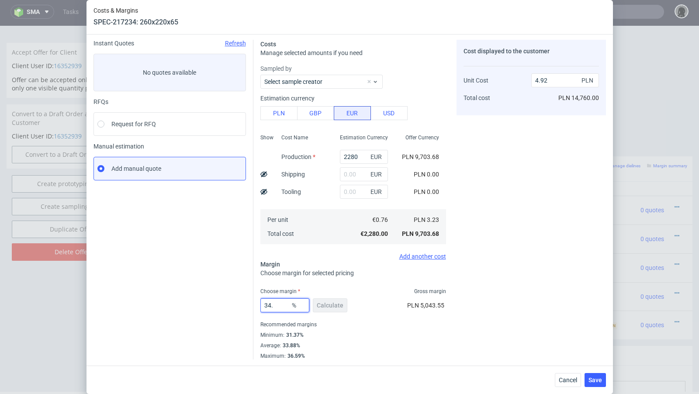
type input "34.1"
type input "4.91"
type input "34"
type input "4.9"
type input "34"
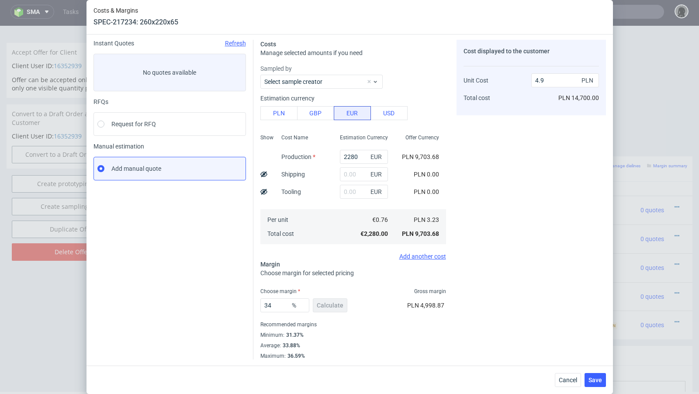
click at [595, 387] on div "Cancel Save" at bounding box center [349, 380] width 526 height 28
click at [591, 377] on span "Save" at bounding box center [595, 380] width 14 height 6
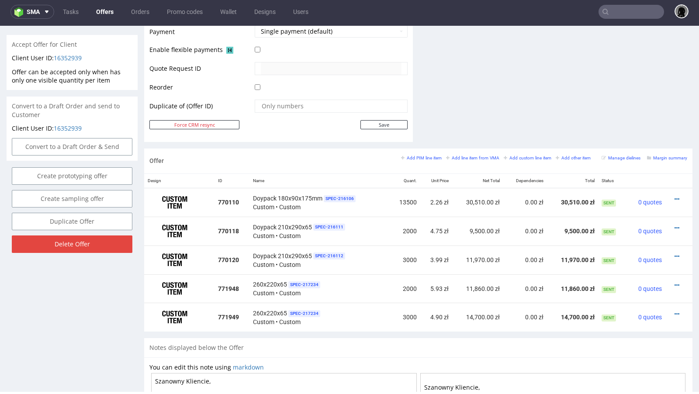
scroll to position [401, 0]
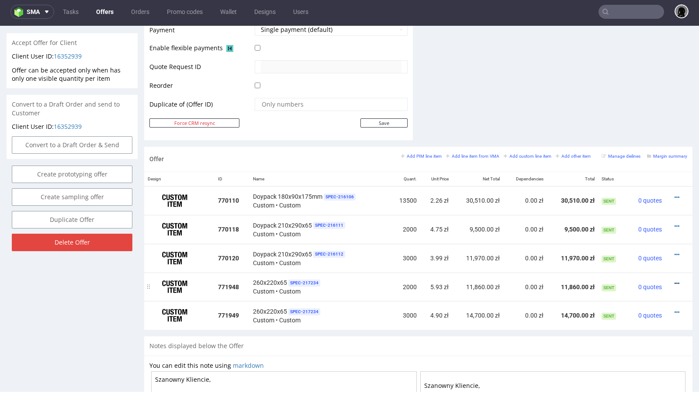
click at [674, 283] on icon at bounding box center [676, 283] width 5 height 6
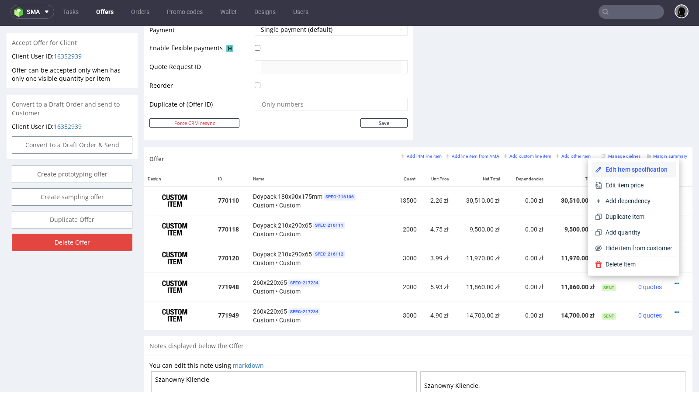
click at [629, 168] on span "Edit item specification" at bounding box center [637, 169] width 70 height 9
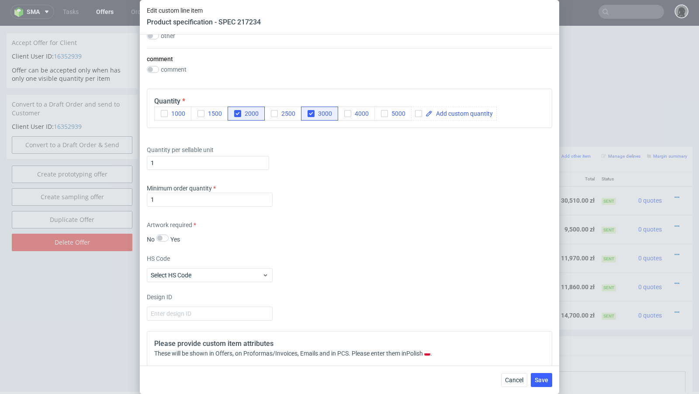
scroll to position [906, 0]
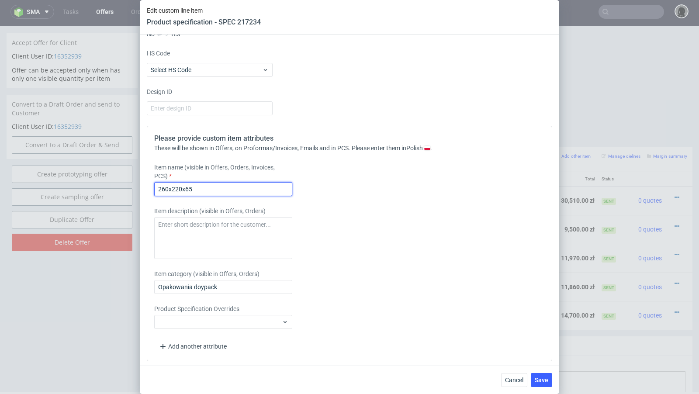
click at [158, 186] on input "260x220x65" at bounding box center [223, 189] width 138 height 14
type input "Doypack 260x220x65"
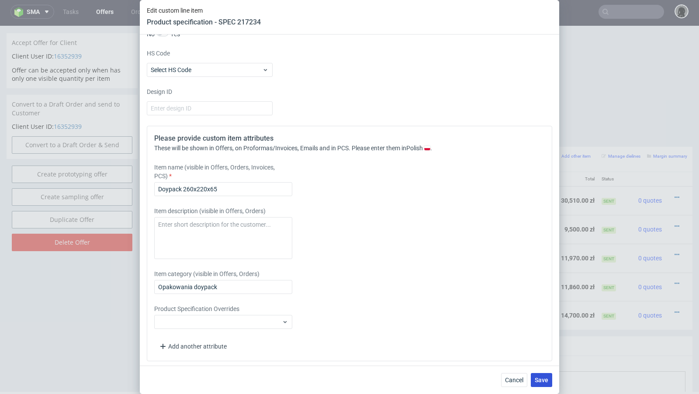
click at [541, 383] on span "Save" at bounding box center [542, 380] width 14 height 6
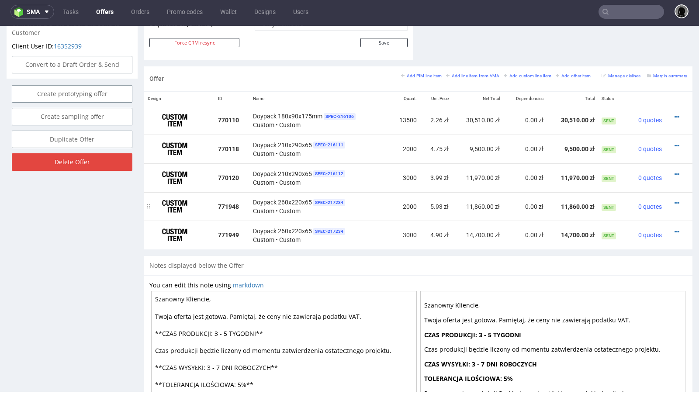
scroll to position [480, 0]
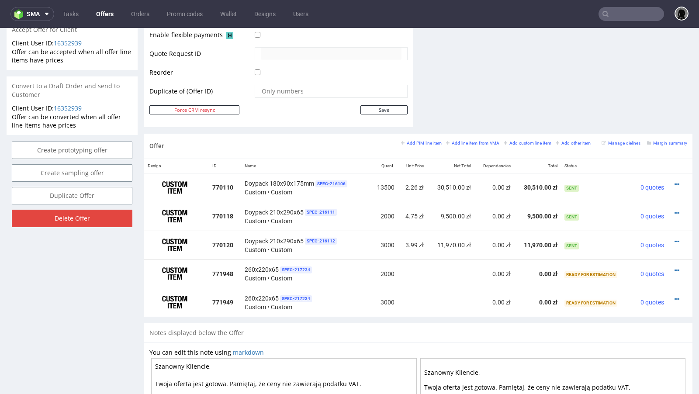
scroll to position [418, 0]
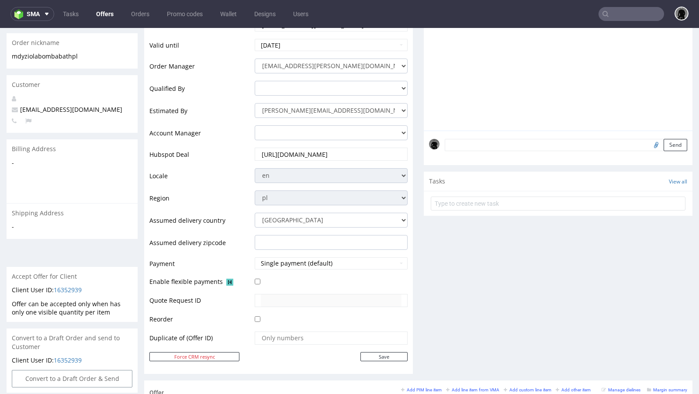
scroll to position [4, 0]
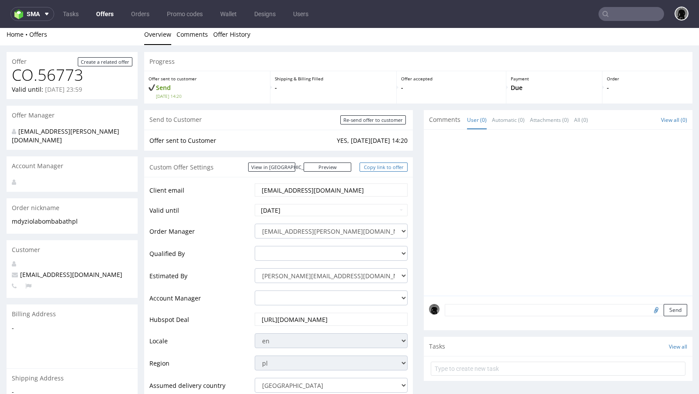
click at [378, 163] on link "Copy link to offer" at bounding box center [383, 166] width 48 height 9
click at [100, 12] on link "Offers" at bounding box center [105, 14] width 28 height 14
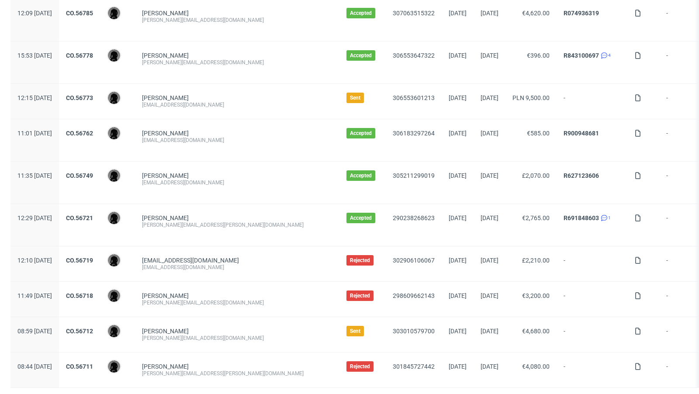
scroll to position [882, 0]
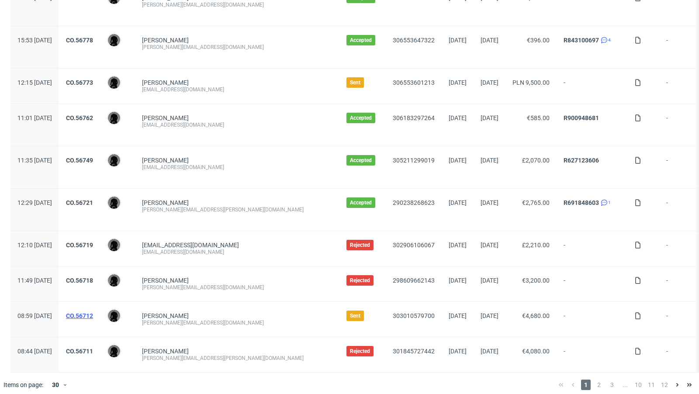
click at [93, 312] on link "CO.56712" at bounding box center [79, 315] width 27 height 7
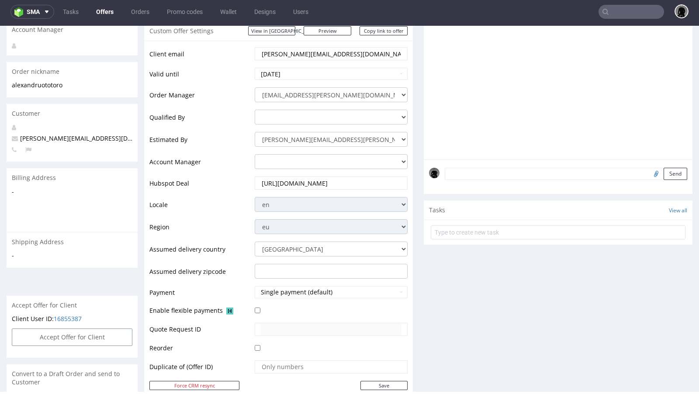
scroll to position [138, 0]
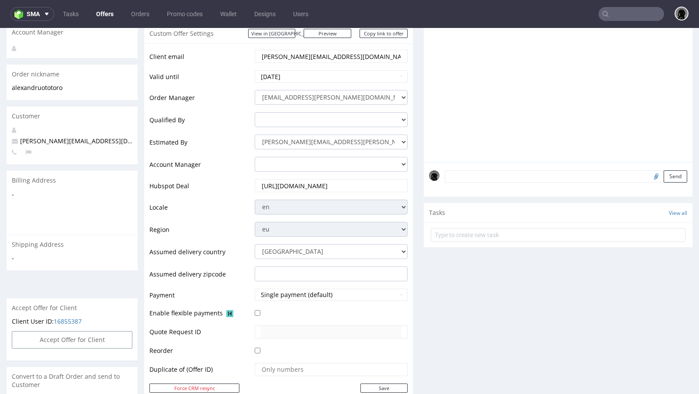
scroll to position [2, 0]
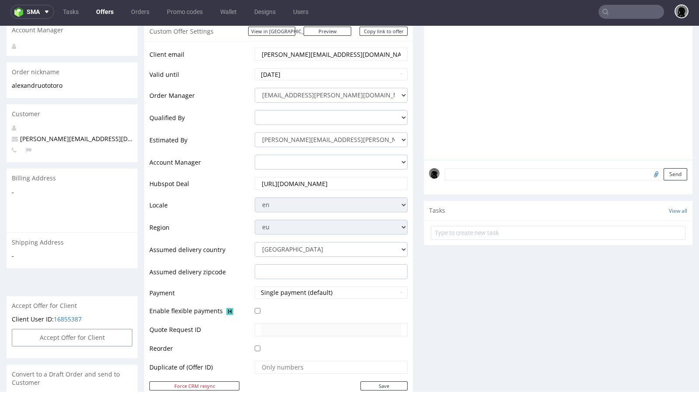
click at [626, 10] on input "text" at bounding box center [631, 12] width 66 height 14
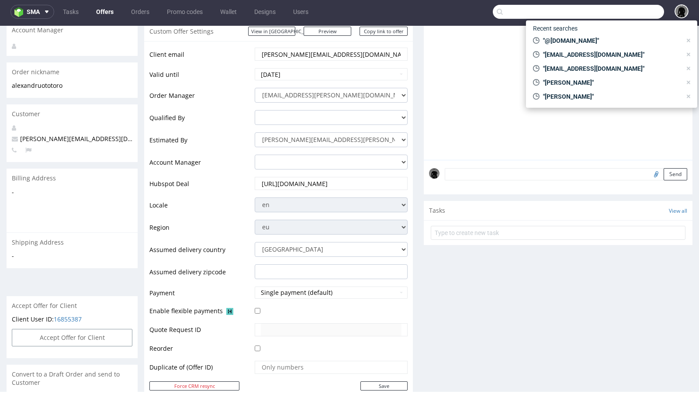
paste input "kelly@upway.shop"
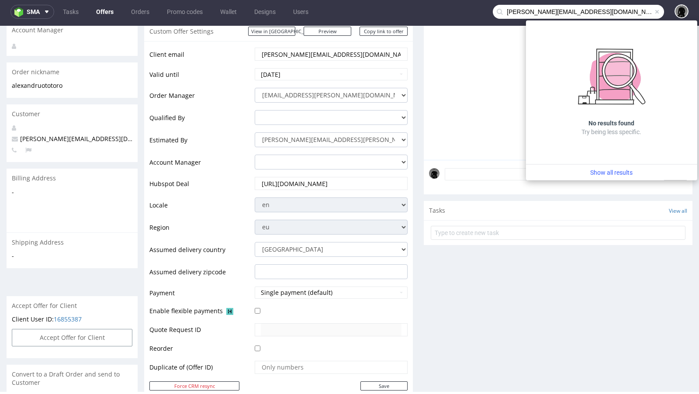
drag, startPoint x: 512, startPoint y: 13, endPoint x: 449, endPoint y: 13, distance: 62.4
click at [449, 13] on nav "sma Tasks Offers Orders Promo codes Wallet Designs Users kelly@upway.shop" at bounding box center [349, 12] width 699 height 28
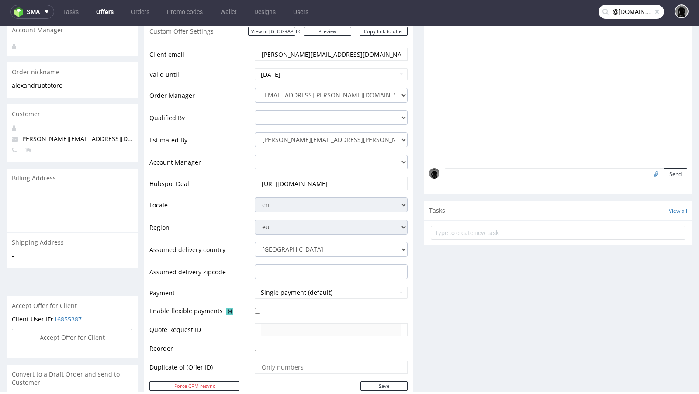
type input "@upway.shop"
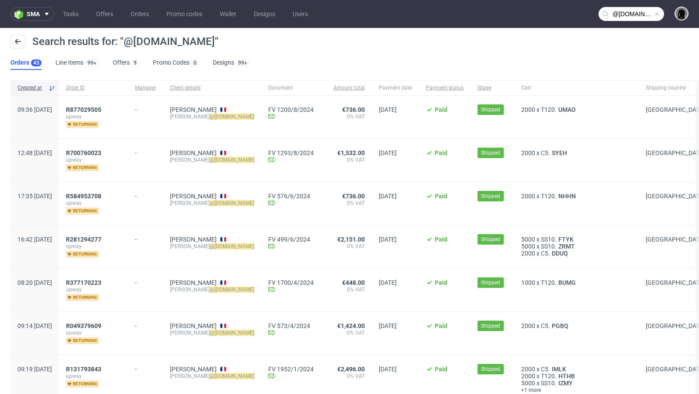
click at [100, 24] on nav "sma Tasks Offers Orders Promo codes Wallet Designs Users @upway.shop" at bounding box center [349, 14] width 699 height 28
click at [100, 22] on nav "sma Tasks Offers Orders Promo codes Wallet Designs Users @upway.shop" at bounding box center [349, 14] width 699 height 28
click at [98, 13] on link "Offers" at bounding box center [105, 14] width 28 height 14
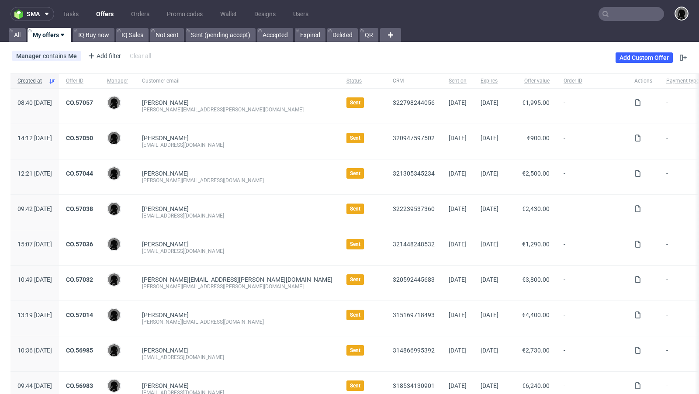
click at [191, 144] on div "eoin@heytipple.com" at bounding box center [237, 144] width 190 height 7
copy div "eoin@heytipple.com"
click at [242, 174] on div "Heidi Gauggel" at bounding box center [237, 173] width 190 height 7
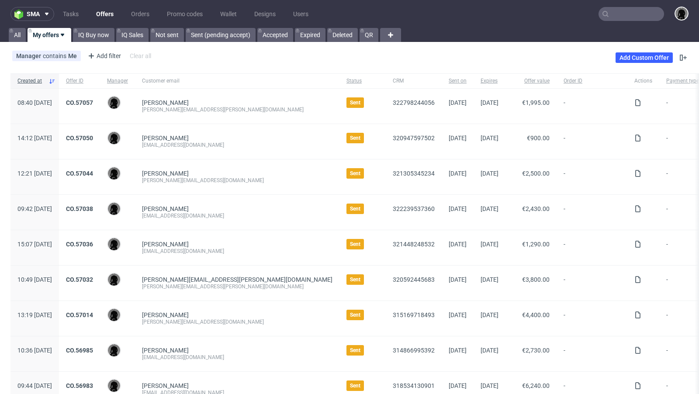
click at [201, 181] on div "heidi@sweat-off.com" at bounding box center [237, 180] width 190 height 7
copy div "heidi@sweat-off.com"
click at [245, 189] on div "Heidi Gauggel heidi@sweat-off.com" at bounding box center [237, 176] width 204 height 35
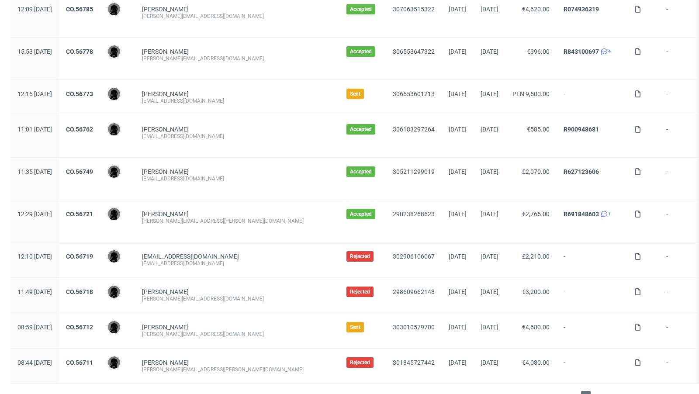
scroll to position [882, 0]
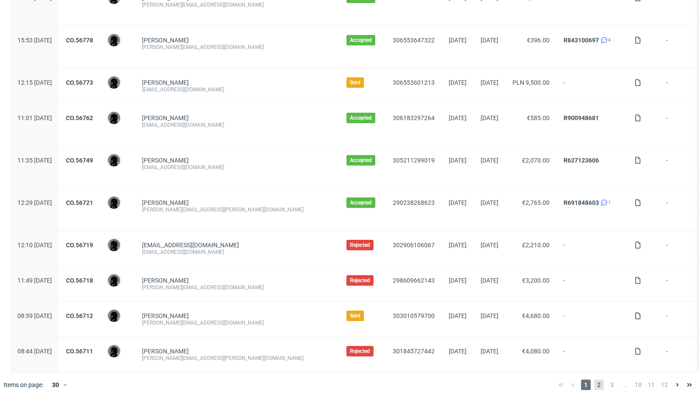
click at [594, 379] on span "2" at bounding box center [599, 384] width 10 height 10
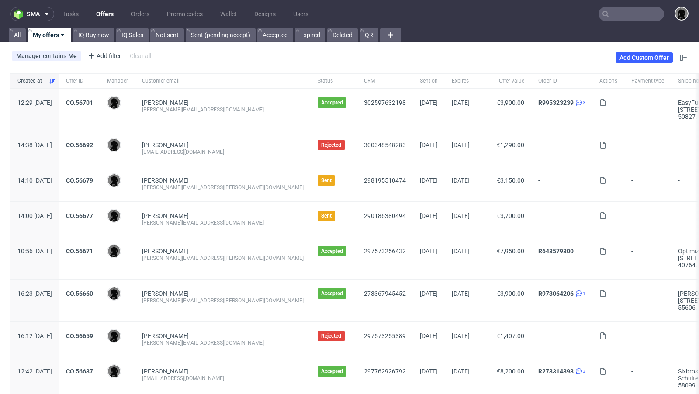
click at [203, 188] on div "martin.fickert@a-xxess.com" at bounding box center [223, 187] width 162 height 7
copy div "martin.fickert@a-xxess.com"
click at [227, 221] on div "emilie@hnds.de" at bounding box center [223, 222] width 162 height 7
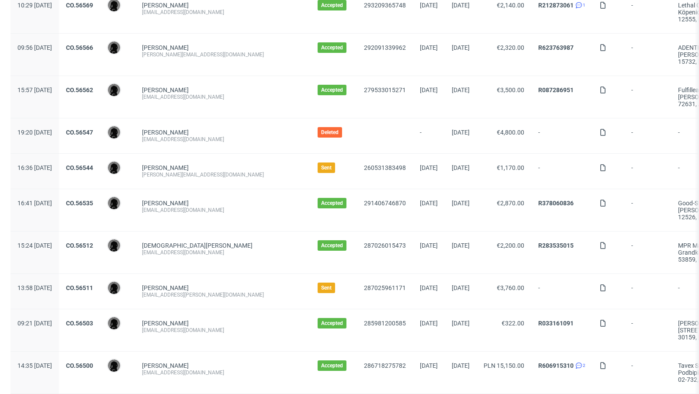
scroll to position [575, 0]
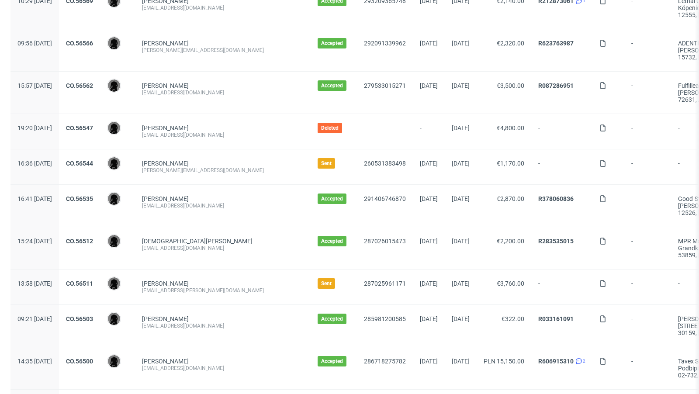
click at [205, 167] on div "r.marvi@coregenion.de" at bounding box center [223, 170] width 162 height 7
copy div "r.marvi@coregenion.de"
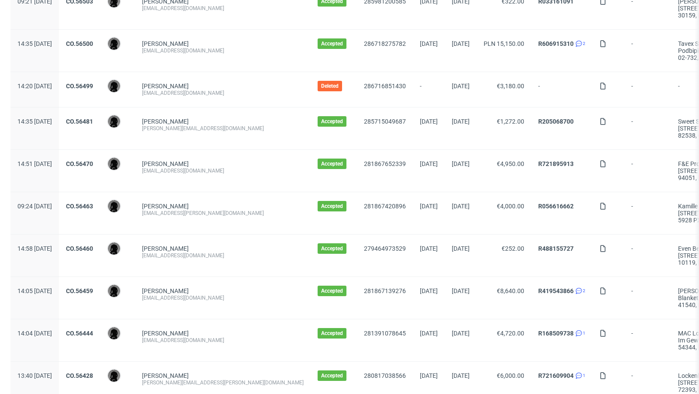
scroll to position [924, 0]
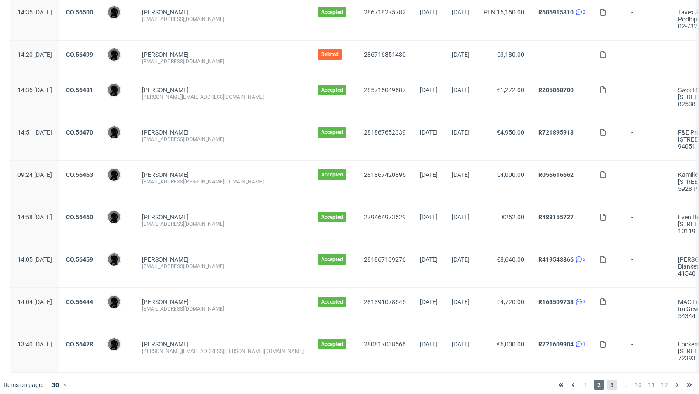
click at [607, 379] on span "3" at bounding box center [612, 384] width 10 height 10
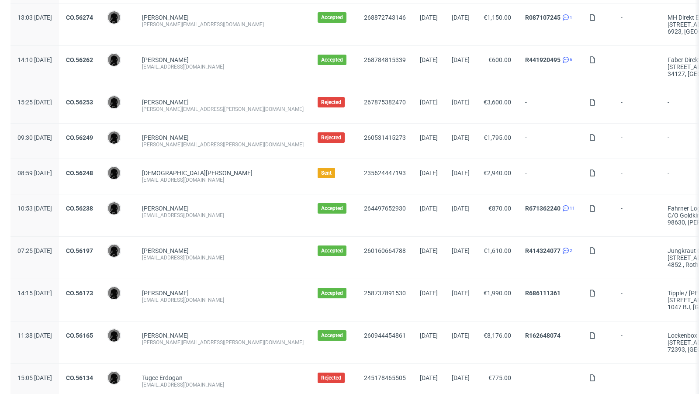
scroll to position [573, 0]
click at [190, 176] on div "mail@claide.de" at bounding box center [223, 179] width 162 height 7
click at [203, 176] on div "mail@claide.de" at bounding box center [223, 179] width 162 height 7
drag, startPoint x: 203, startPoint y: 176, endPoint x: 179, endPoint y: 175, distance: 24.5
click at [179, 176] on div "mail@claide.de" at bounding box center [223, 179] width 162 height 7
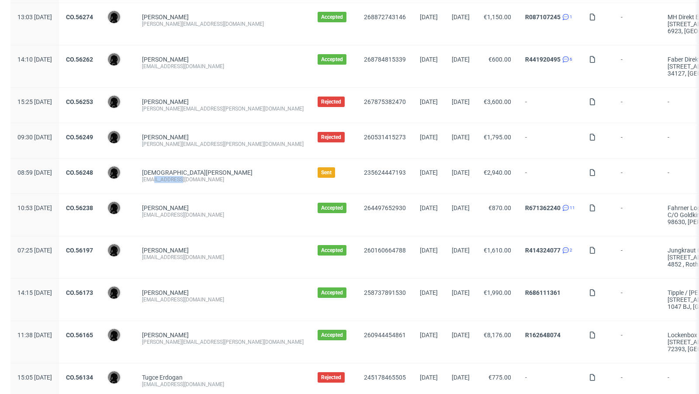
copy div "@claide.de"
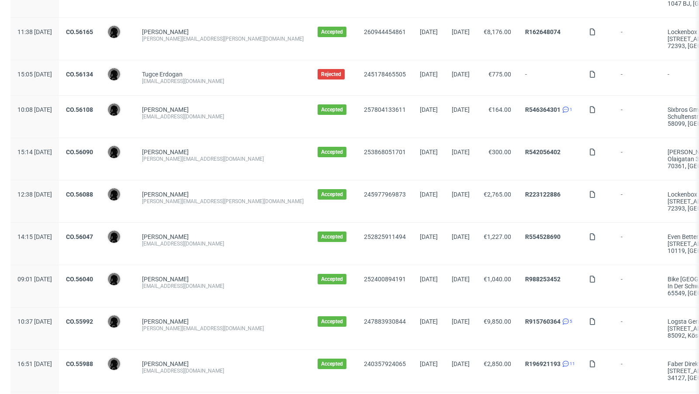
scroll to position [938, 0]
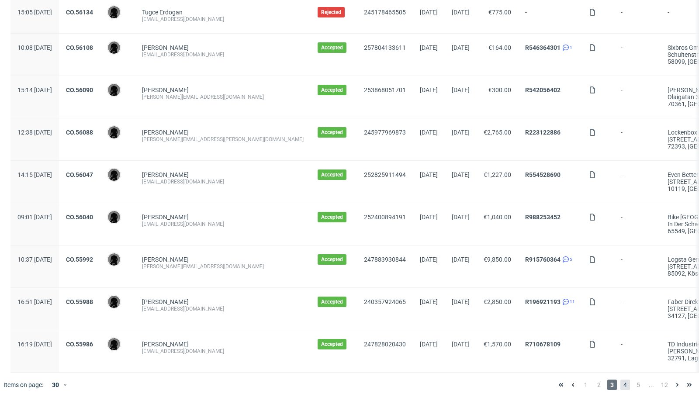
click at [620, 380] on span "4" at bounding box center [625, 384] width 10 height 10
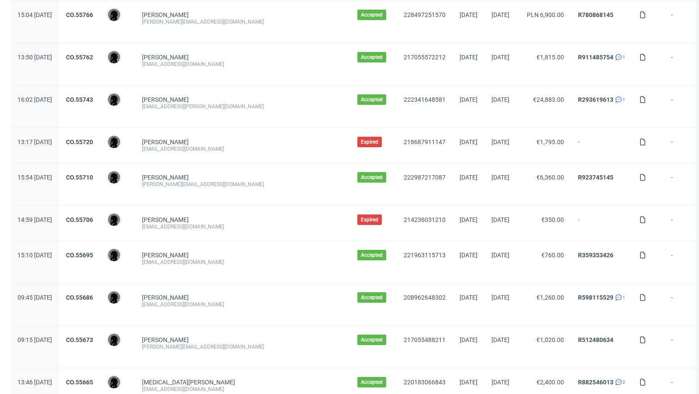
scroll to position [520, 0]
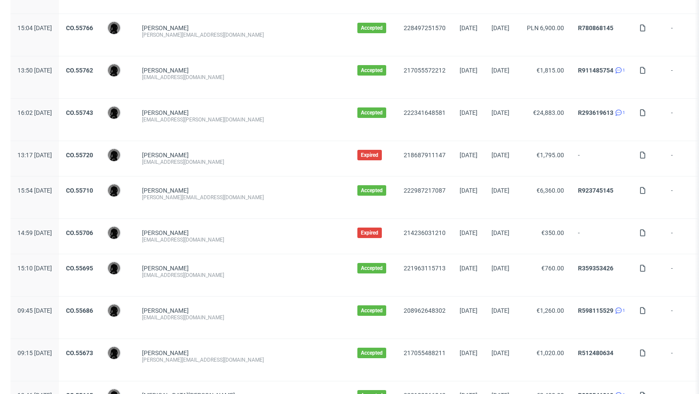
click at [205, 236] on div "heicatharina@gmail.com" at bounding box center [242, 239] width 201 height 7
copy div "heicatharina@gmail.com"
click at [254, 236] on div "heicatharina@gmail.com" at bounding box center [242, 239] width 201 height 7
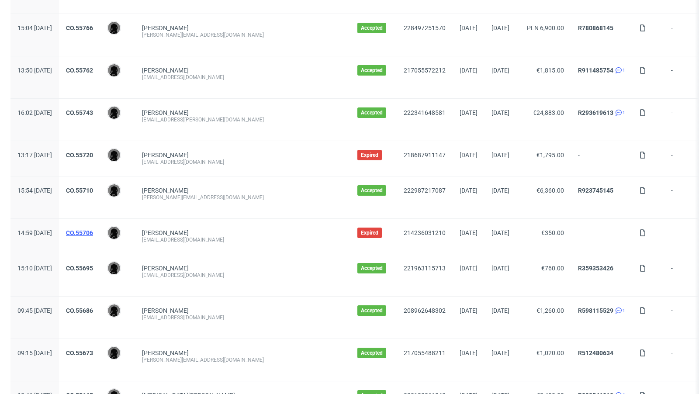
click at [93, 229] on link "CO.55706" at bounding box center [79, 232] width 27 height 7
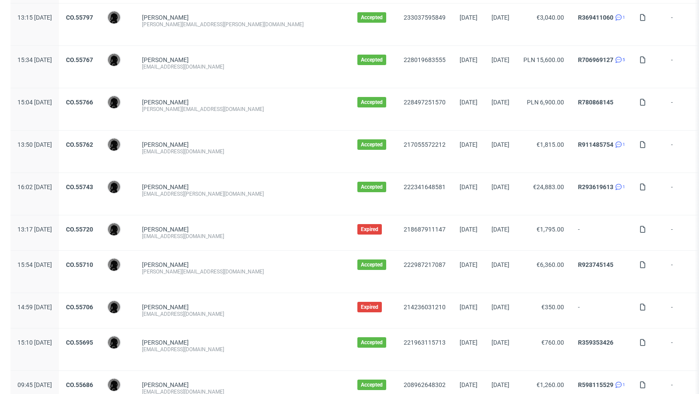
scroll to position [952, 0]
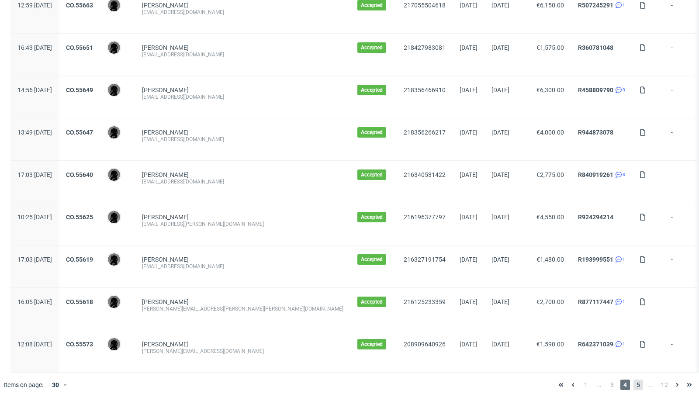
click at [633, 379] on span "5" at bounding box center [638, 384] width 10 height 10
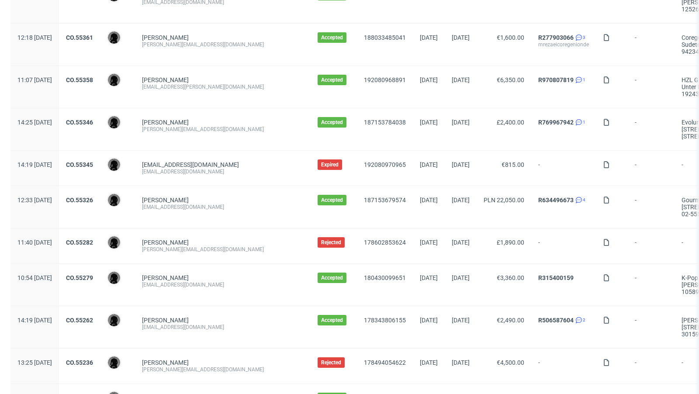
scroll to position [476, 0]
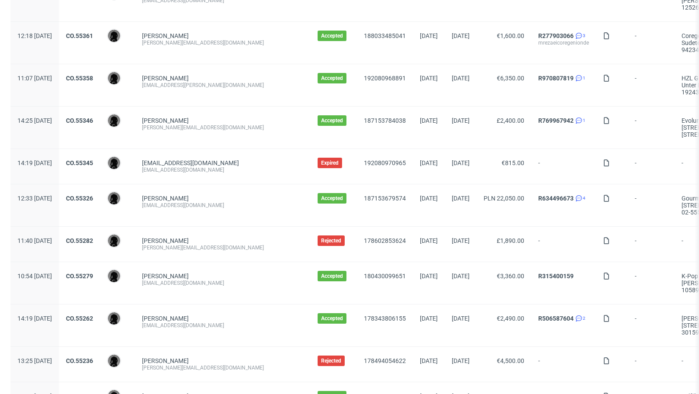
click at [179, 169] on div "katiekate5@outlook.com" at bounding box center [223, 169] width 162 height 7
copy div "katiekate5@outlook.com"
click at [245, 167] on div "katiekate5@outlook.com" at bounding box center [223, 169] width 162 height 7
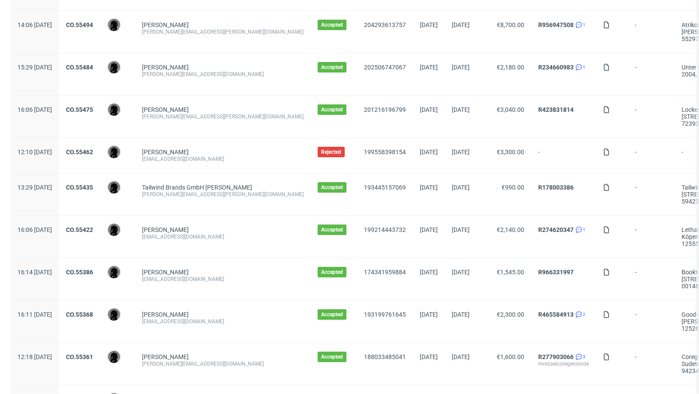
scroll to position [0, 0]
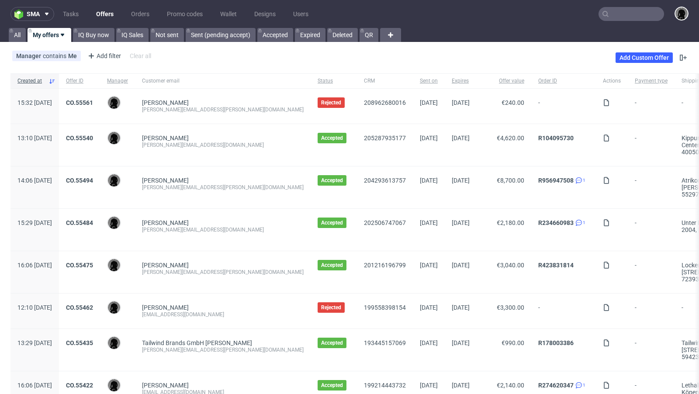
click at [106, 13] on link "Offers" at bounding box center [105, 14] width 28 height 14
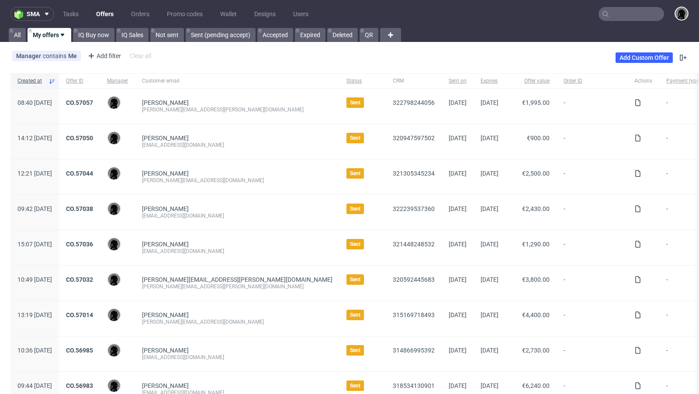
click at [345, 56] on div "Manager contains Me Add filter Hide filters Clear all Add Custom Offer" at bounding box center [349, 57] width 699 height 24
